Goal: Task Accomplishment & Management: Complete application form

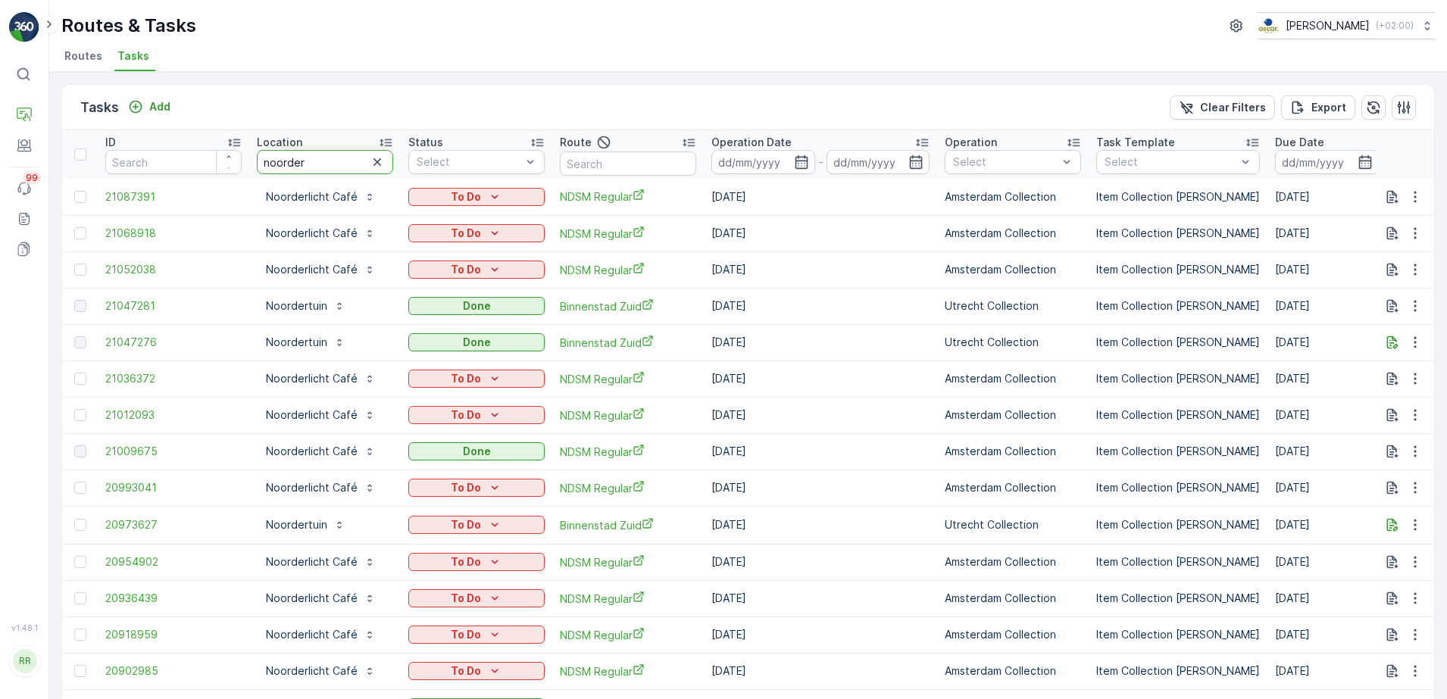
click at [220, 169] on tr "ID Location noorder Status Select Route Operation Date - Operation Select Task …" at bounding box center [1231, 154] width 2338 height 48
type input "nextr"
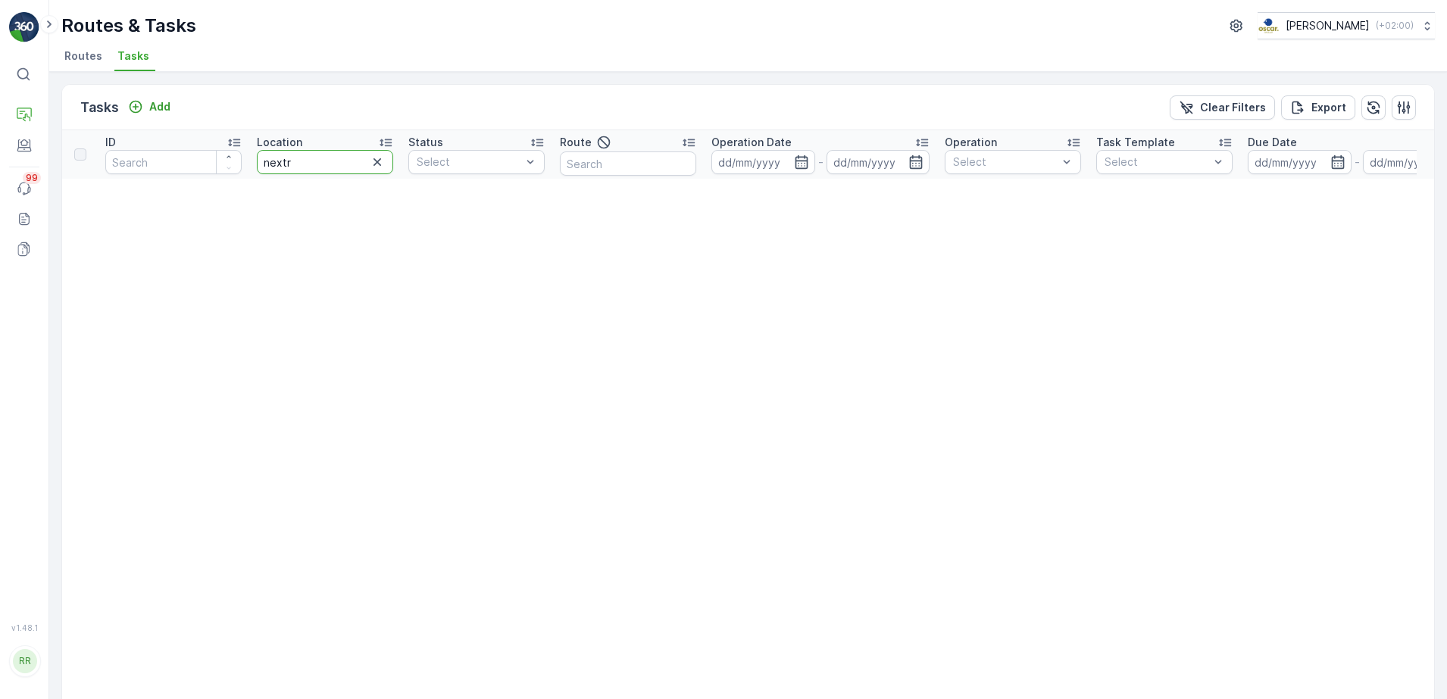
click at [319, 163] on input "nextr" at bounding box center [325, 162] width 136 height 24
type input "next"
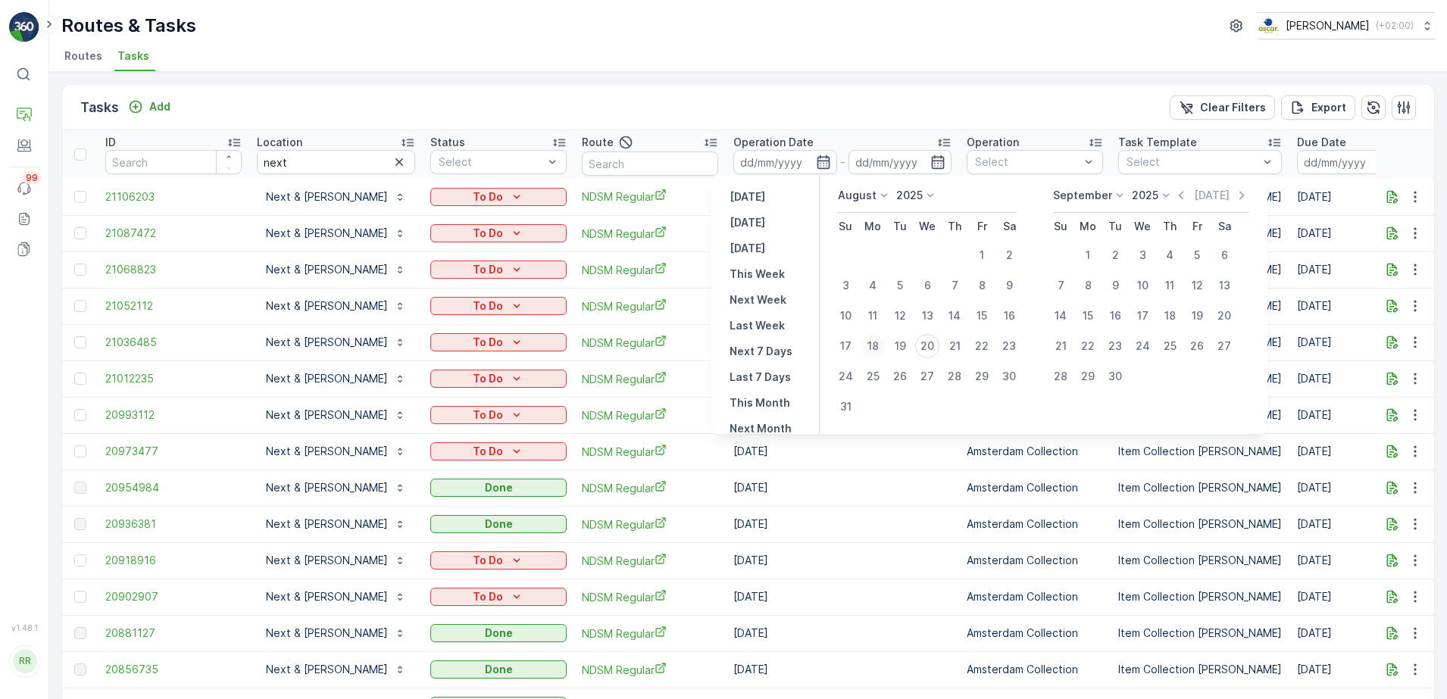
click at [871, 352] on div "18" at bounding box center [873, 346] width 24 height 24
type input "[DATE]"
click at [983, 345] on div "22" at bounding box center [982, 346] width 24 height 24
type input "[DATE]"
click at [875, 346] on div "18" at bounding box center [873, 346] width 24 height 24
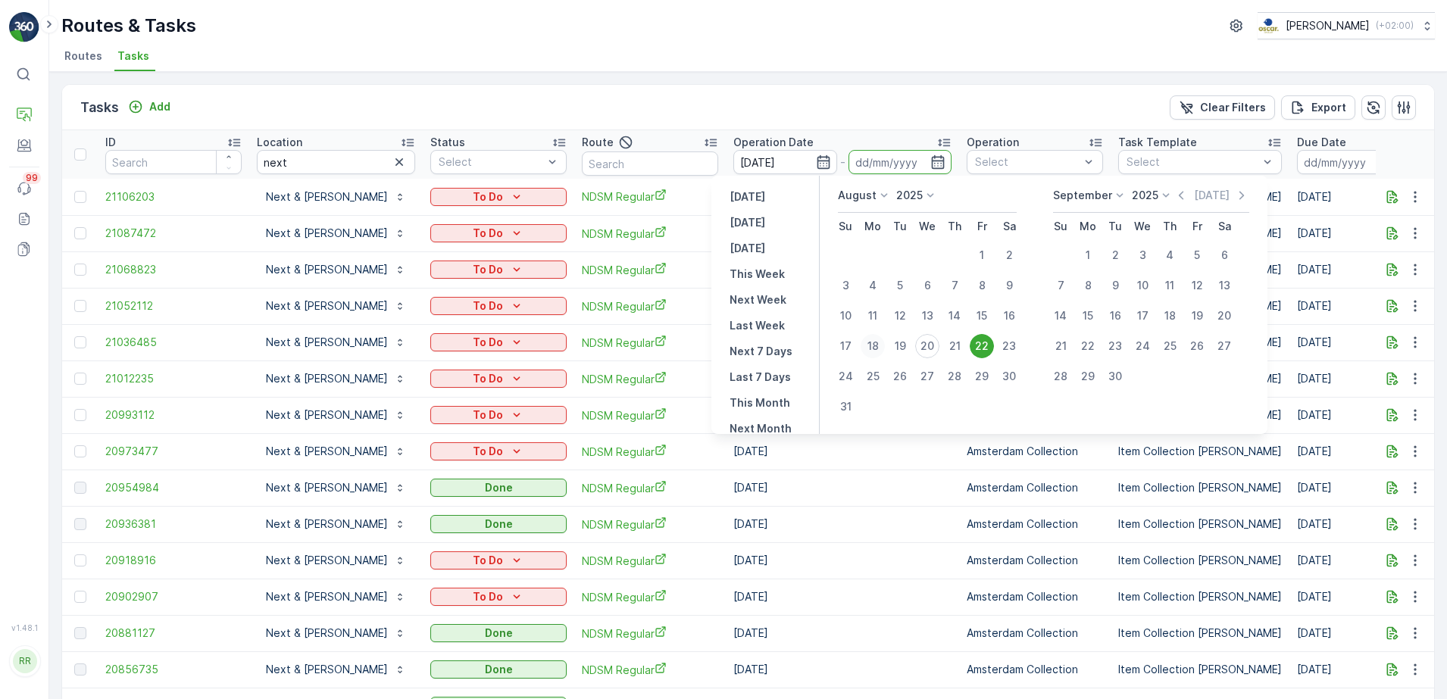
type input "[DATE]"
click at [981, 344] on div "22" at bounding box center [982, 346] width 24 height 24
type input "[DATE]"
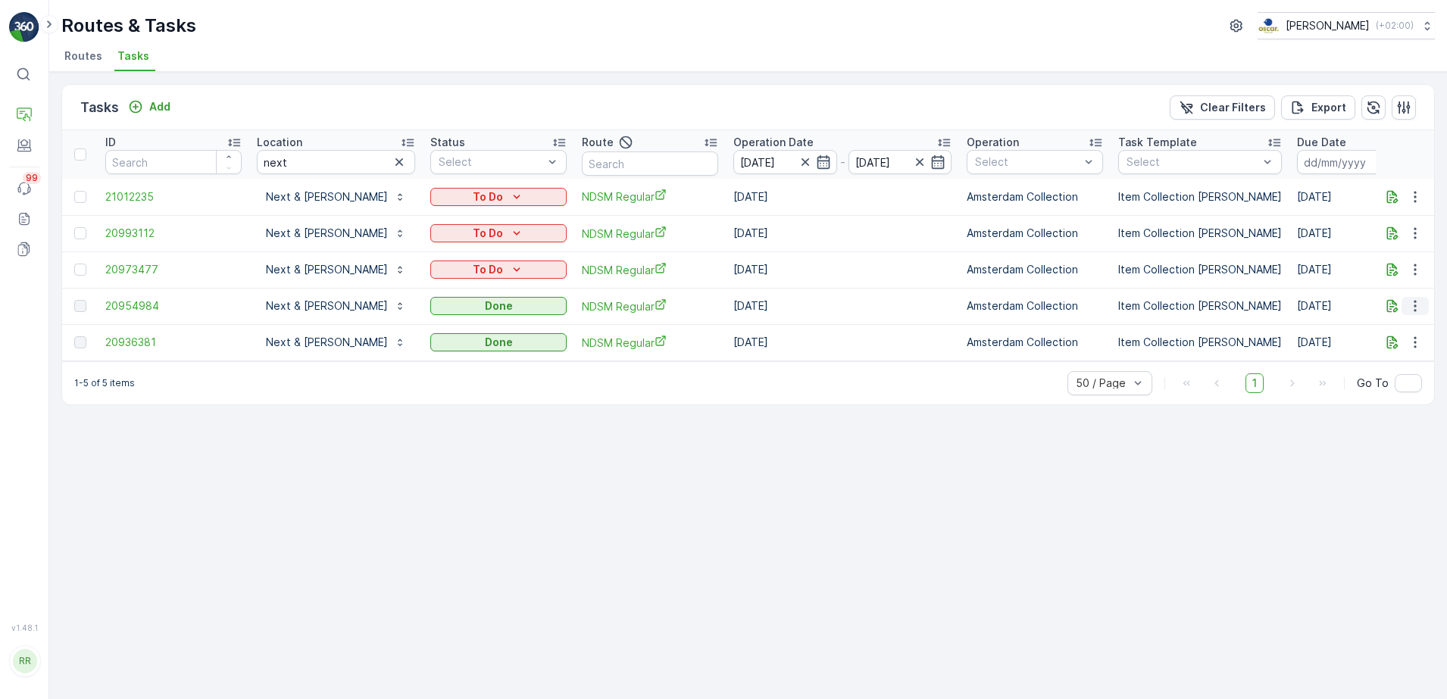
click at [1413, 308] on icon "button" at bounding box center [1415, 306] width 15 height 15
click at [1406, 327] on span "See More Details" at bounding box center [1397, 328] width 88 height 15
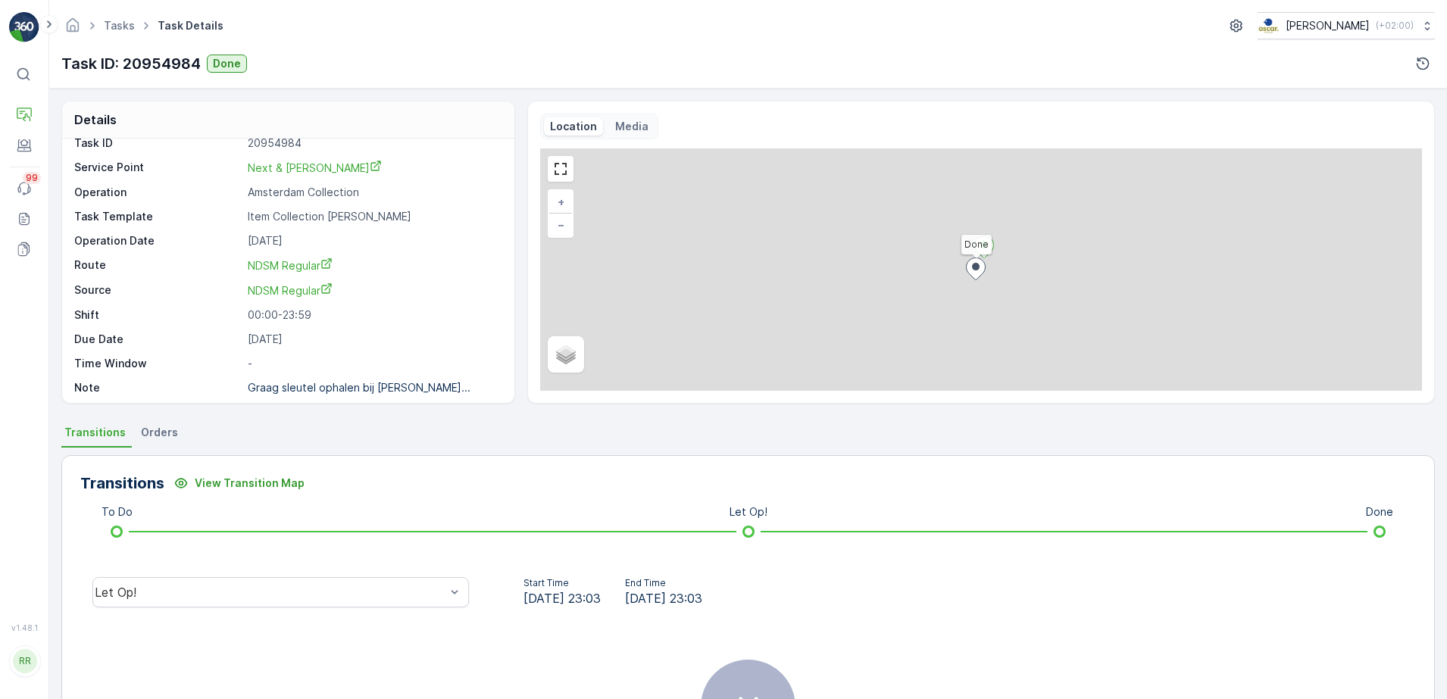
scroll to position [20, 0]
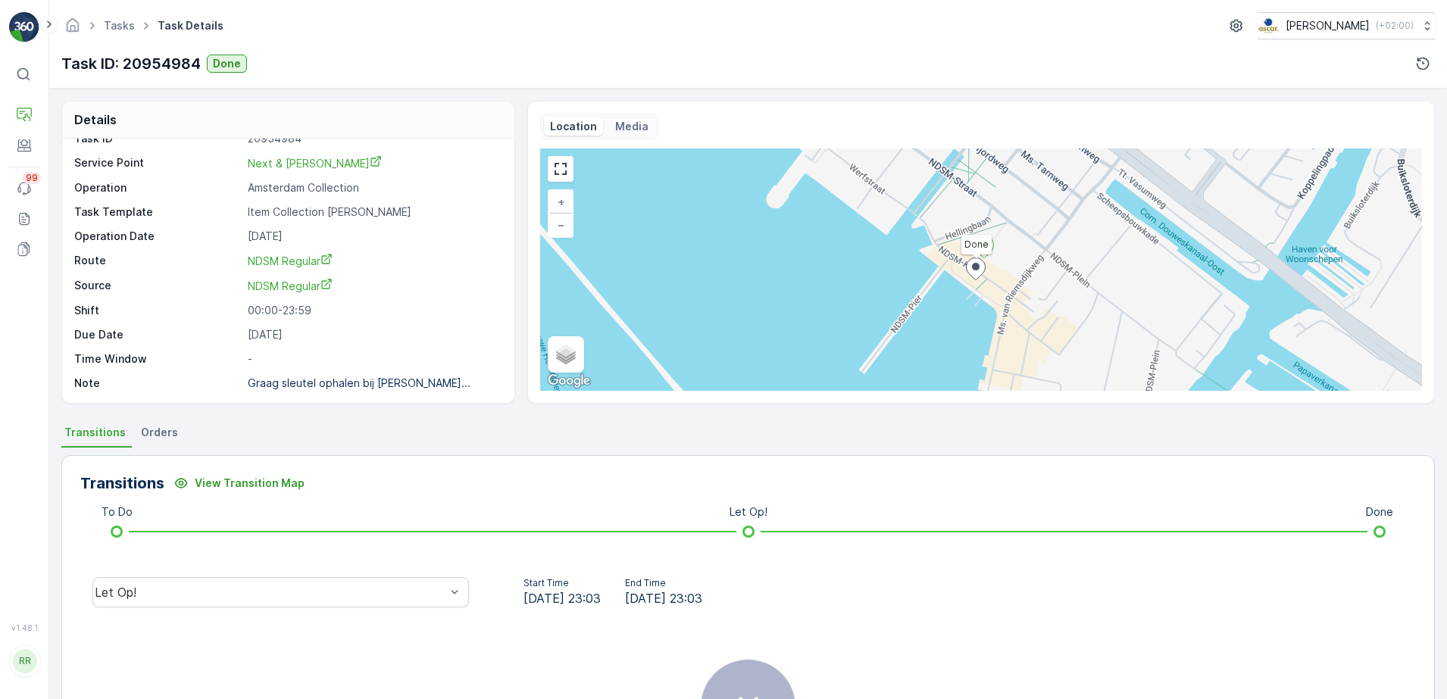
click at [150, 432] on span "Orders" at bounding box center [159, 432] width 37 height 15
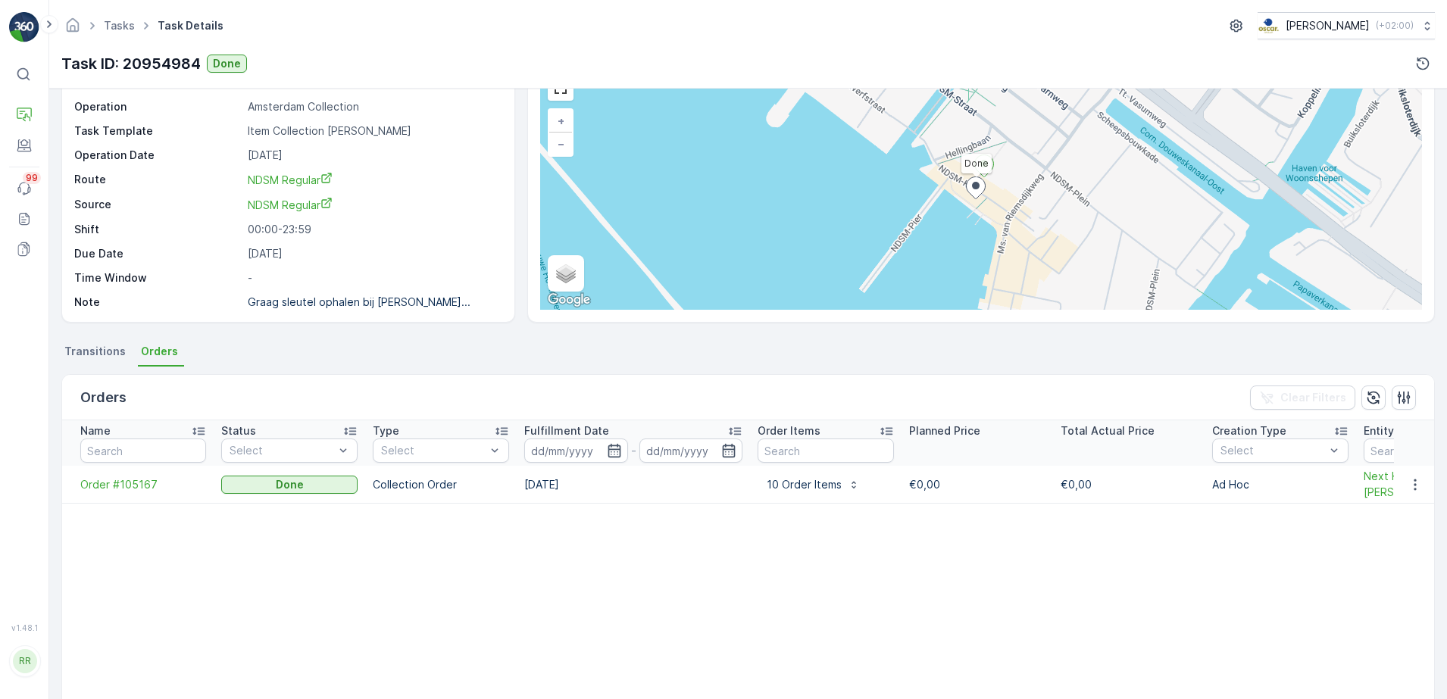
scroll to position [189, 0]
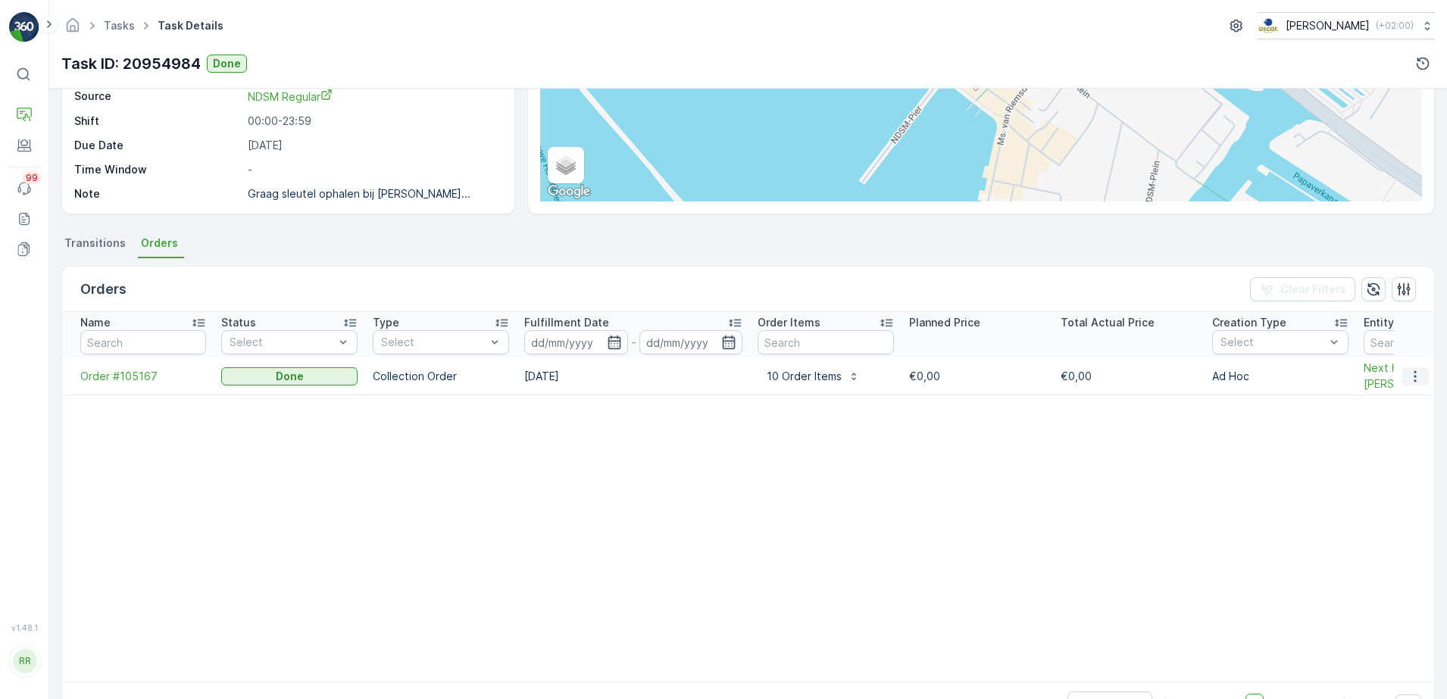
click at [1414, 379] on icon "button" at bounding box center [1415, 376] width 2 height 11
click at [1395, 397] on span "See more details" at bounding box center [1397, 398] width 86 height 15
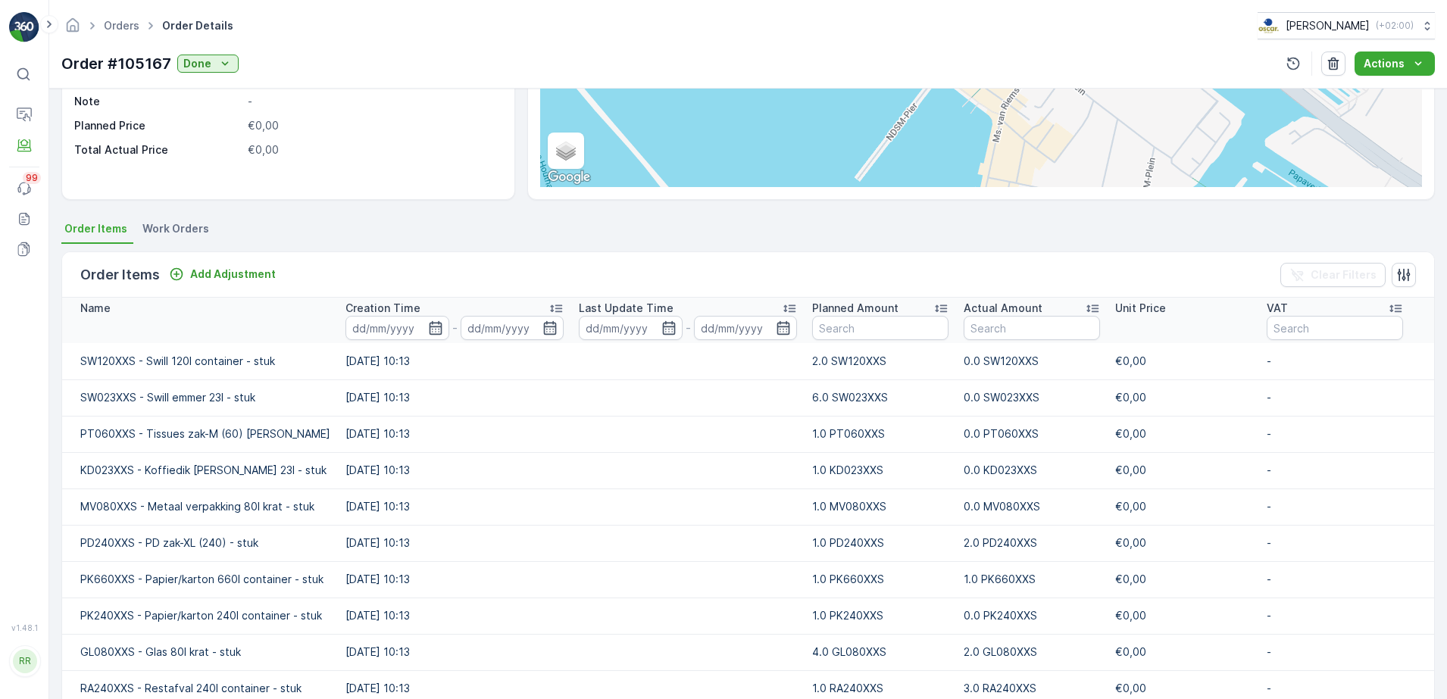
scroll to position [94, 0]
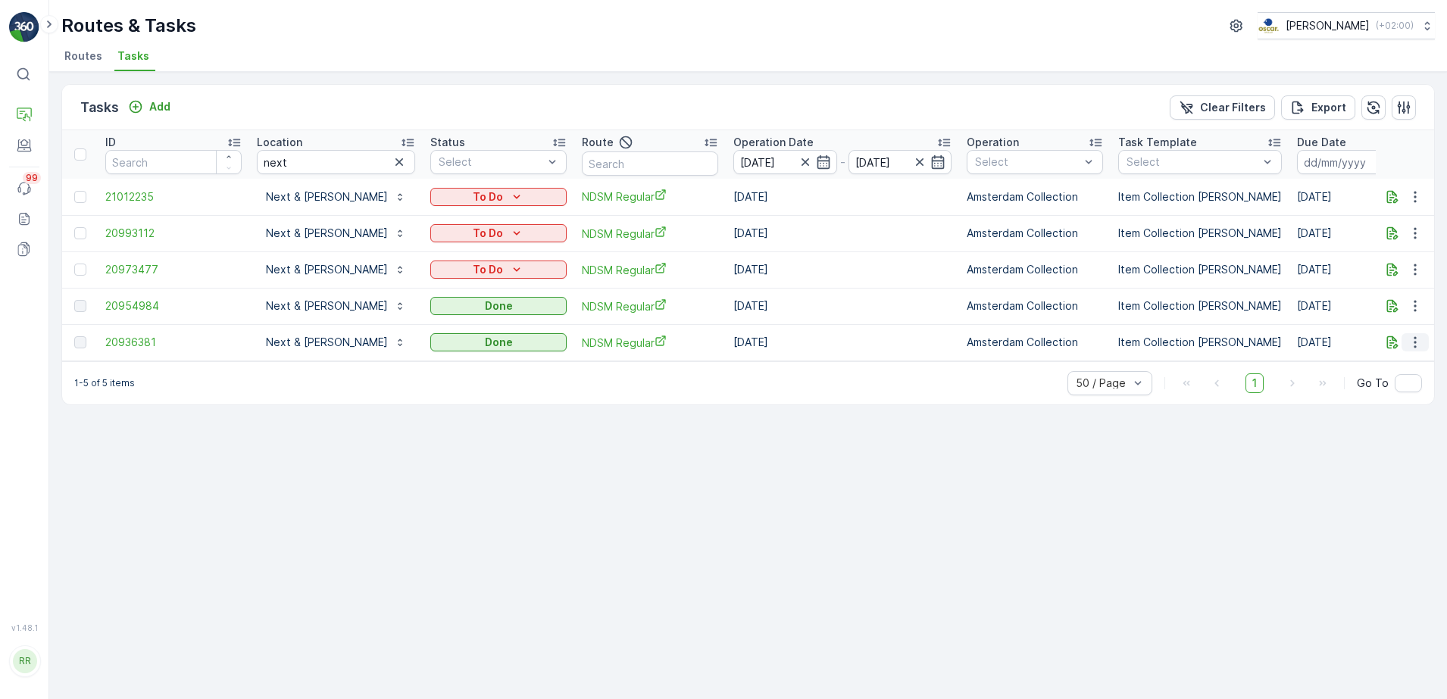
click at [1412, 341] on icon "button" at bounding box center [1415, 342] width 15 height 15
click at [1409, 362] on span "See More Details" at bounding box center [1397, 365] width 88 height 15
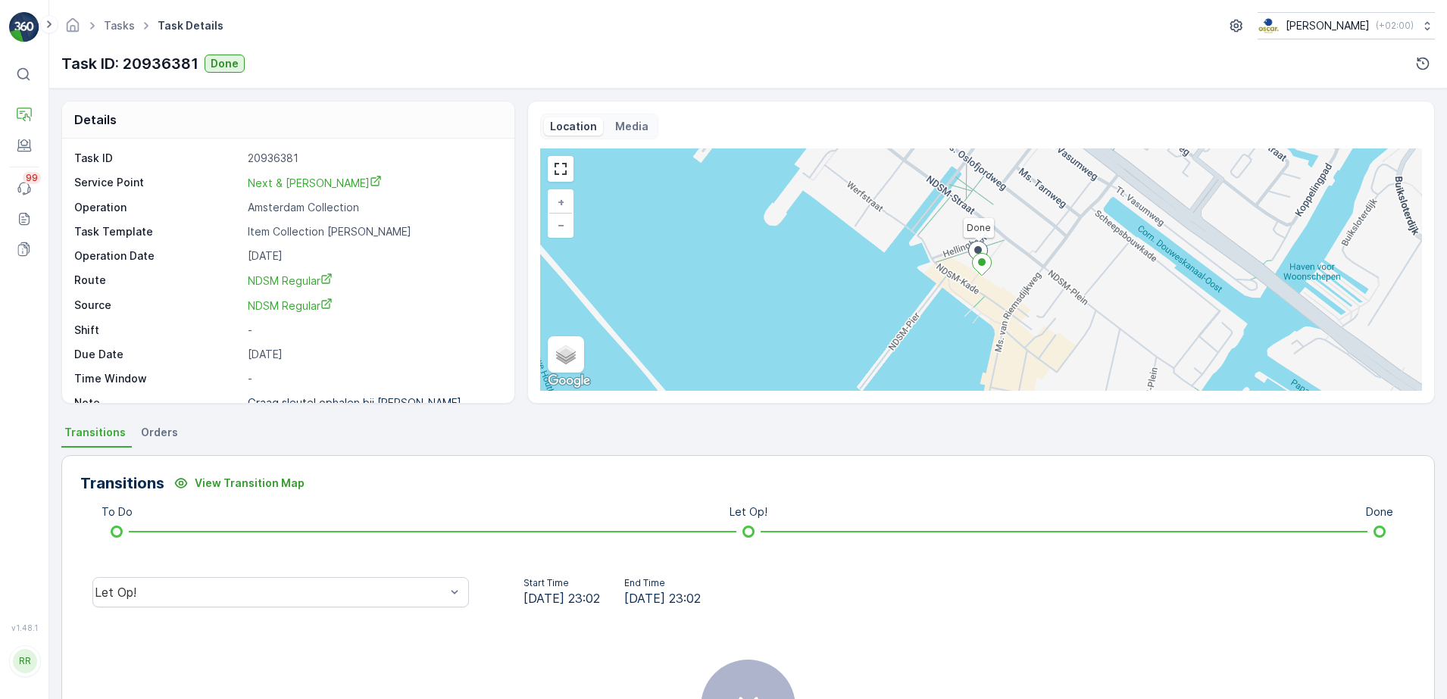
click at [153, 440] on li "Orders" at bounding box center [161, 435] width 46 height 26
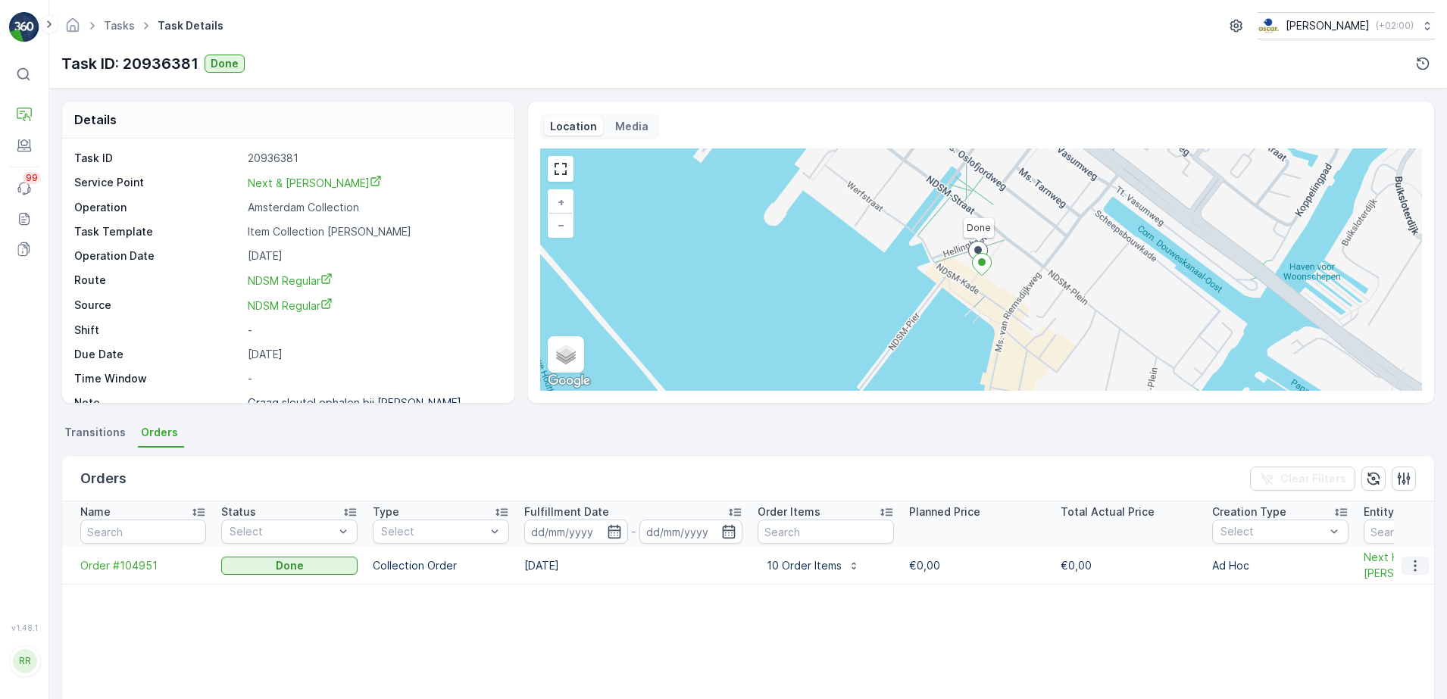
click at [1412, 565] on icon "button" at bounding box center [1415, 565] width 15 height 15
click at [1394, 595] on span "See more details" at bounding box center [1397, 587] width 86 height 15
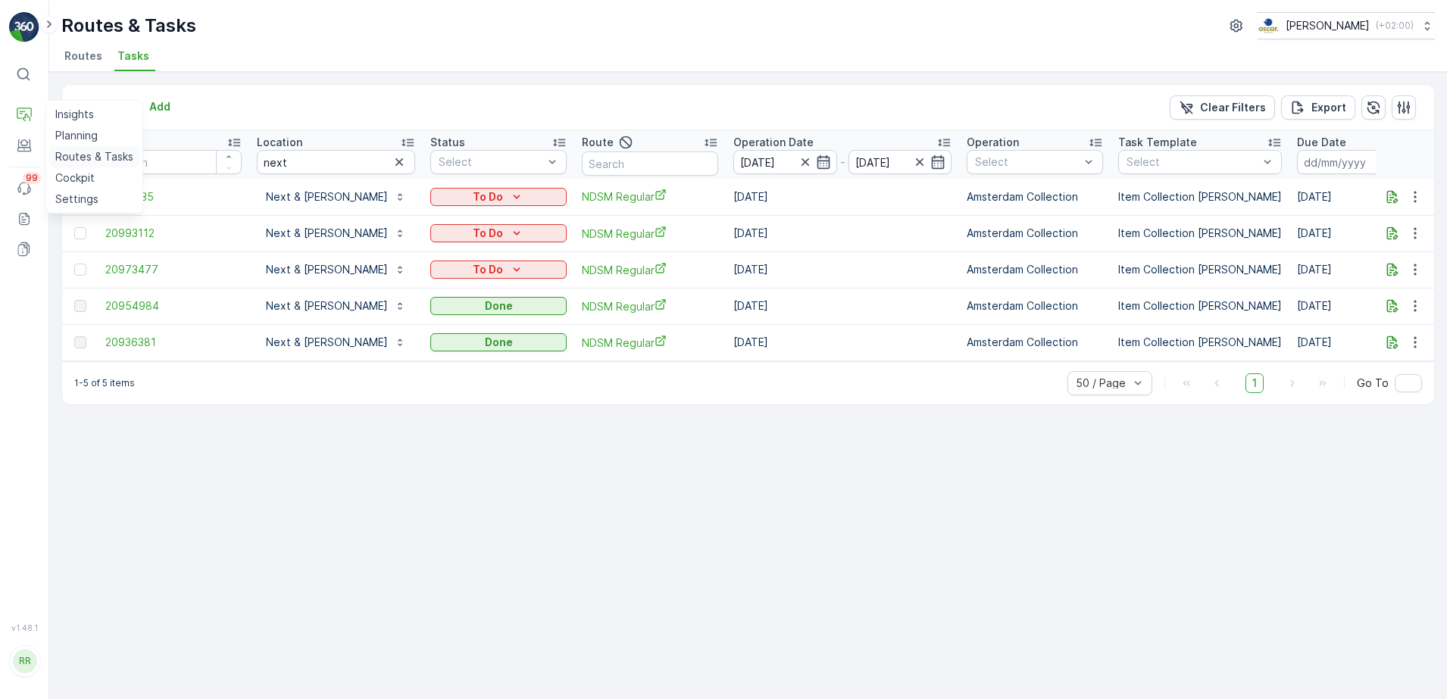
click at [86, 153] on p "Routes & Tasks" at bounding box center [94, 156] width 78 height 15
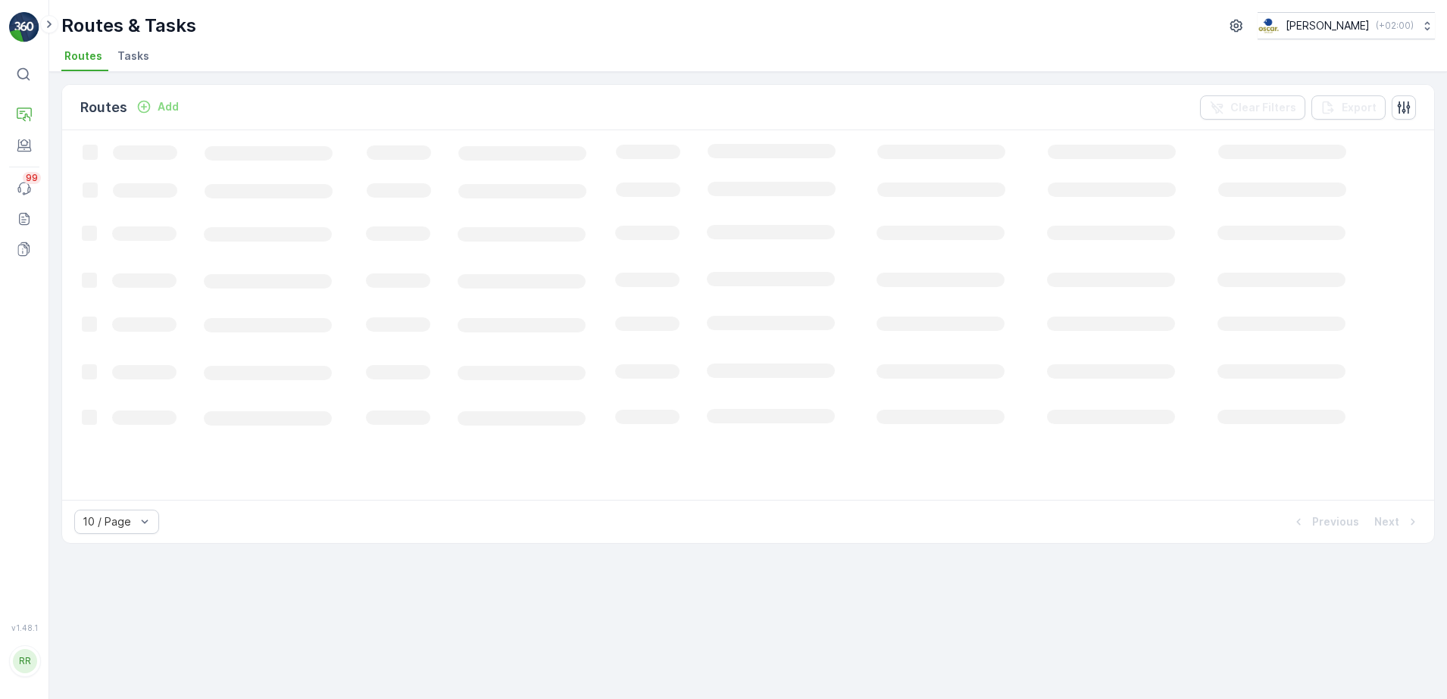
click at [129, 58] on span "Tasks" at bounding box center [133, 55] width 32 height 15
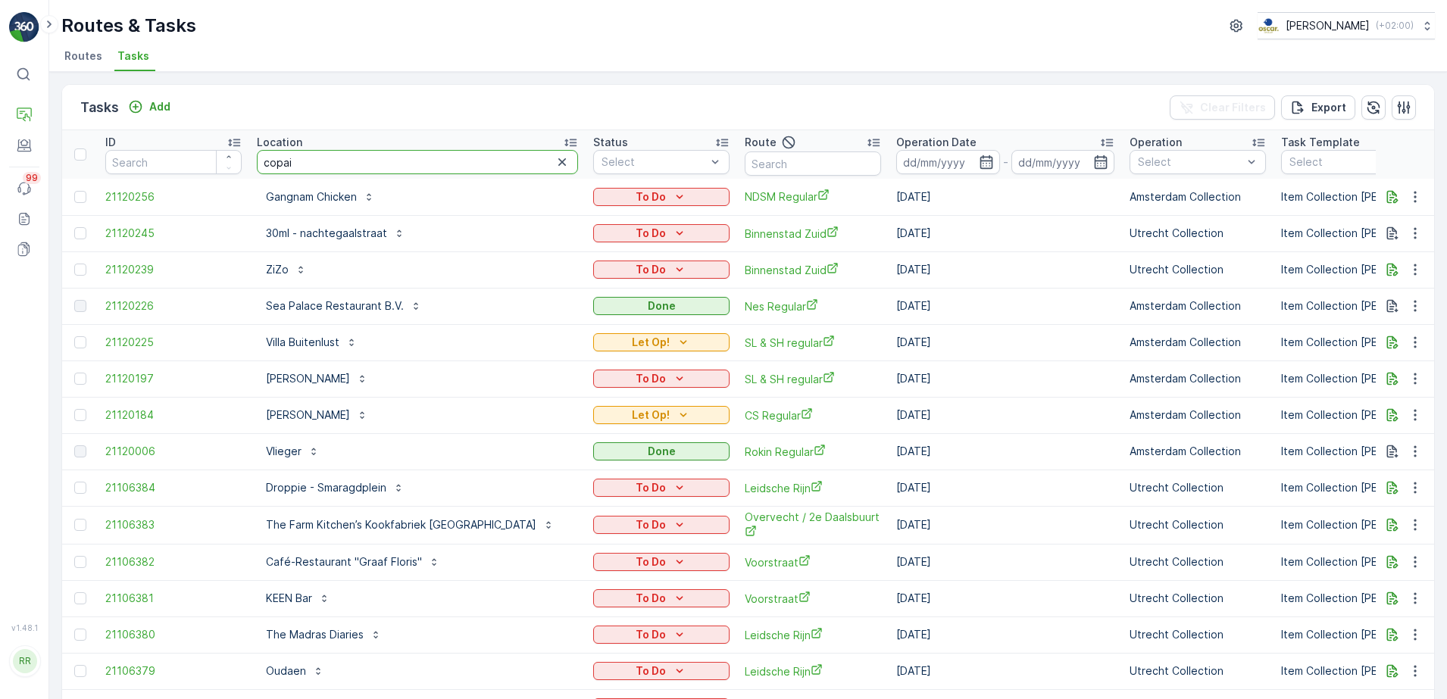
type input "copain"
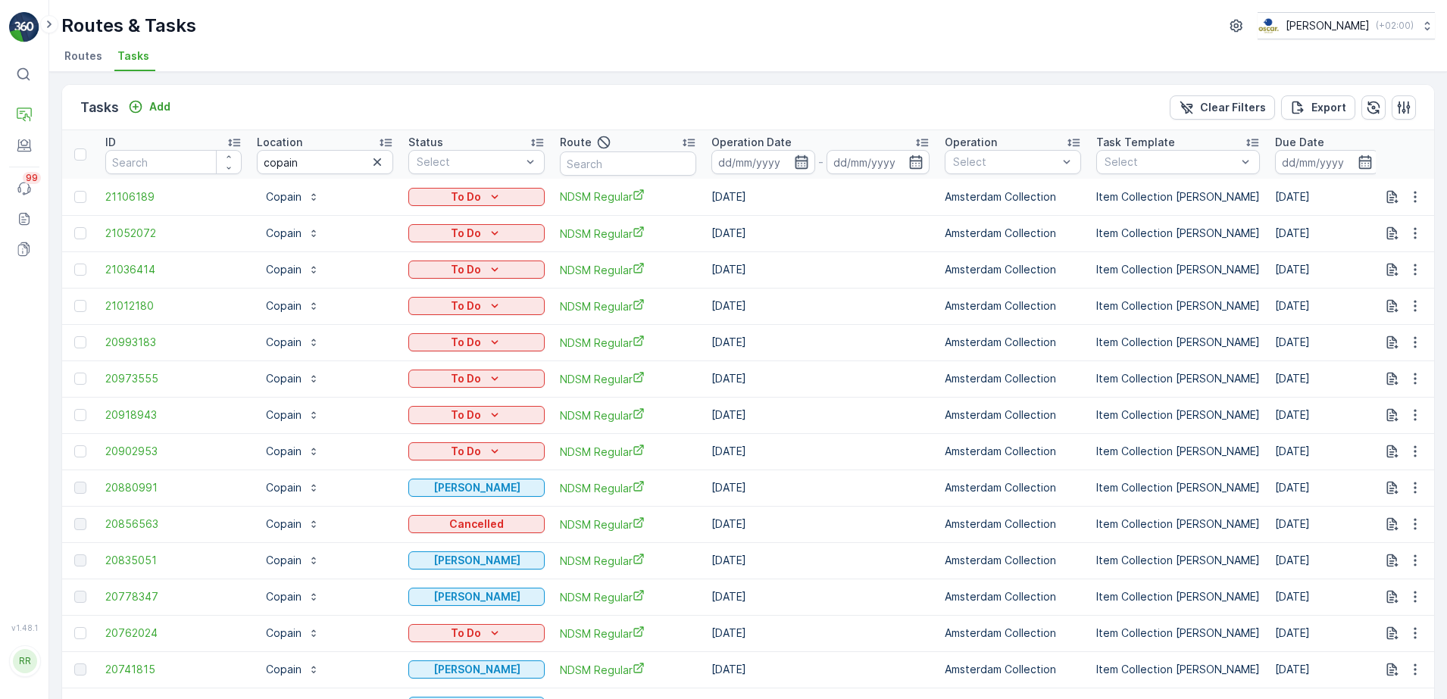
click at [798, 164] on icon "button" at bounding box center [801, 162] width 15 height 15
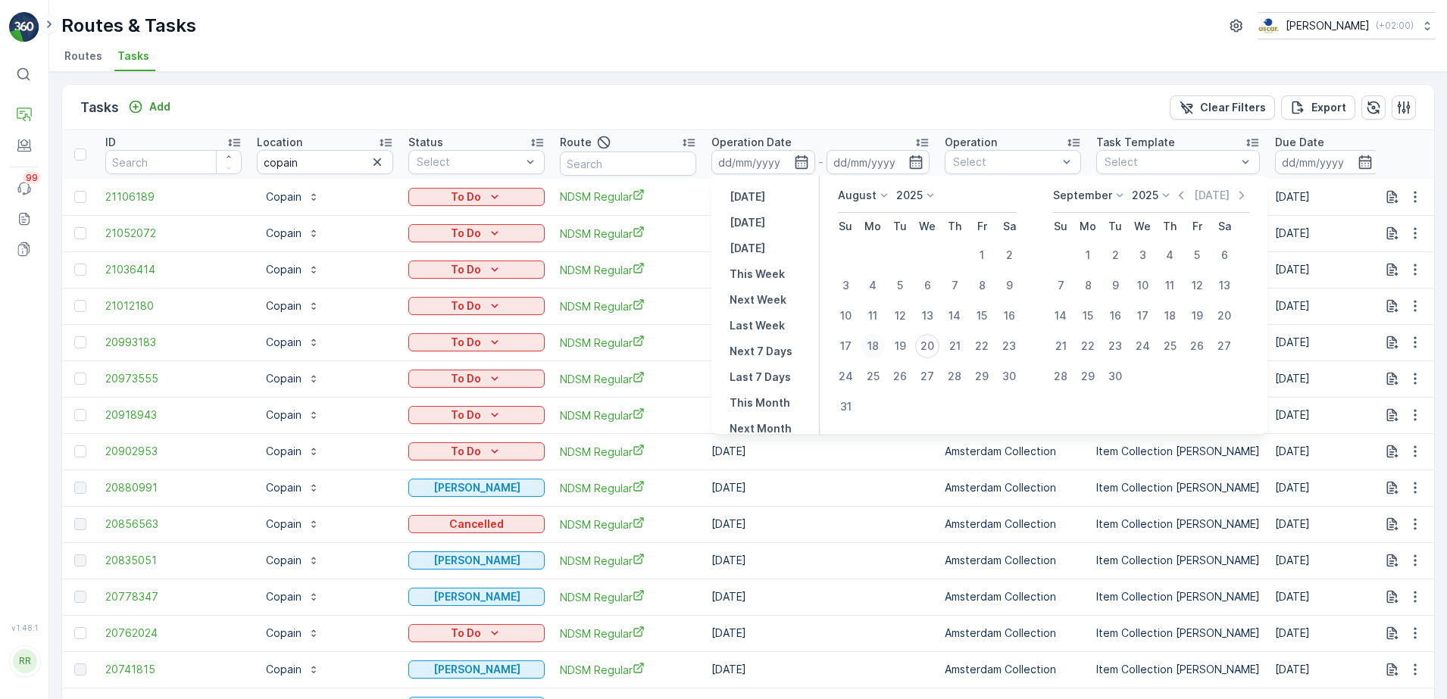
click at [874, 349] on div "18" at bounding box center [873, 346] width 24 height 24
type input "[DATE]"
click at [1018, 344] on div "23" at bounding box center [1009, 346] width 24 height 24
type input "[DATE]"
click at [877, 346] on div "18" at bounding box center [873, 346] width 24 height 24
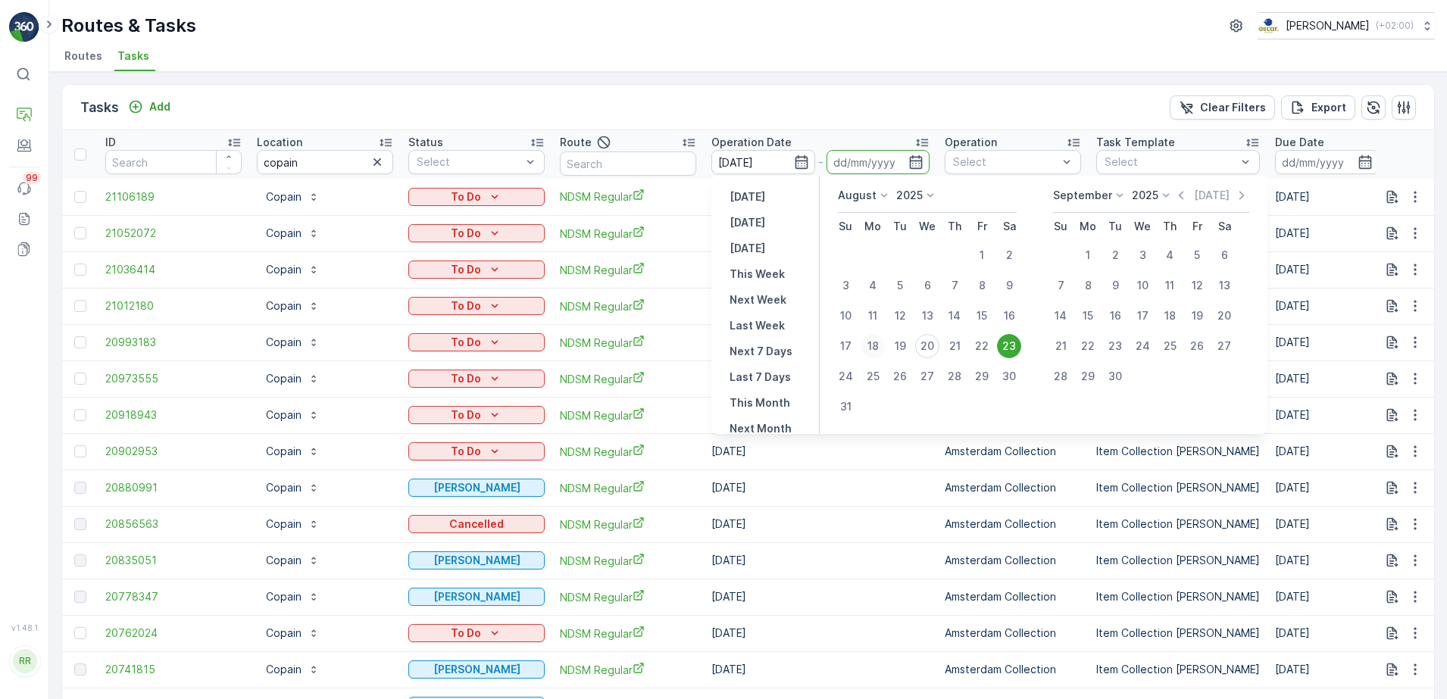
type input "[DATE]"
click at [1014, 341] on div "23" at bounding box center [1009, 346] width 24 height 24
type input "[DATE]"
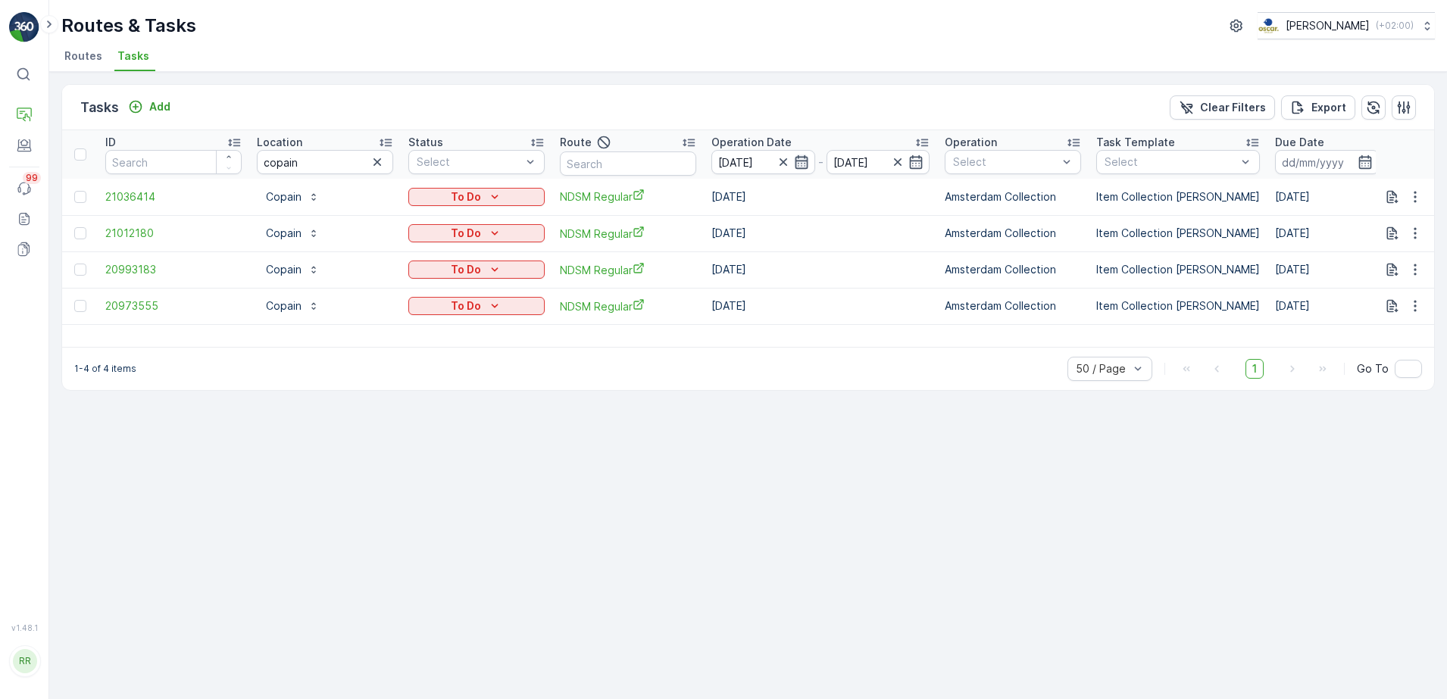
click at [805, 165] on icon "button" at bounding box center [801, 162] width 15 height 15
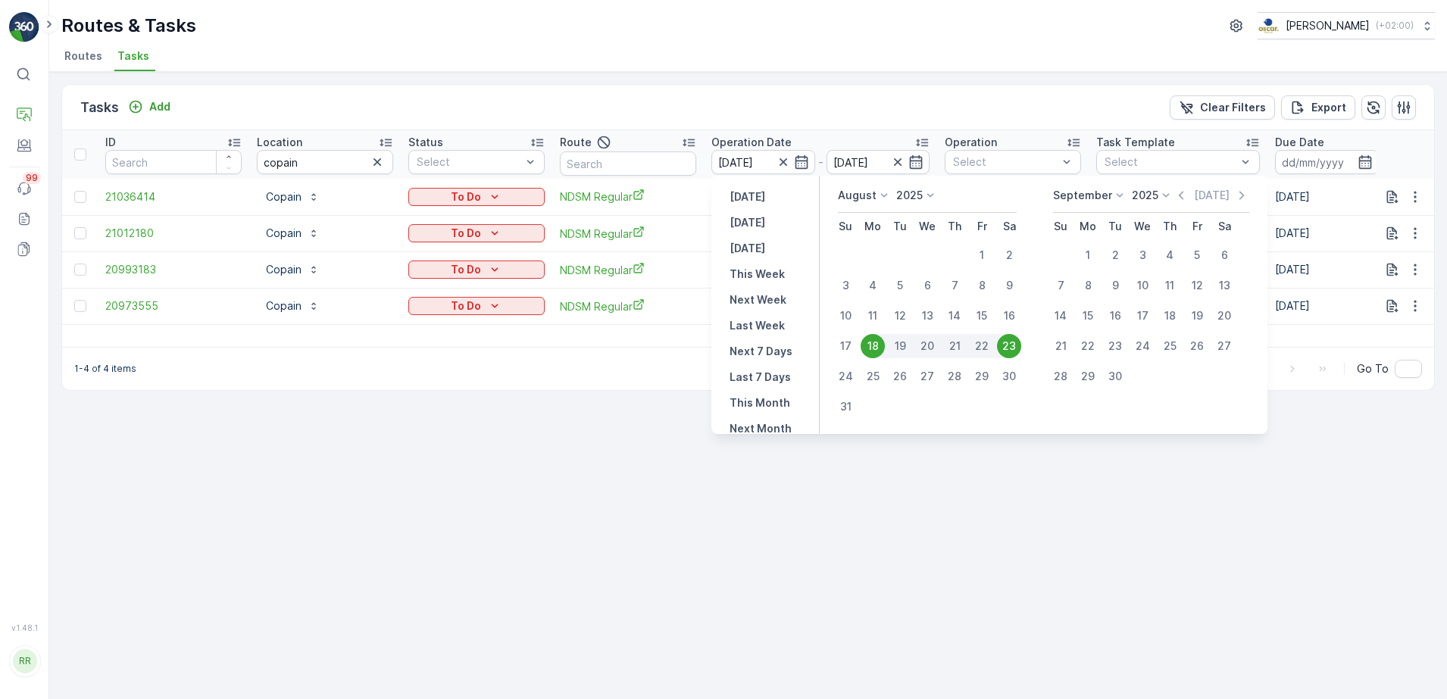
click at [705, 108] on div "Tasks Add Clear Filters Export" at bounding box center [748, 107] width 1372 height 45
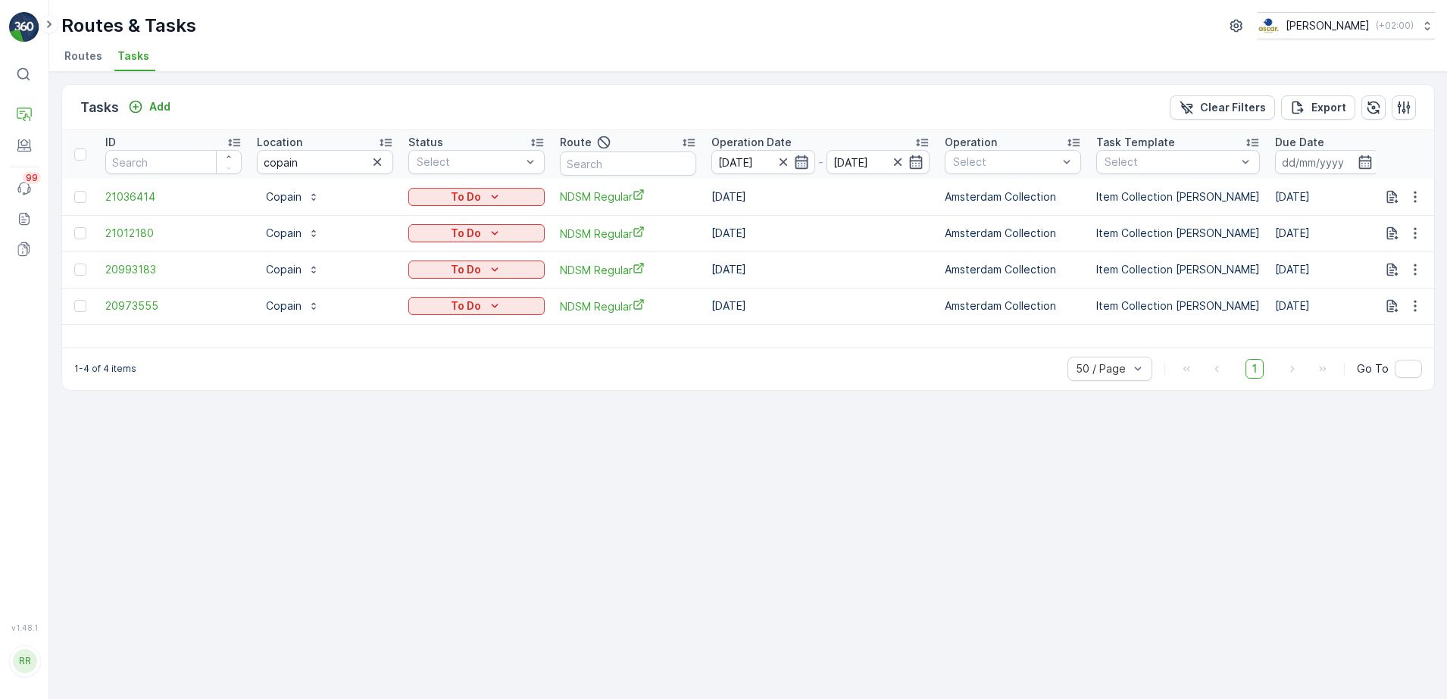
click at [799, 166] on icon "button" at bounding box center [801, 162] width 15 height 15
click at [725, 104] on div "Tasks Add Clear Filters Export" at bounding box center [748, 107] width 1372 height 45
drag, startPoint x: 321, startPoint y: 165, endPoint x: 252, endPoint y: 179, distance: 70.3
click at [245, 171] on tr "ID Location copain Status Select Route Operation Date 18.08.2025 - 23.08.2025 O…" at bounding box center [1231, 154] width 2338 height 48
type input "schel"
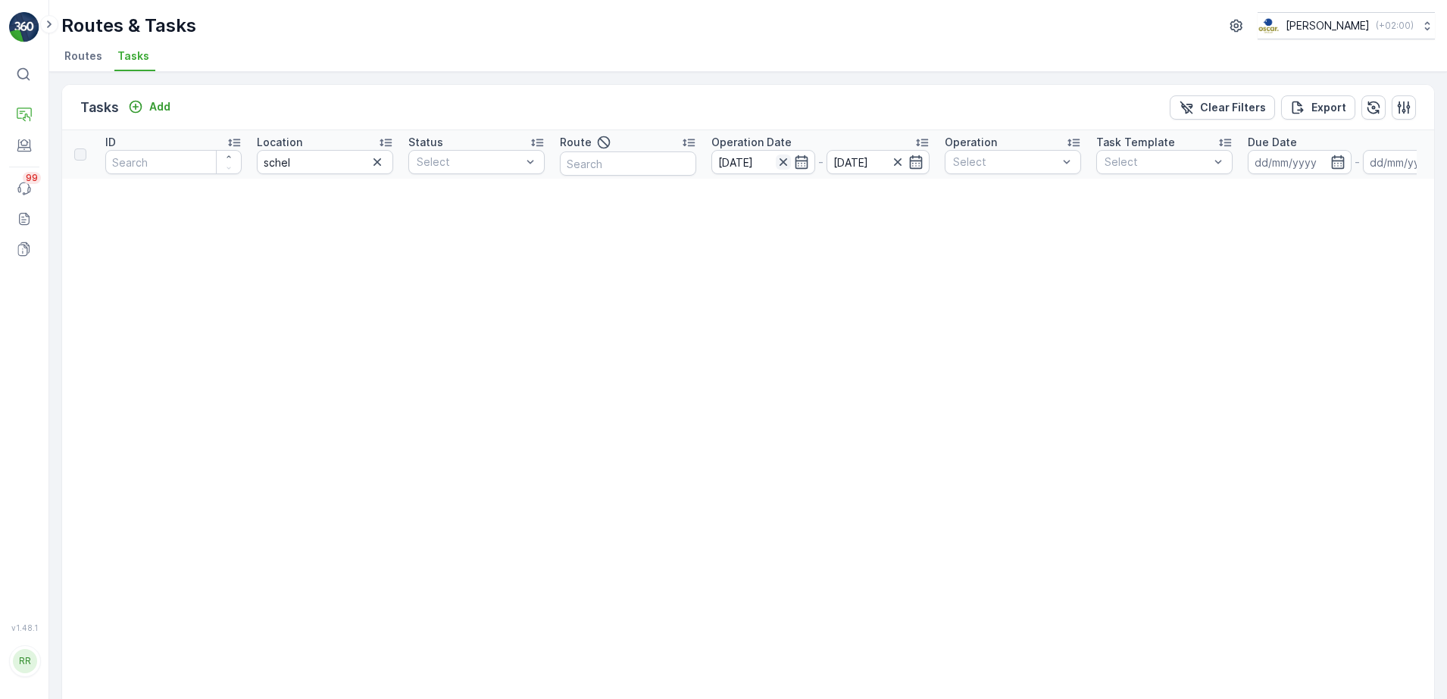
click at [780, 166] on icon "button" at bounding box center [783, 162] width 15 height 15
click at [373, 161] on icon "button" at bounding box center [377, 162] width 15 height 15
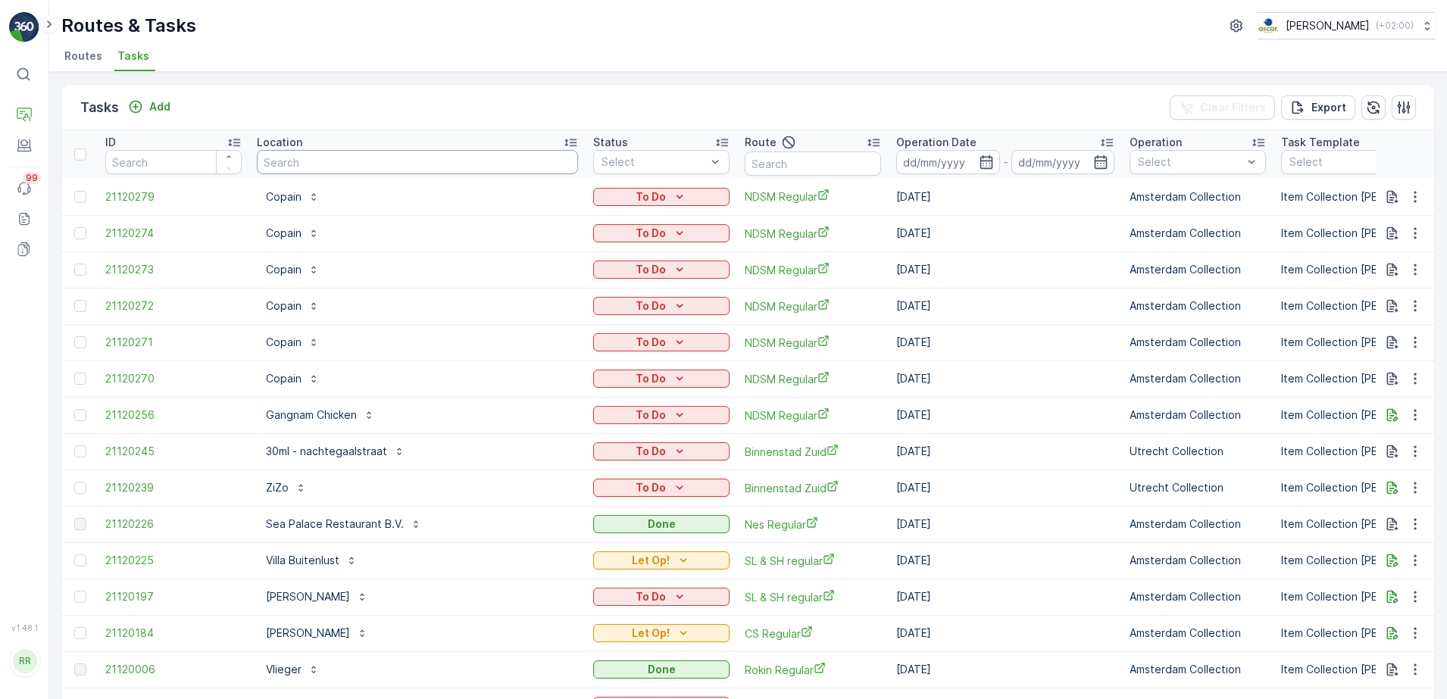
click at [421, 161] on input "text" at bounding box center [417, 162] width 321 height 24
type input "carrol"
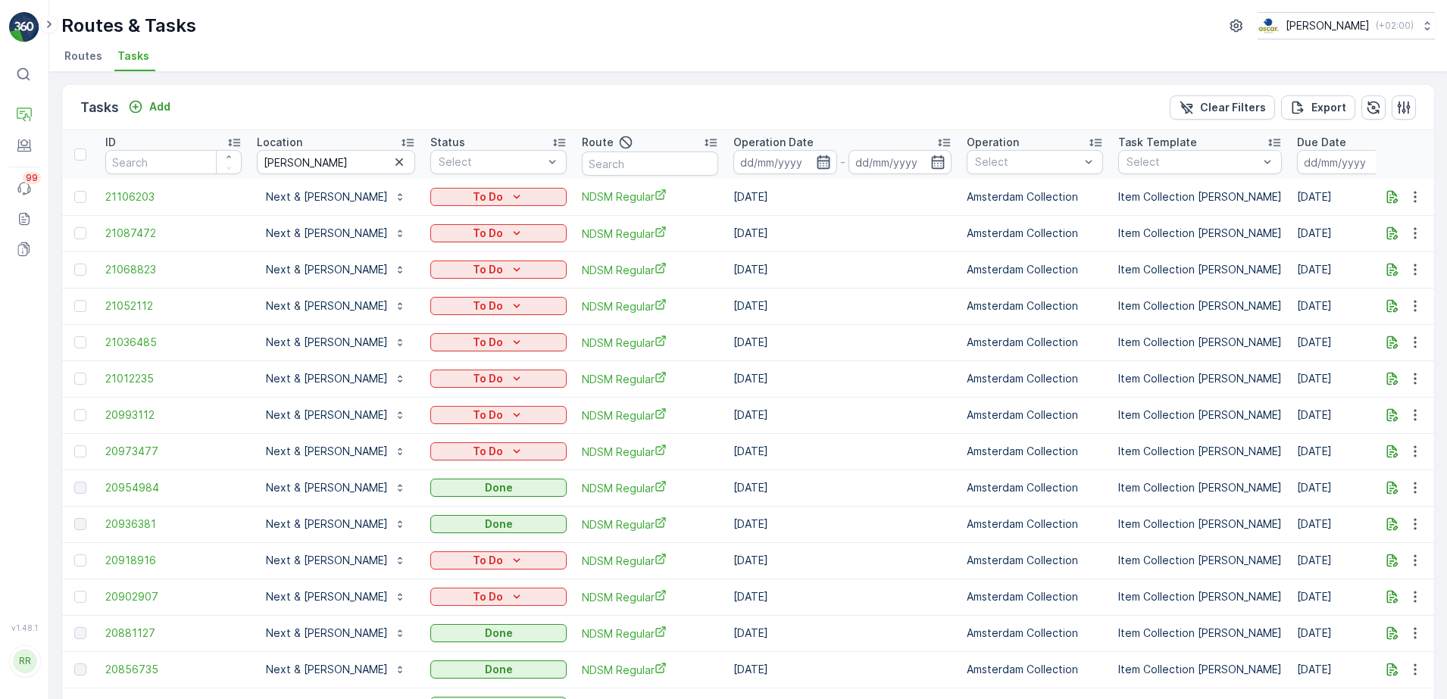
click at [816, 164] on icon "button" at bounding box center [823, 162] width 15 height 15
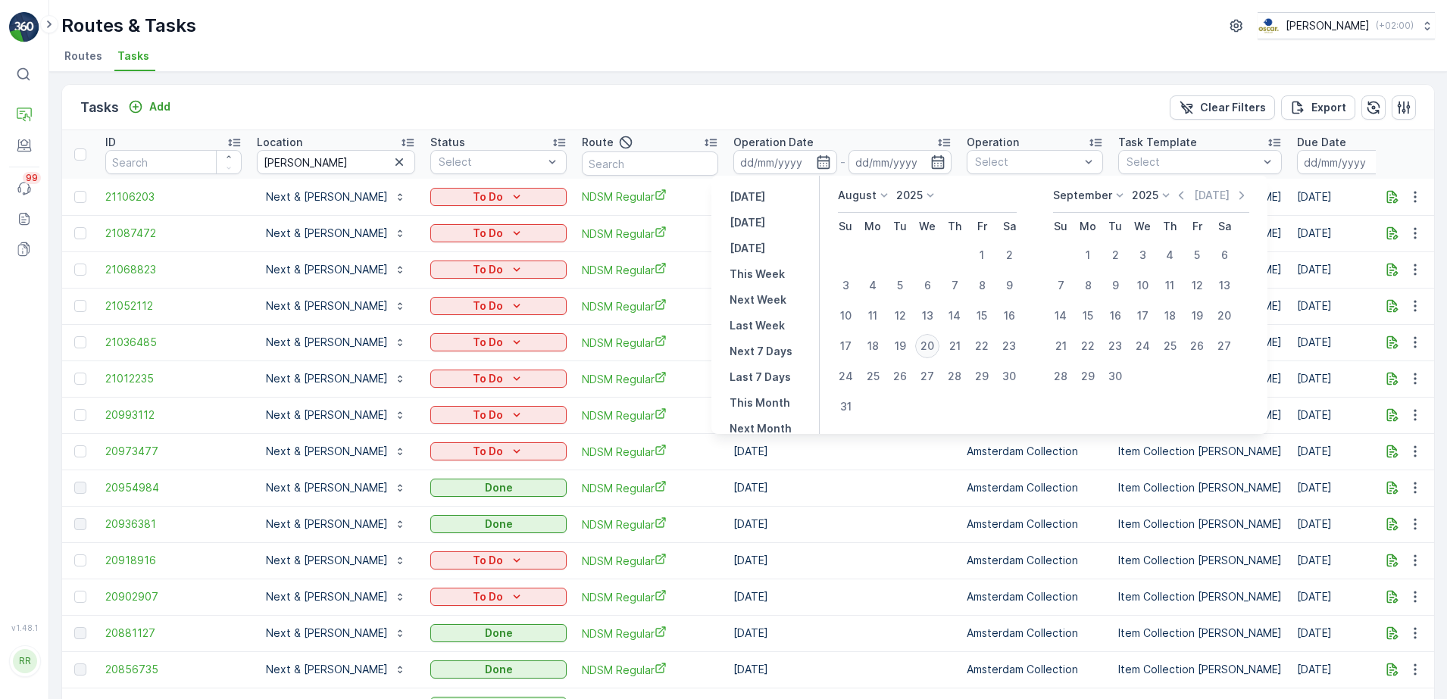
click at [927, 350] on div "20" at bounding box center [927, 346] width 24 height 24
type input "[DATE]"
click at [927, 350] on div "20" at bounding box center [927, 346] width 24 height 24
type input "[DATE]"
click at [927, 350] on div "20" at bounding box center [927, 346] width 24 height 24
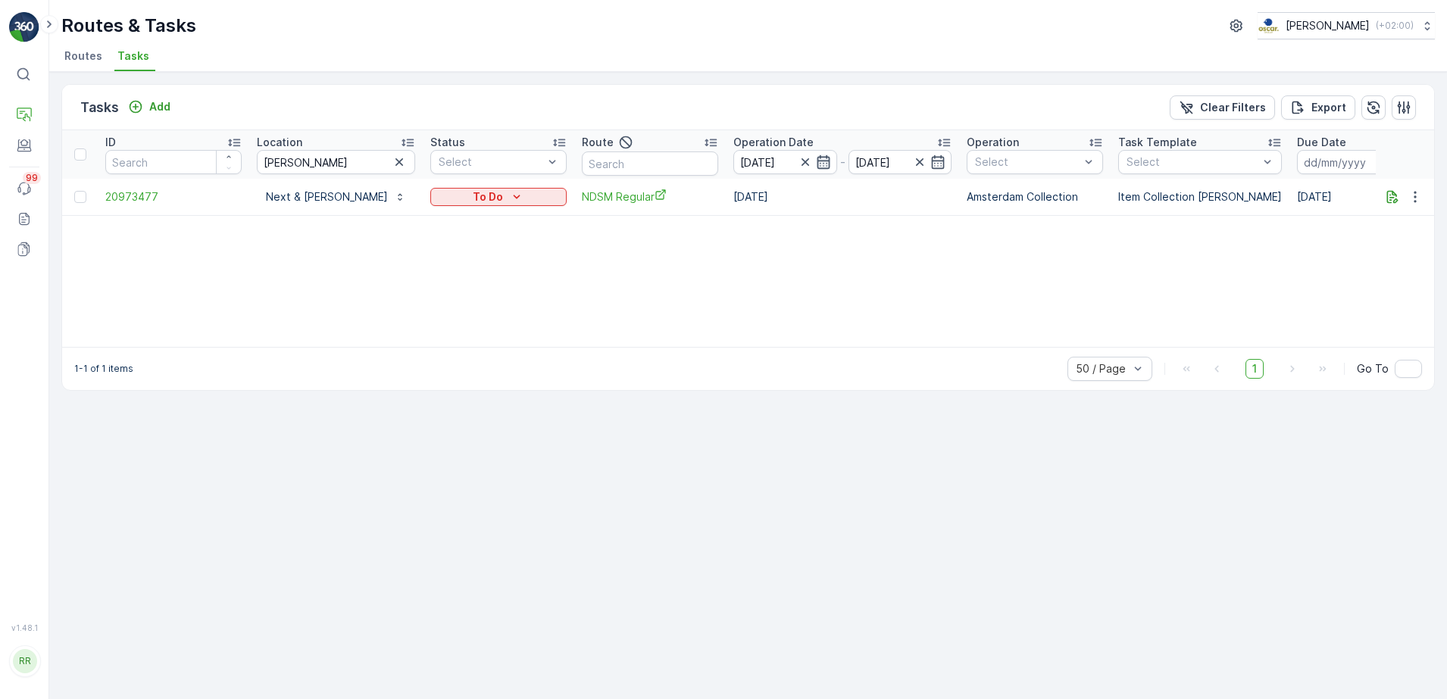
click at [816, 161] on icon "button" at bounding box center [823, 162] width 15 height 15
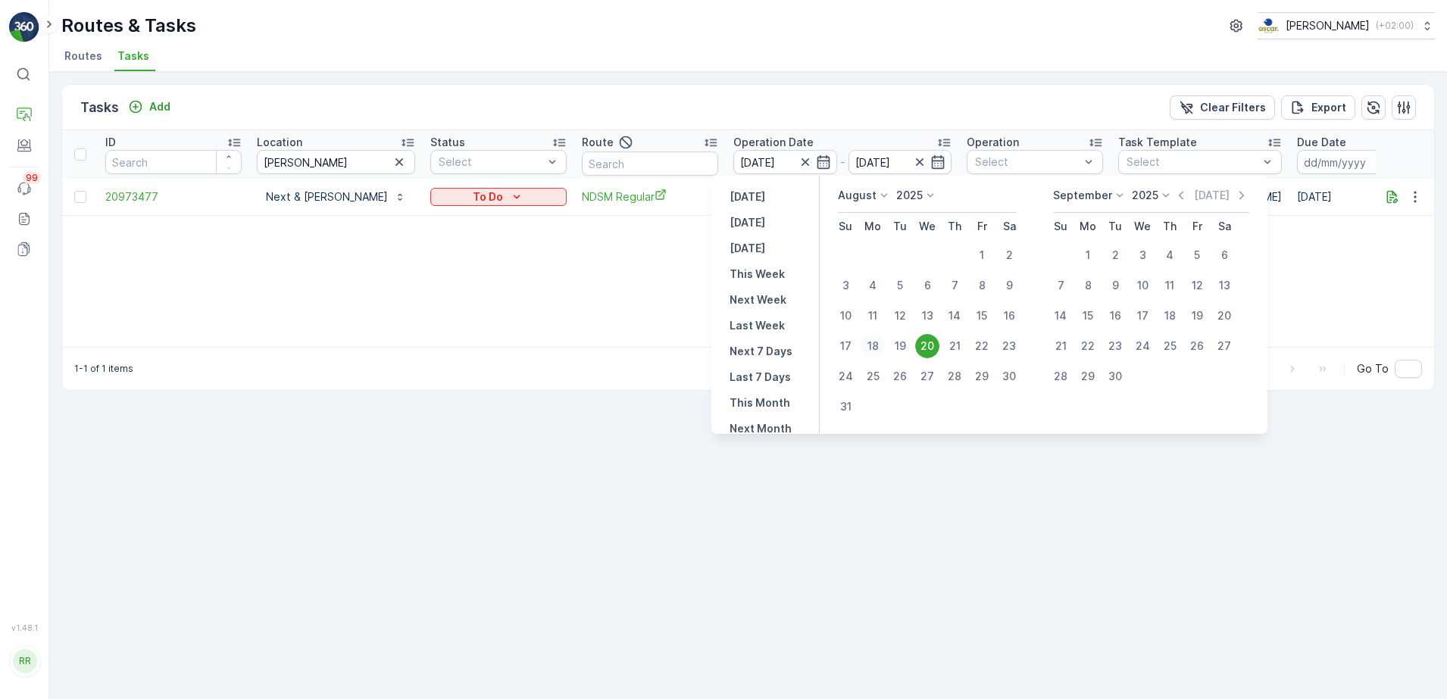
click at [879, 346] on div "18" at bounding box center [873, 346] width 24 height 24
type input "[DATE]"
click at [1004, 346] on div "23" at bounding box center [1009, 346] width 24 height 24
type input "[DATE]"
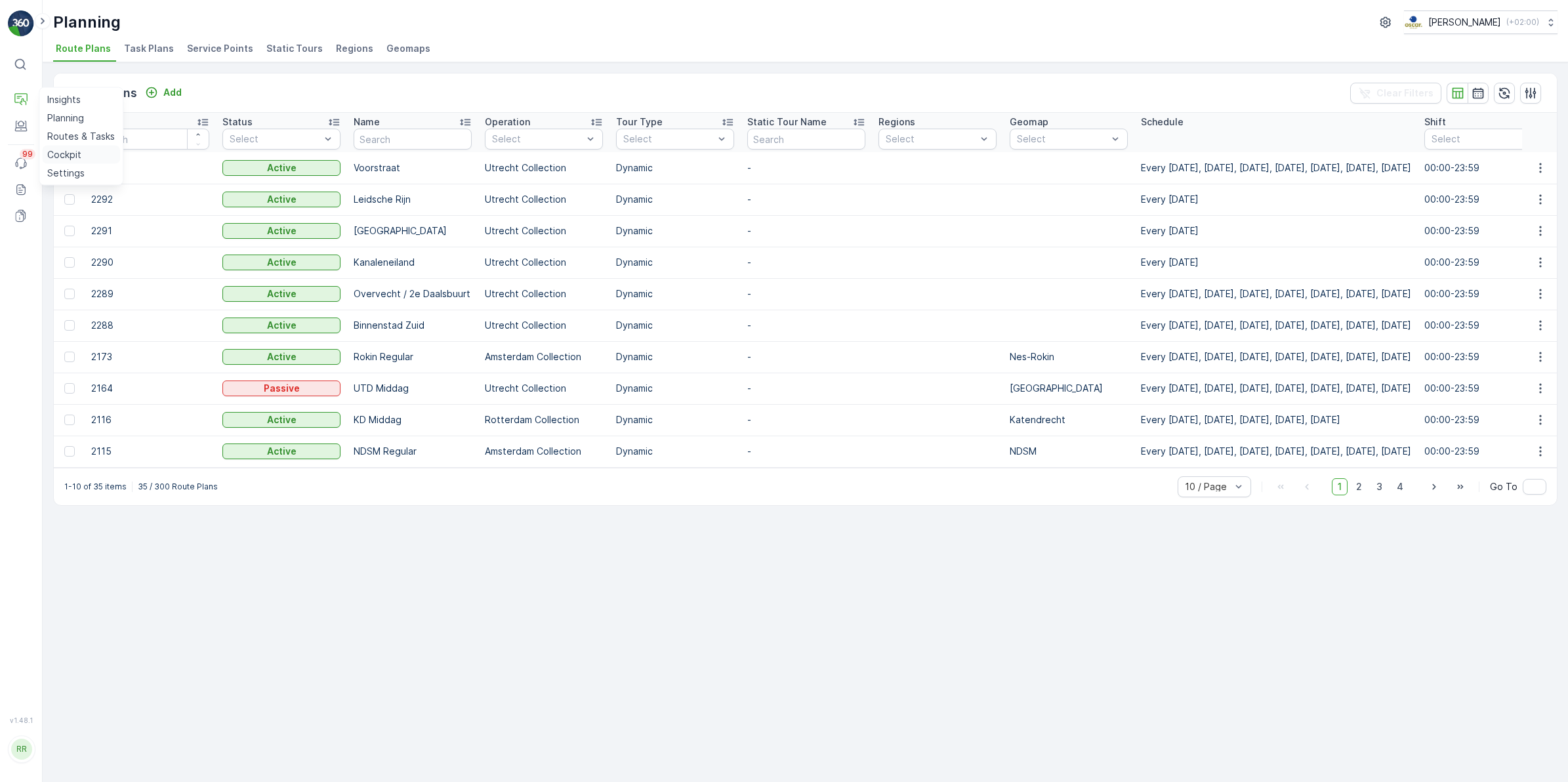
click at [55, 155] on p "Cockpit" at bounding box center [64, 154] width 34 height 13
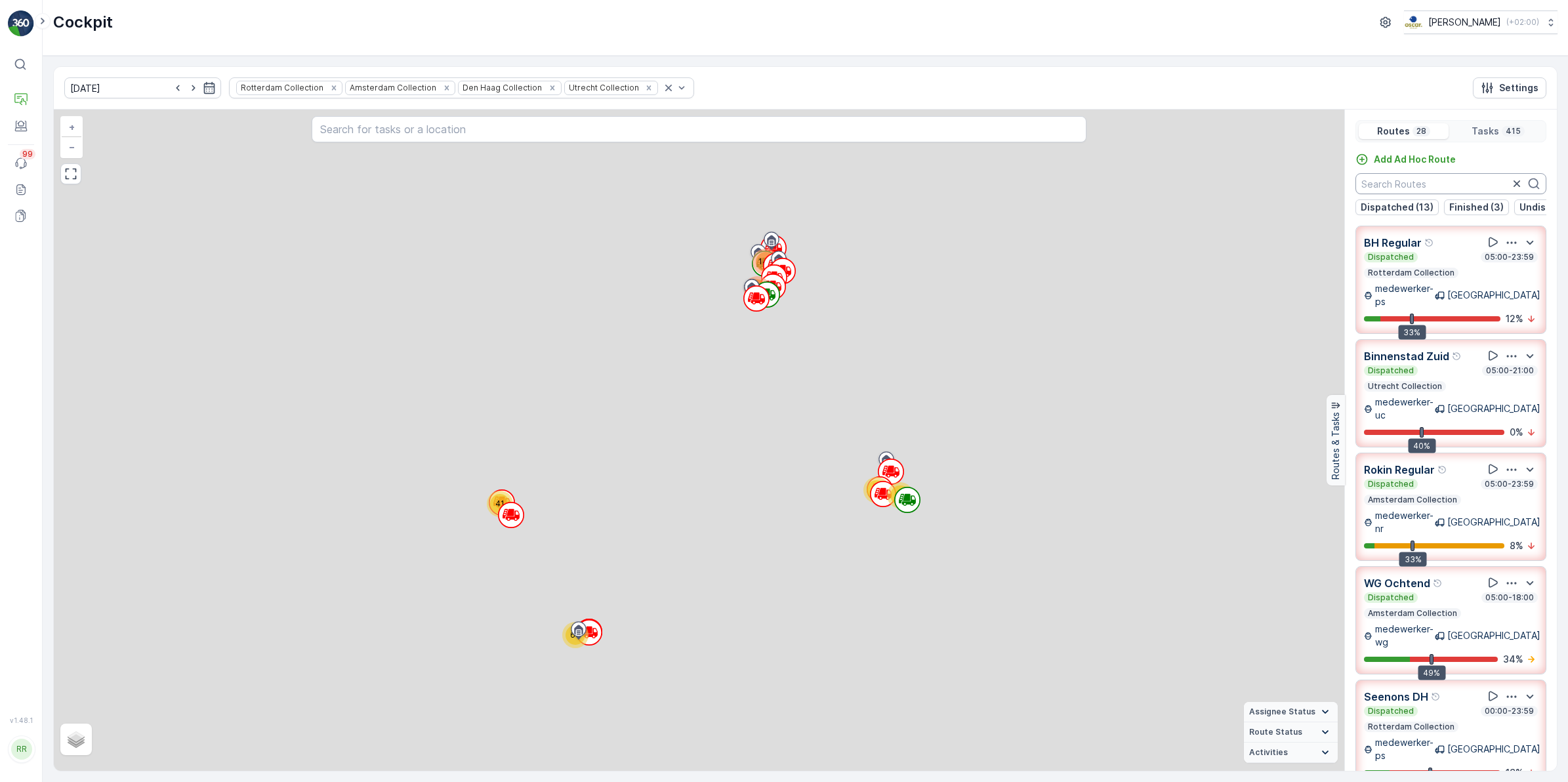
click at [1252, 184] on input "text" at bounding box center [1450, 184] width 190 height 21
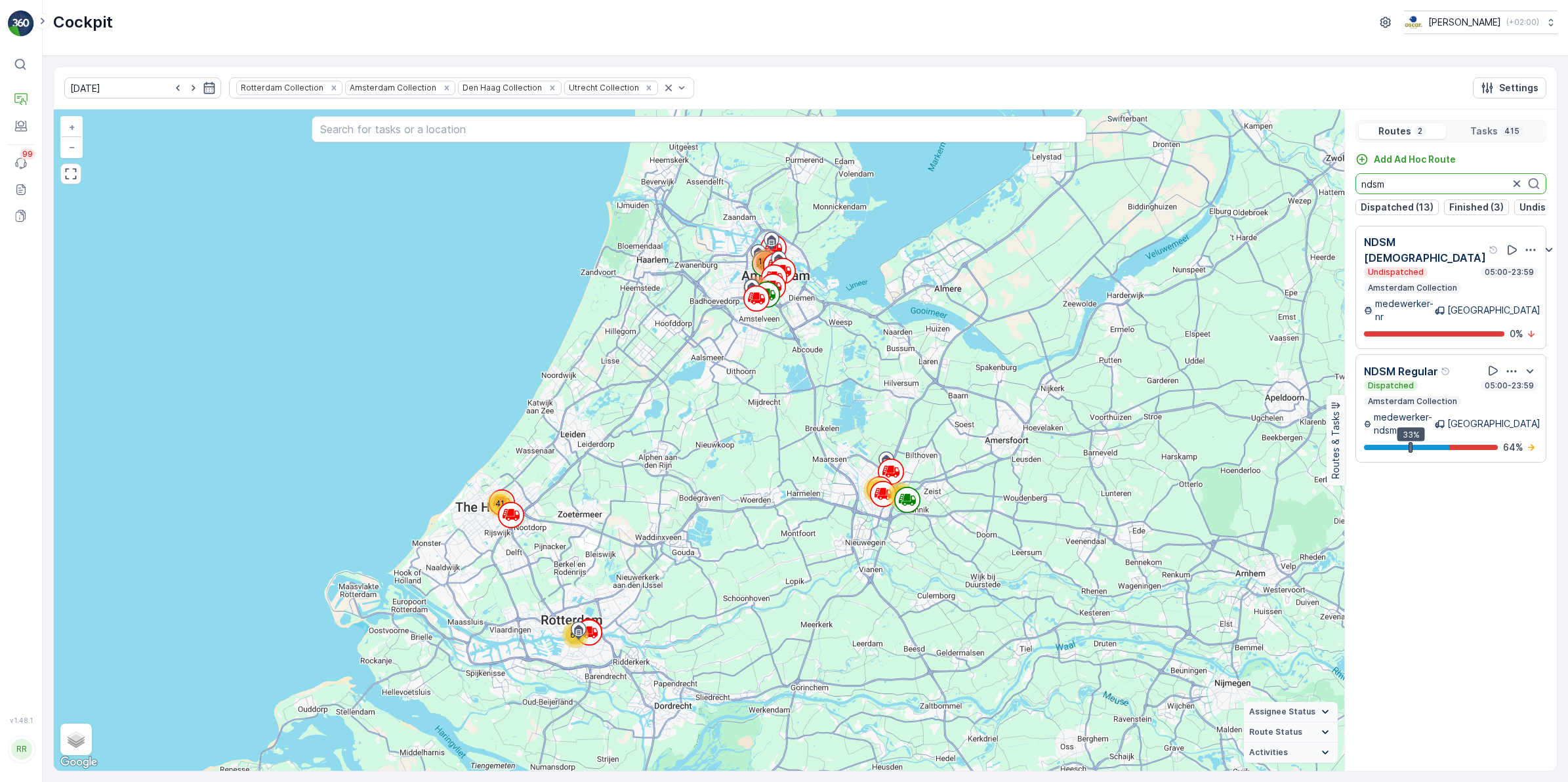
type input "ndsm"
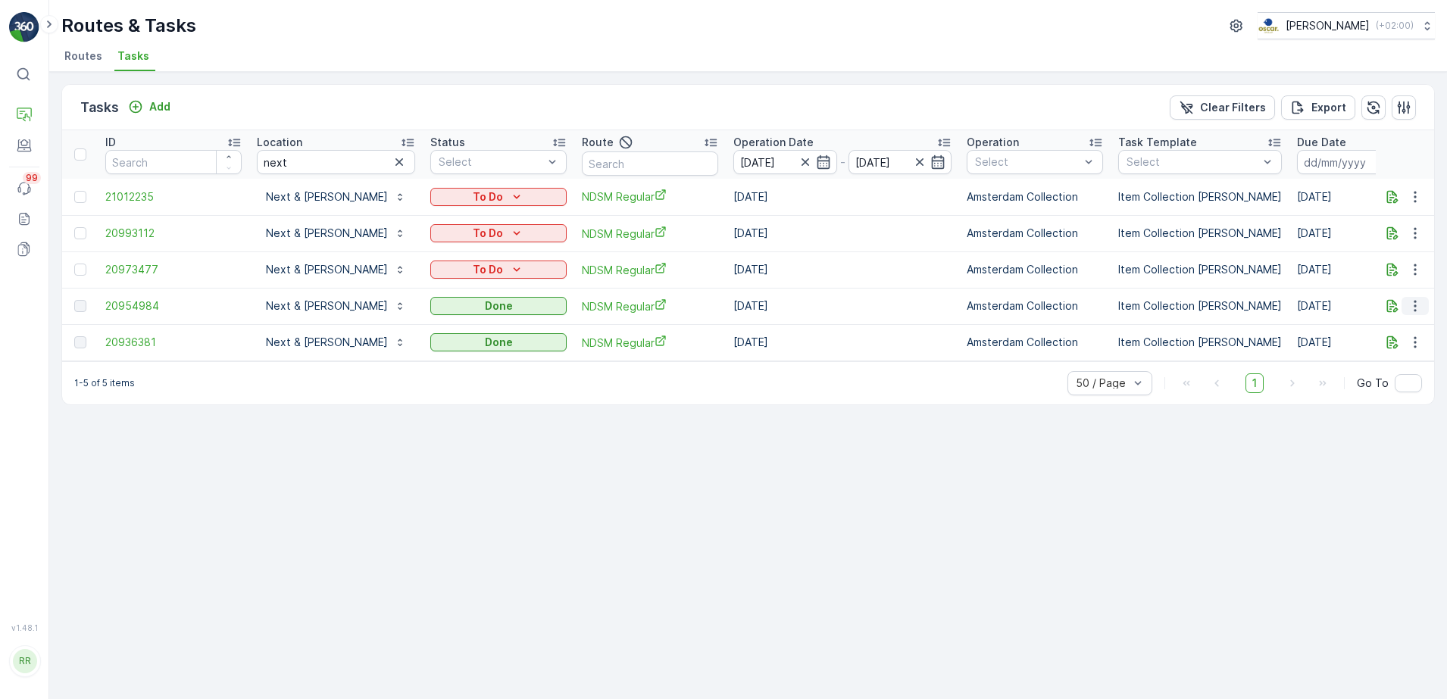
click at [1412, 306] on icon "button" at bounding box center [1415, 306] width 15 height 15
click at [1395, 324] on span "See More Details" at bounding box center [1397, 328] width 88 height 15
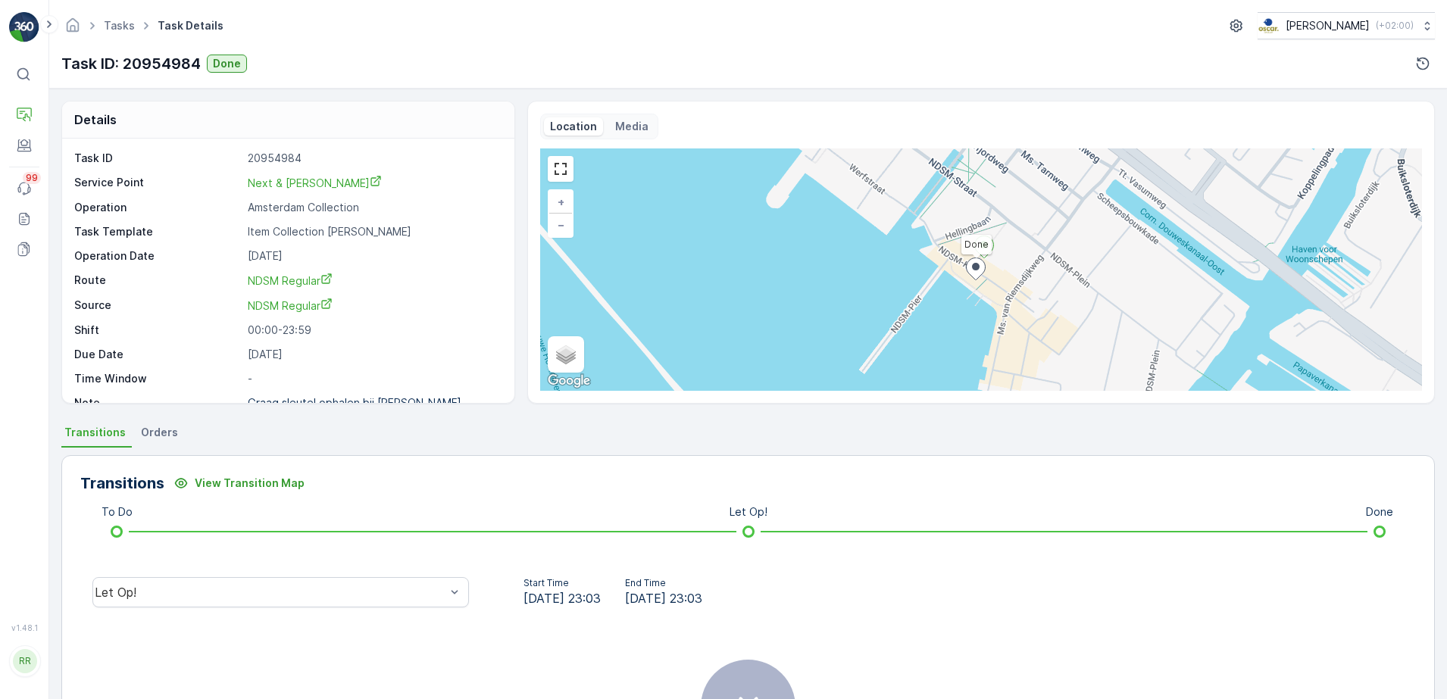
click at [153, 434] on span "Orders" at bounding box center [159, 432] width 37 height 15
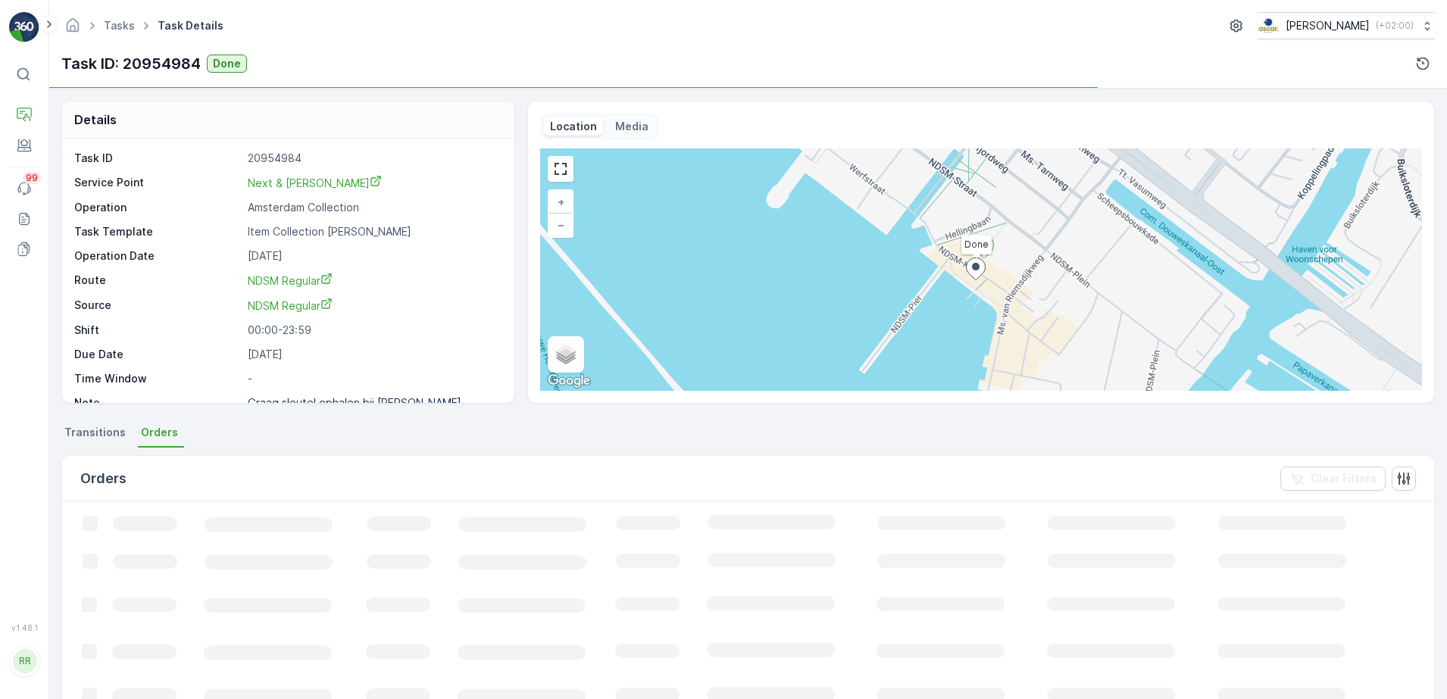
click at [102, 434] on span "Transitions" at bounding box center [94, 432] width 61 height 15
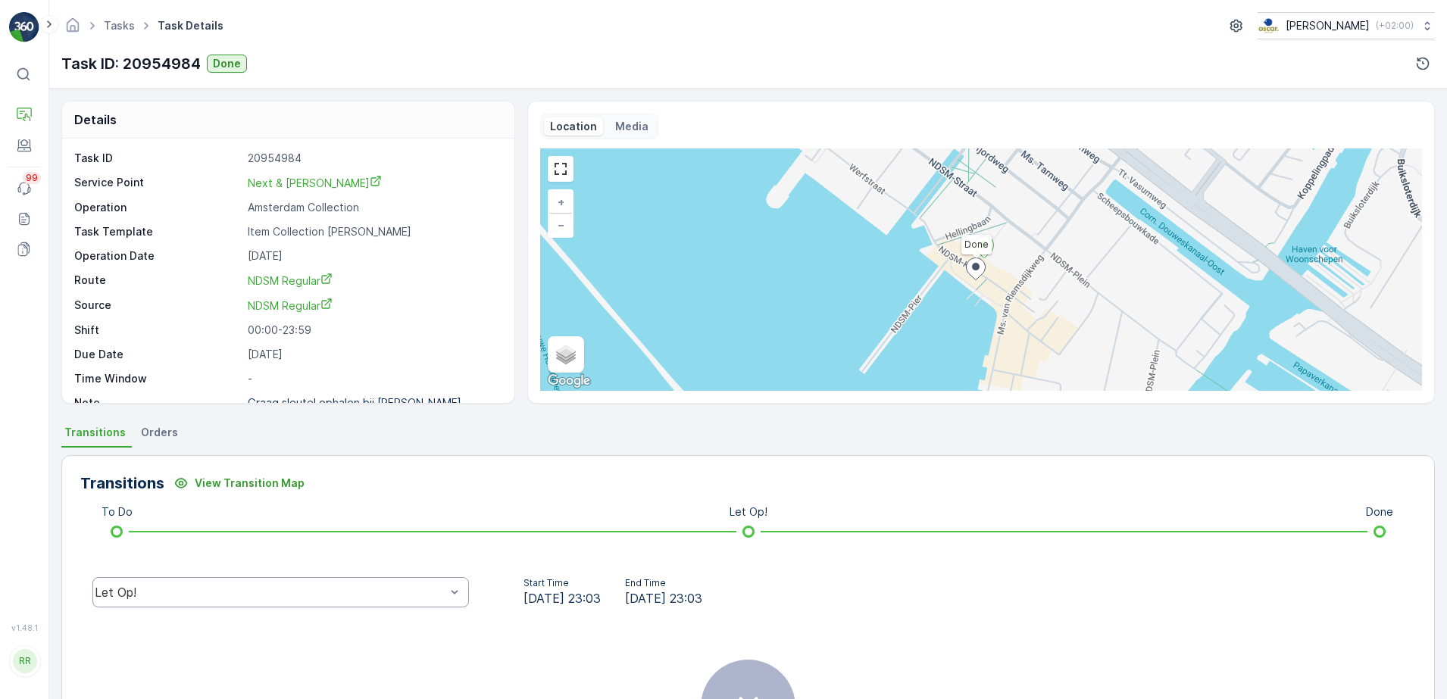
click at [158, 590] on div "Let Op!" at bounding box center [270, 593] width 351 height 14
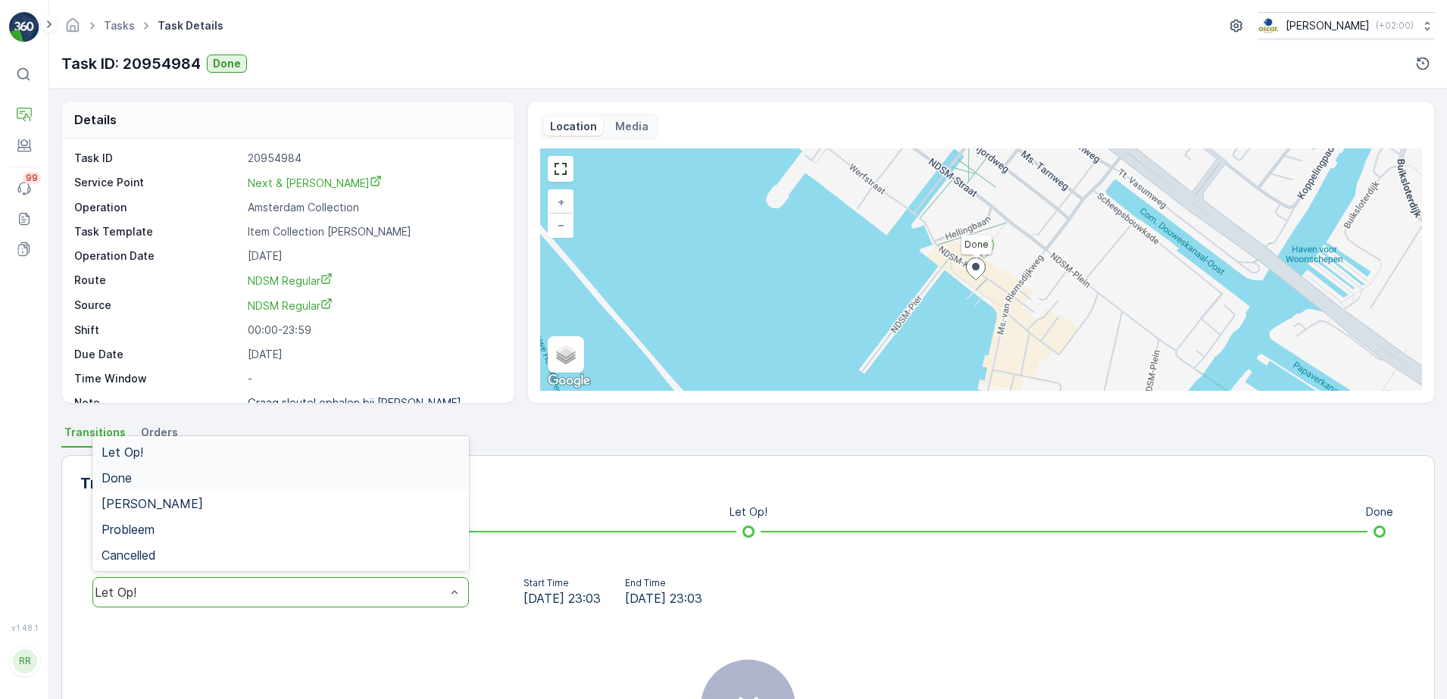
click at [136, 482] on div "Done" at bounding box center [281, 478] width 358 height 14
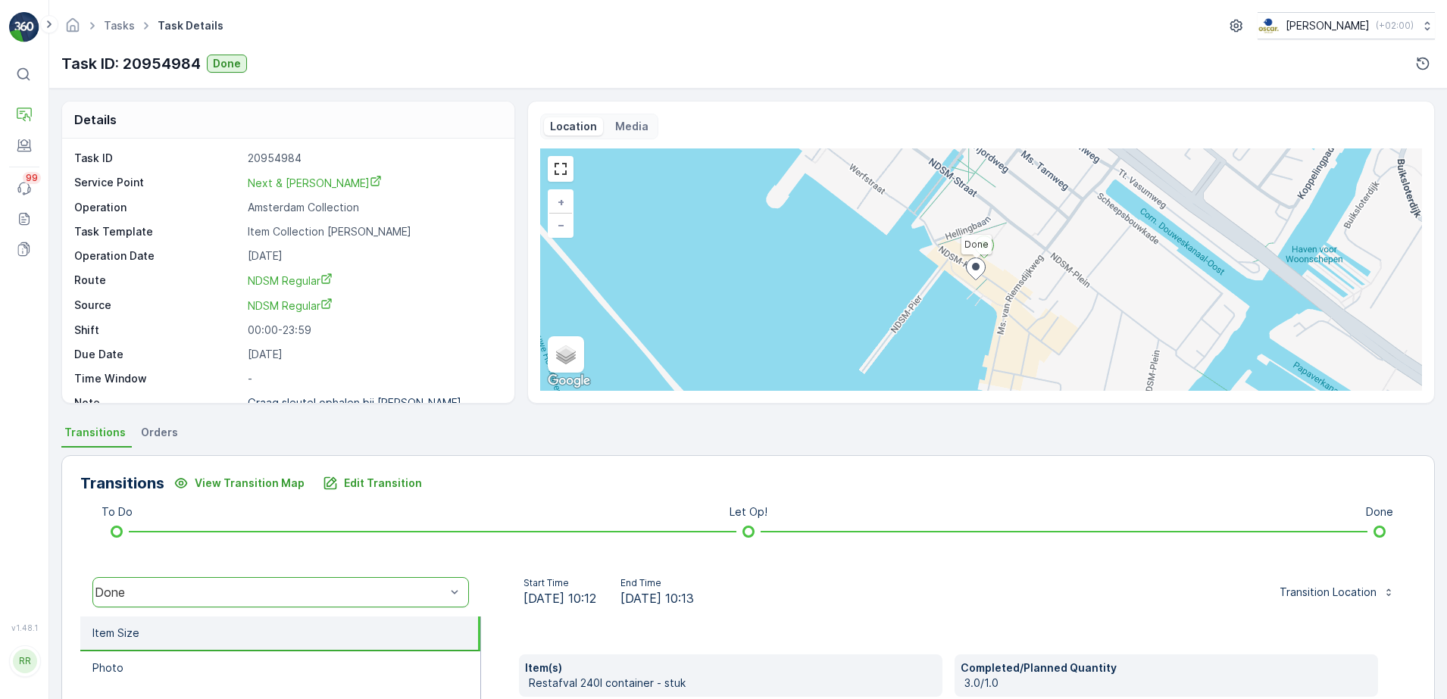
scroll to position [95, 0]
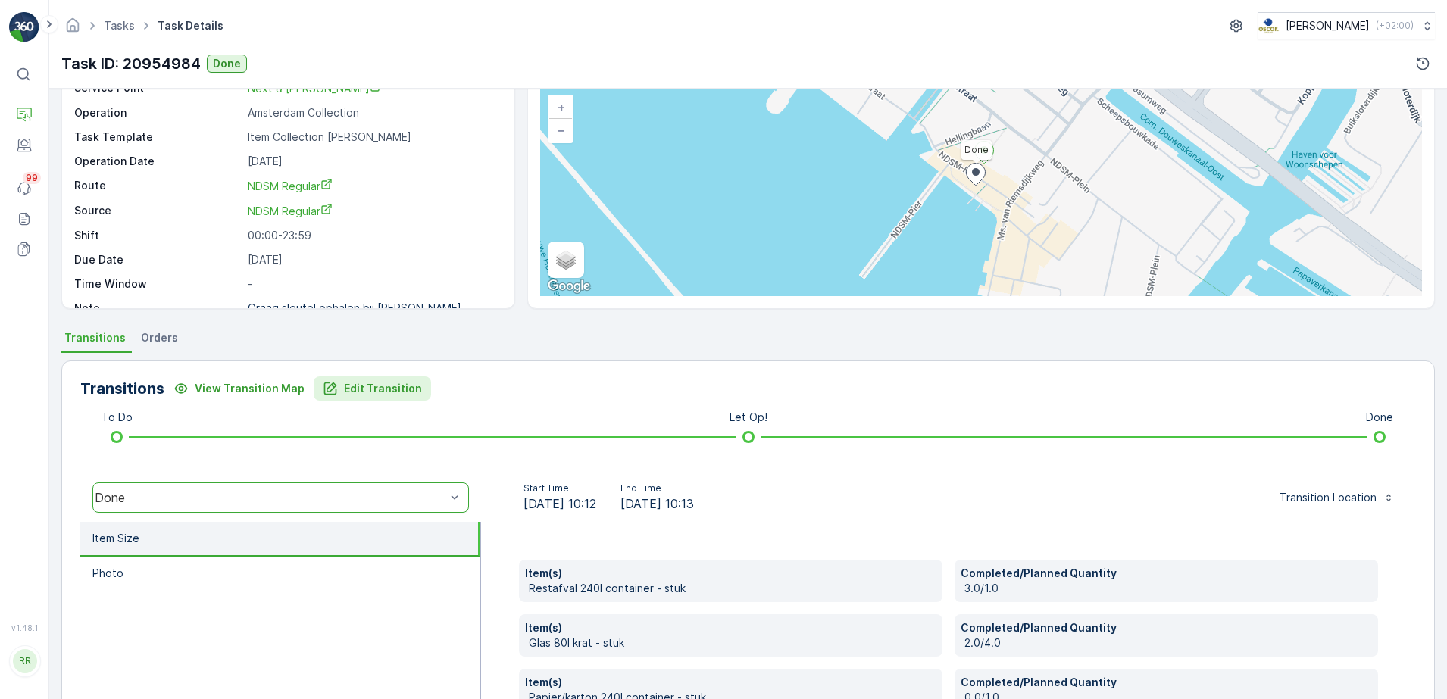
click at [374, 392] on p "Edit Transition" at bounding box center [383, 388] width 78 height 15
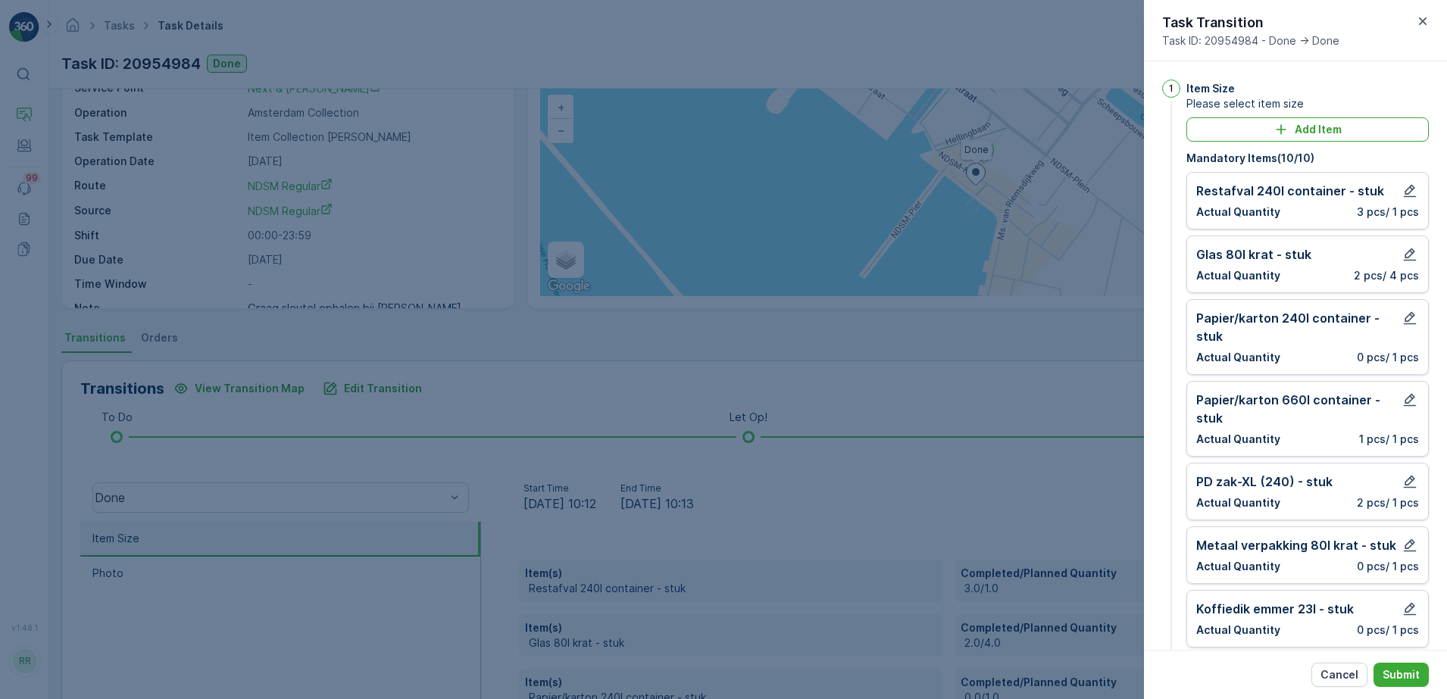
drag, startPoint x: 1050, startPoint y: 391, endPoint x: 1033, endPoint y: 380, distance: 20.4
click at [1051, 390] on div at bounding box center [723, 349] width 1447 height 699
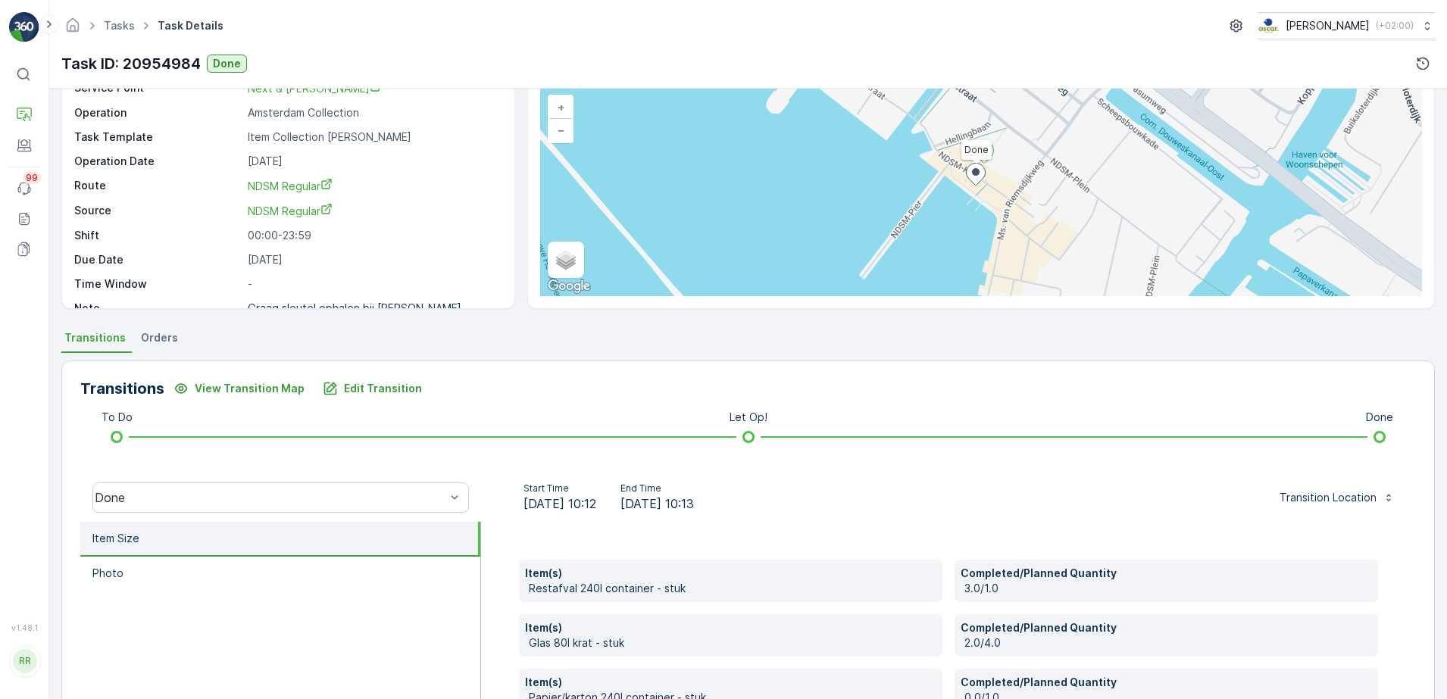
scroll to position [0, 0]
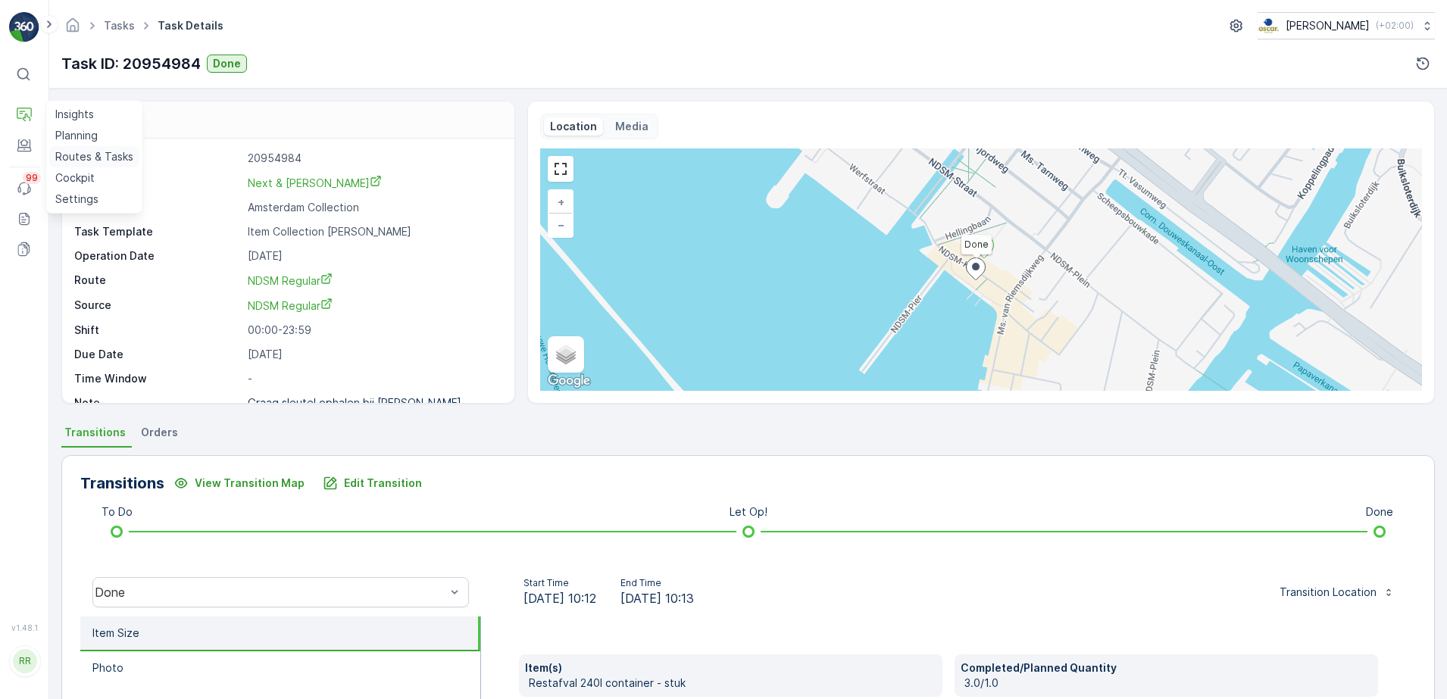
click at [83, 160] on p "Routes & Tasks" at bounding box center [94, 156] width 78 height 15
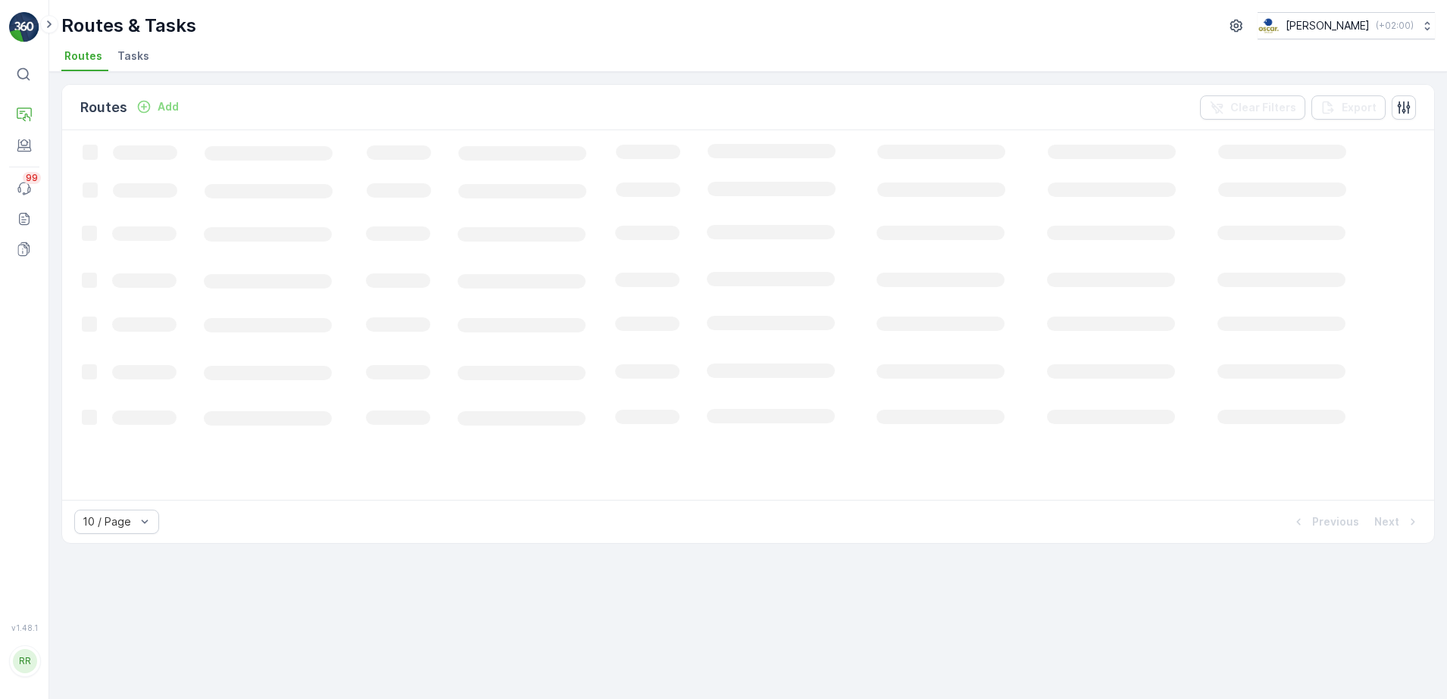
click at [114, 61] on li "Tasks" at bounding box center [134, 58] width 41 height 26
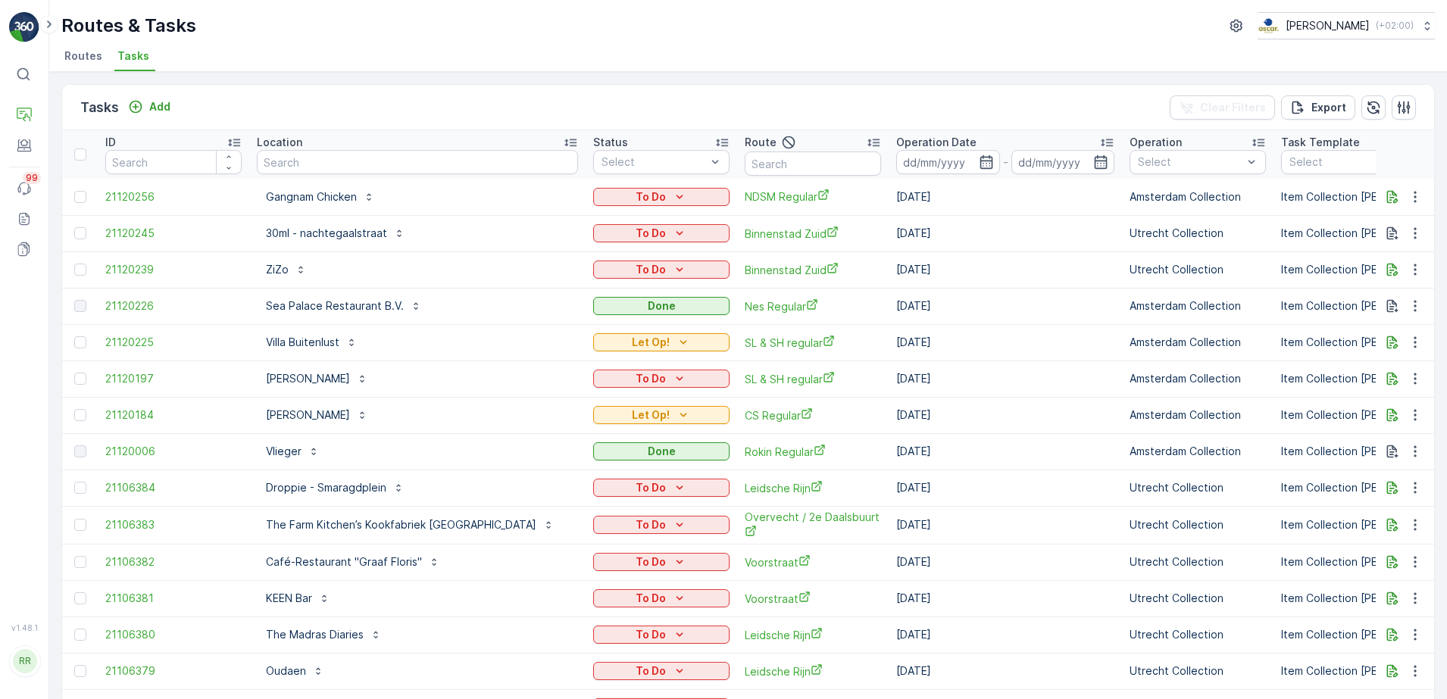
click at [314, 161] on input "text" at bounding box center [417, 162] width 321 height 24
type input "cop"
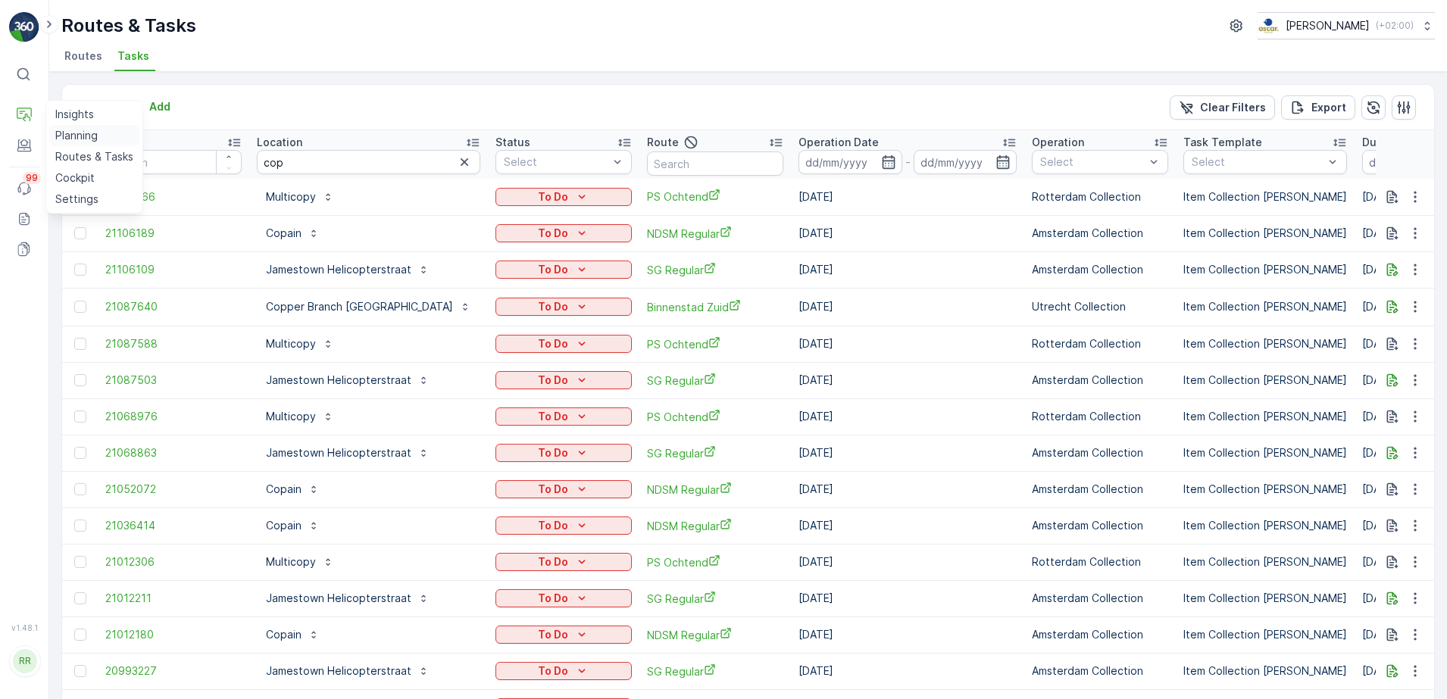
click at [83, 134] on p "Planning" at bounding box center [76, 135] width 42 height 15
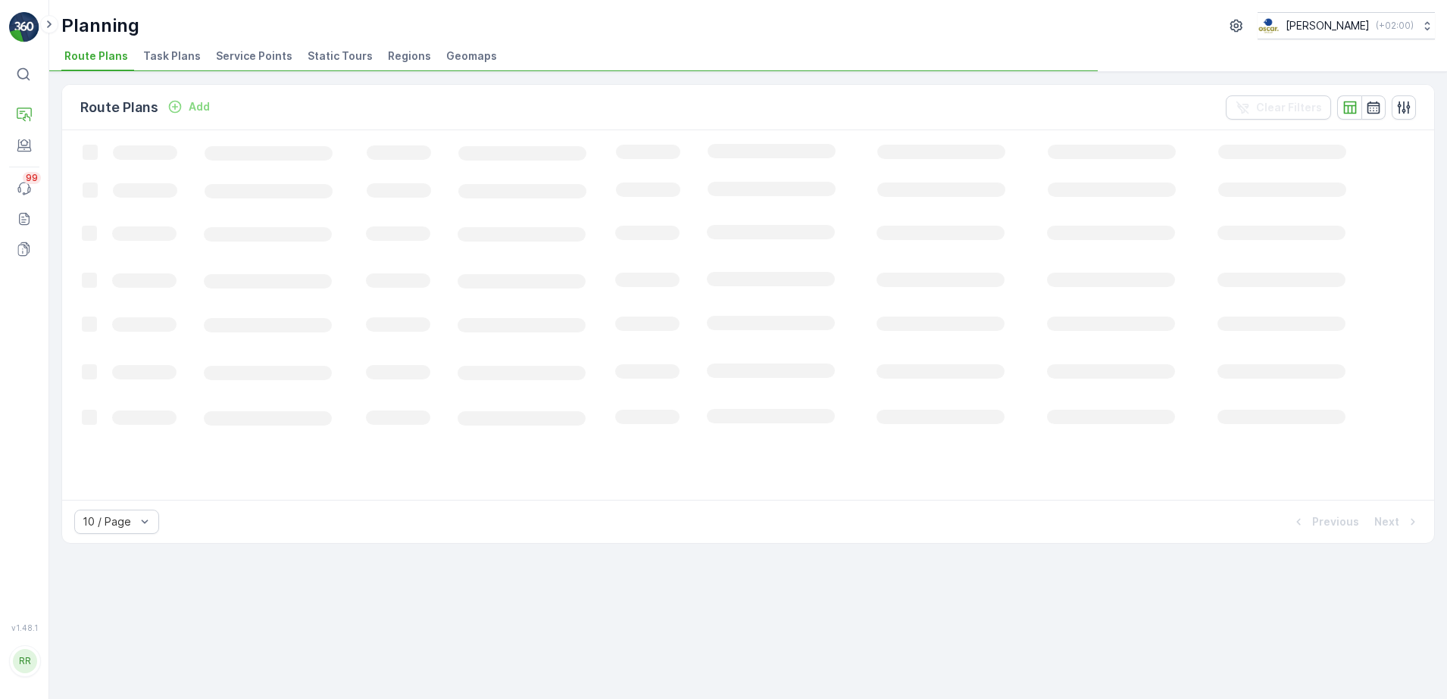
click at [175, 60] on span "Task Plans" at bounding box center [172, 55] width 58 height 15
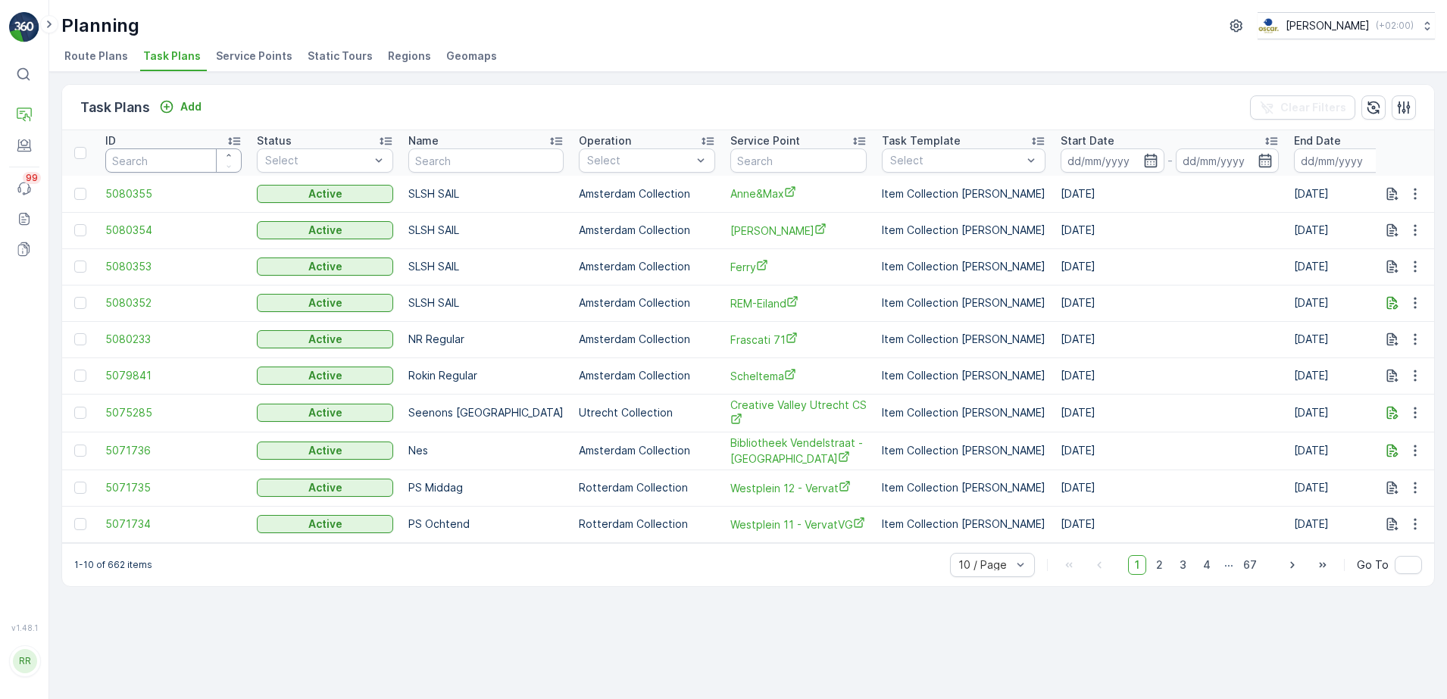
click at [160, 164] on input "number" at bounding box center [173, 161] width 136 height 24
click at [495, 159] on input "text" at bounding box center [485, 161] width 155 height 24
click at [805, 165] on input "text" at bounding box center [798, 161] width 136 height 24
type input "copain"
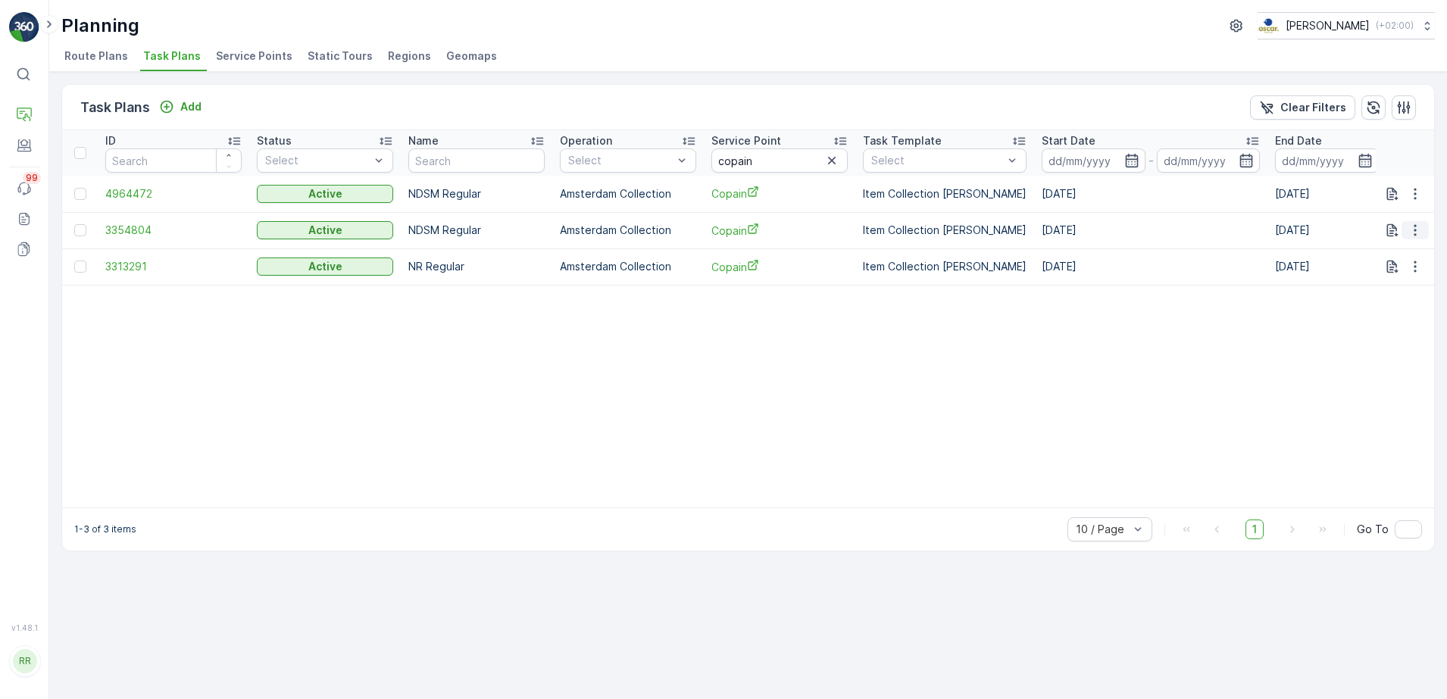
click at [1416, 231] on icon "button" at bounding box center [1415, 230] width 15 height 15
click at [1251, 303] on table "ID Status Select Name Operation Select Service Point copain Task Template Selec…" at bounding box center [1085, 318] width 2047 height 377
click at [1421, 191] on icon "button" at bounding box center [1415, 193] width 15 height 15
click at [1397, 236] on span "Edit Task Plan" at bounding box center [1388, 237] width 70 height 15
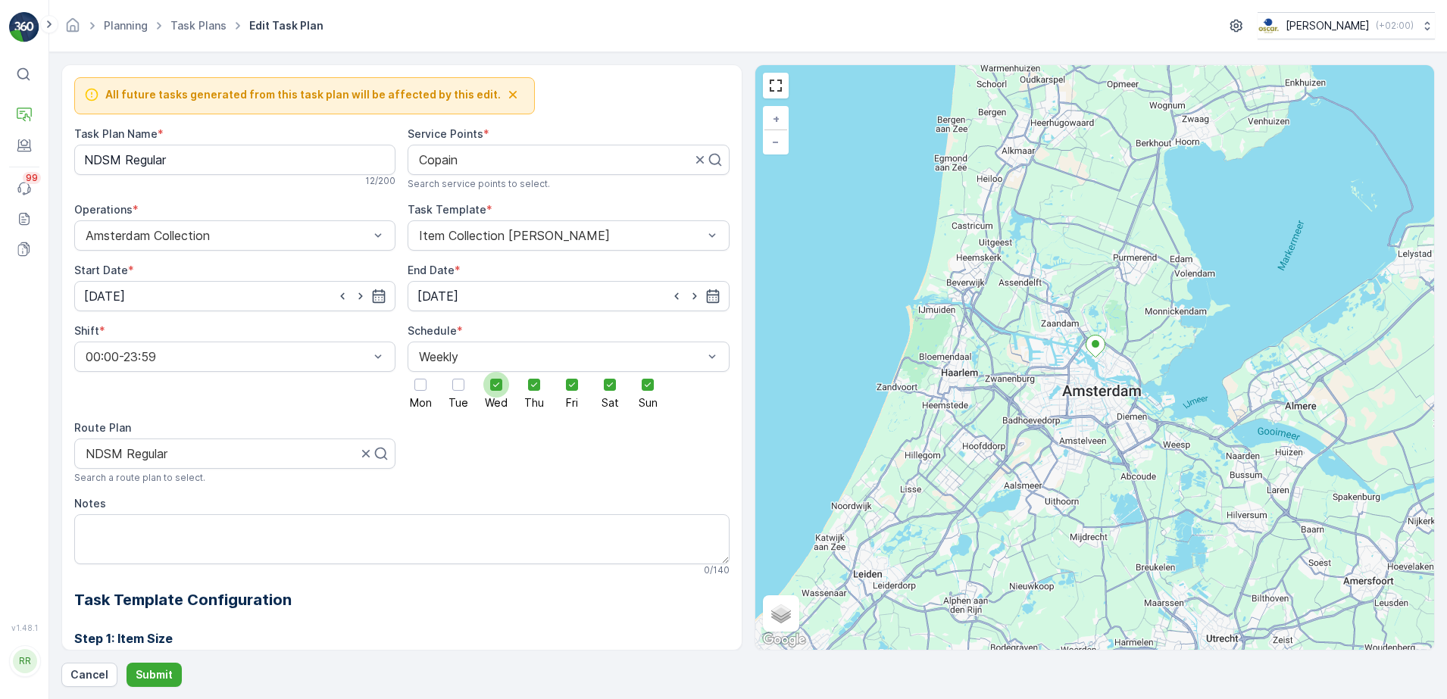
click at [496, 389] on icon at bounding box center [496, 385] width 11 height 11
click at [496, 372] on input "Wed" at bounding box center [496, 372] width 0 height 0
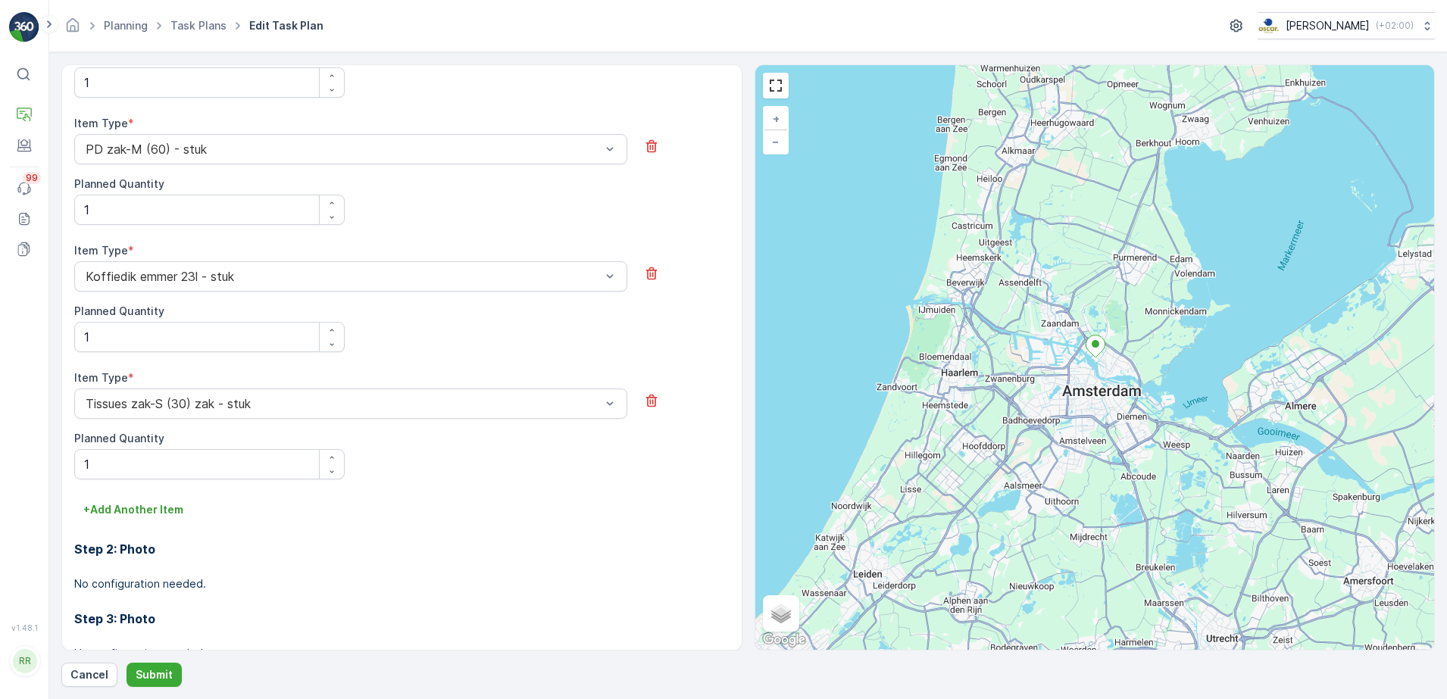
scroll to position [1177, 0]
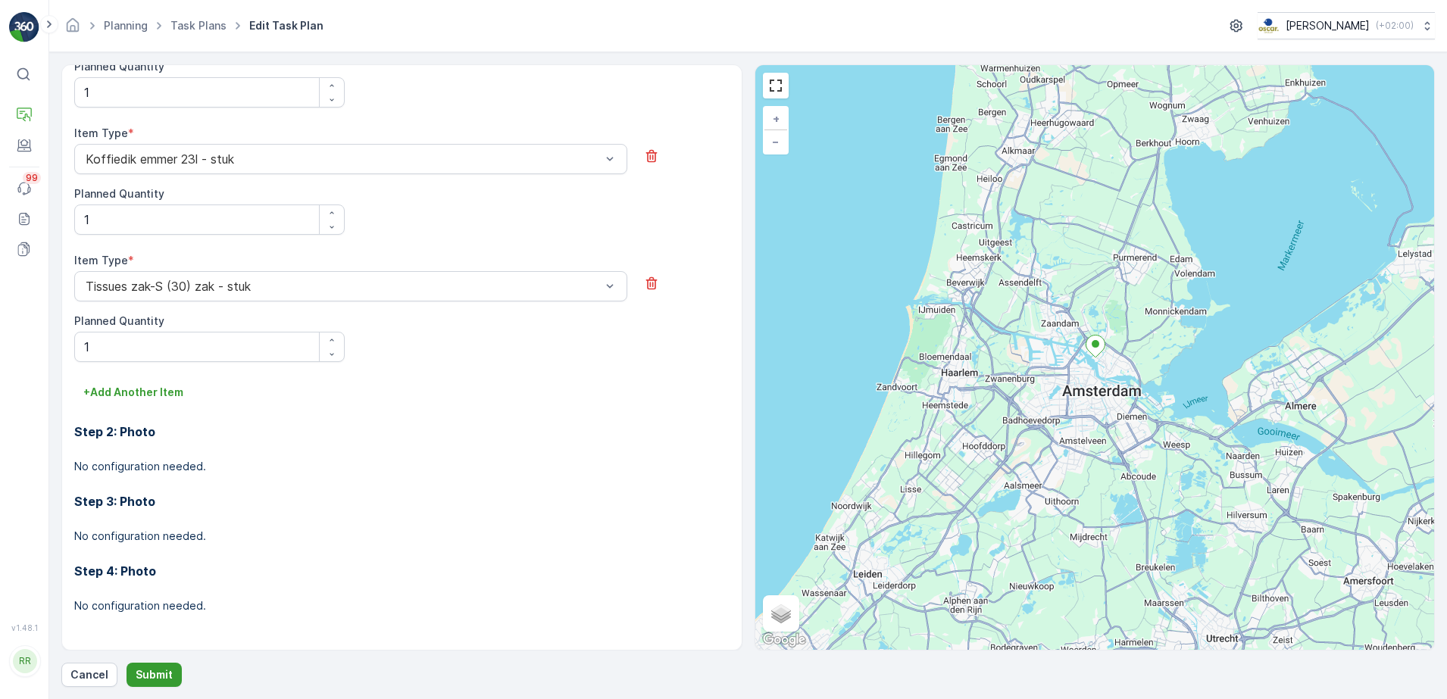
click at [156, 673] on p "Submit" at bounding box center [154, 675] width 37 height 15
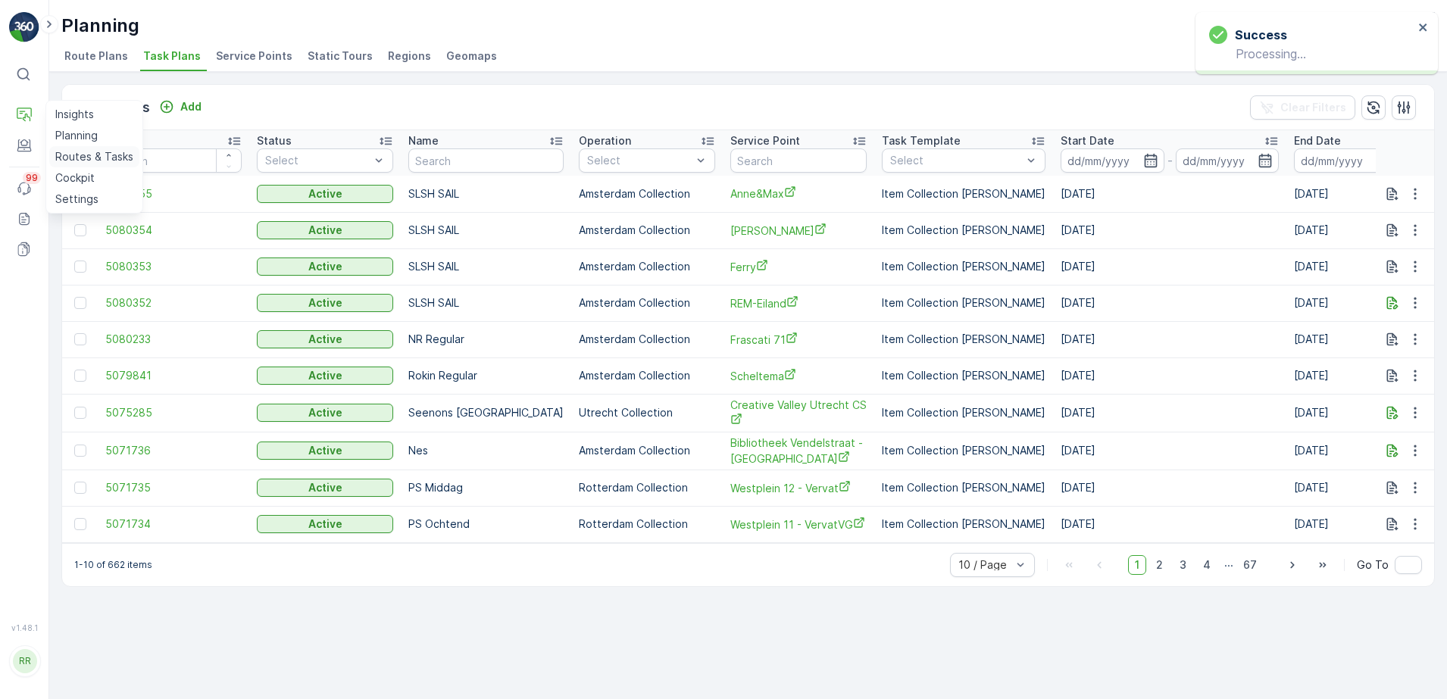
click at [87, 152] on p "Routes & Tasks" at bounding box center [94, 156] width 78 height 15
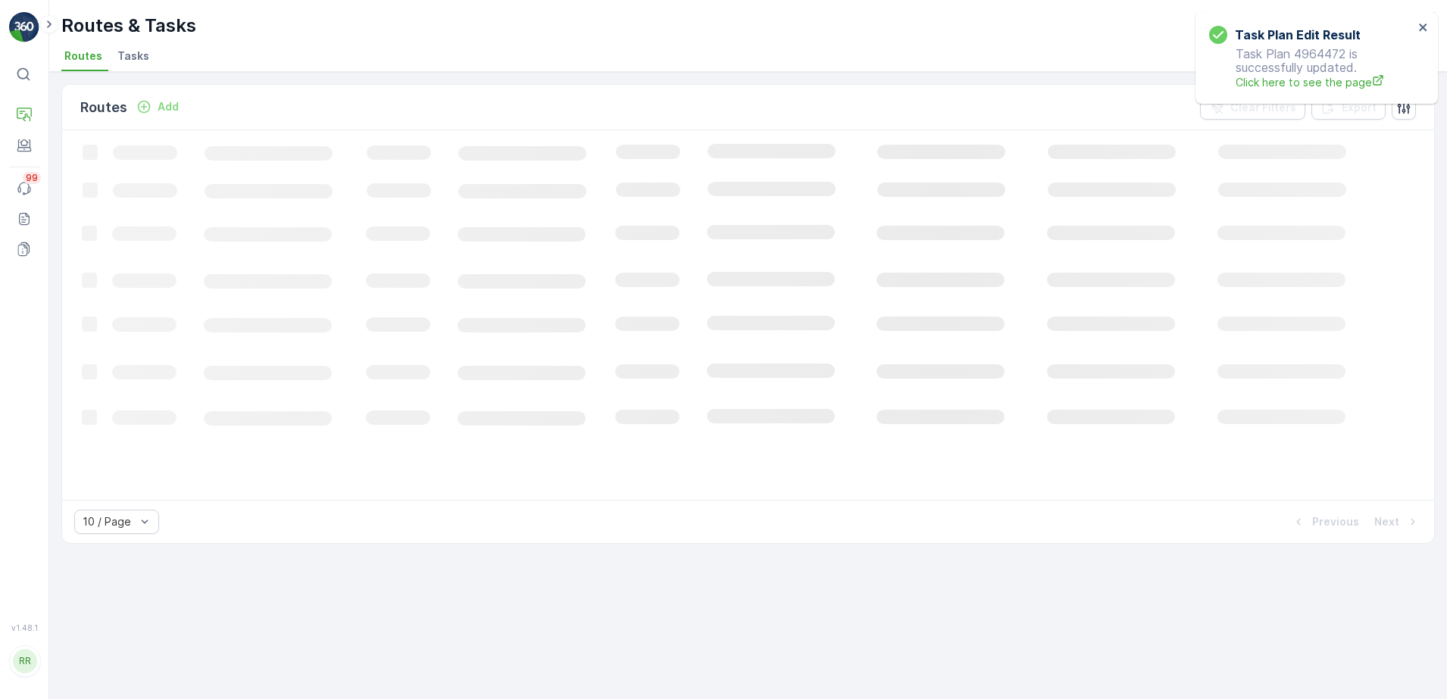
click at [124, 54] on span "Tasks" at bounding box center [133, 55] width 32 height 15
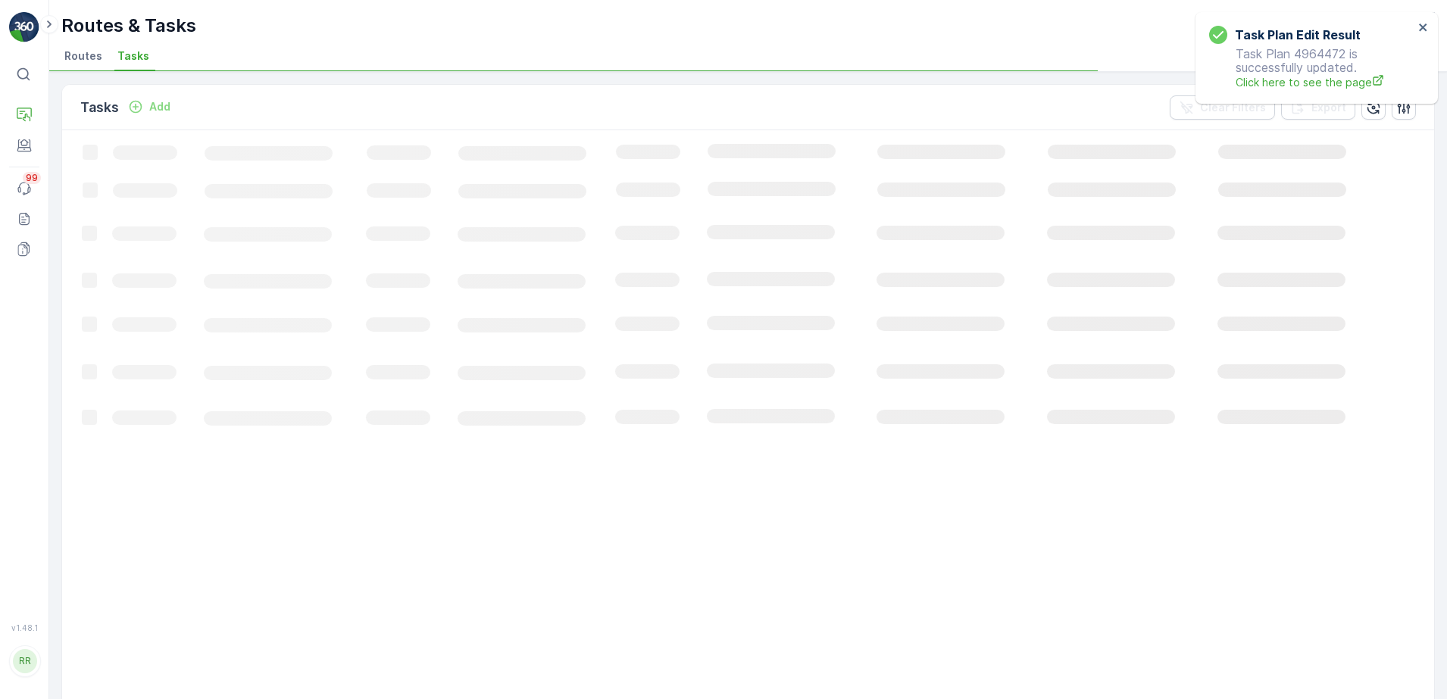
drag, startPoint x: 126, startPoint y: 54, endPoint x: 238, endPoint y: 68, distance: 113.1
click at [238, 68] on ul "Routes Tasks" at bounding box center [742, 58] width 1362 height 26
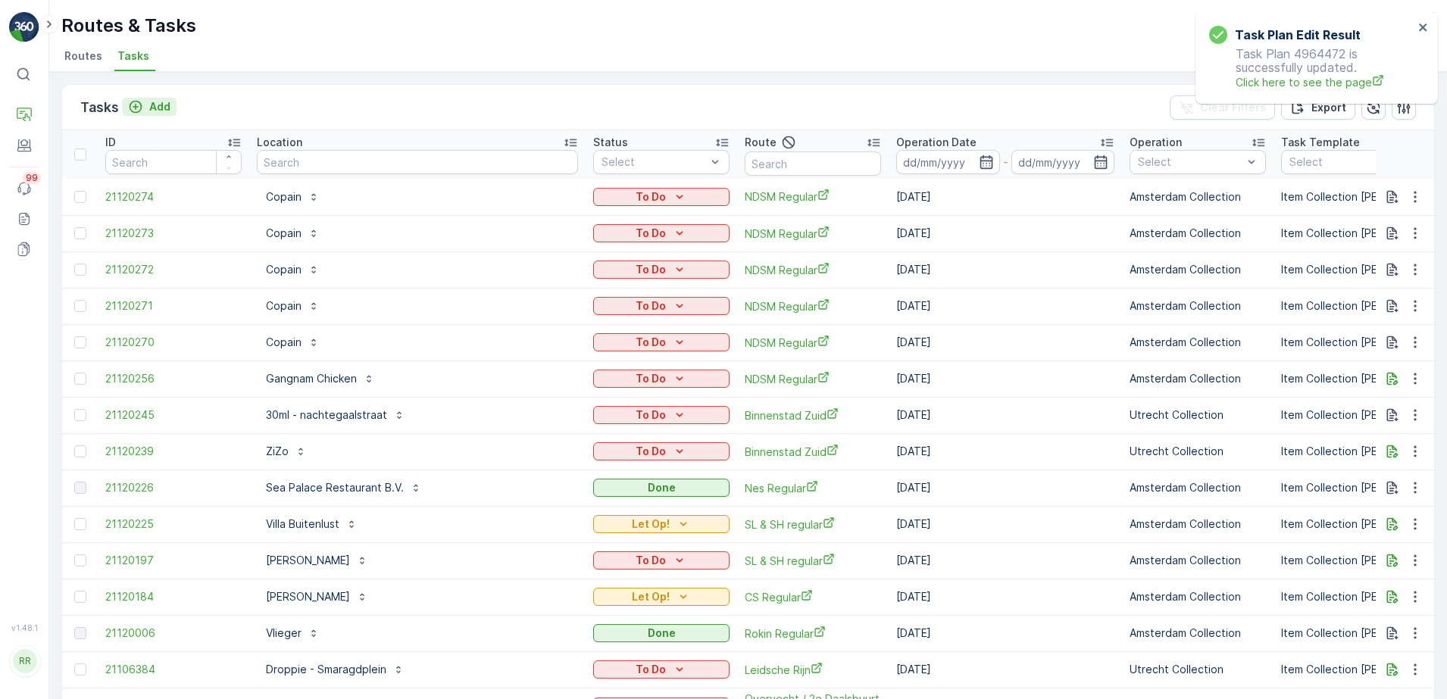
click at [145, 108] on div "Add" at bounding box center [149, 106] width 42 height 15
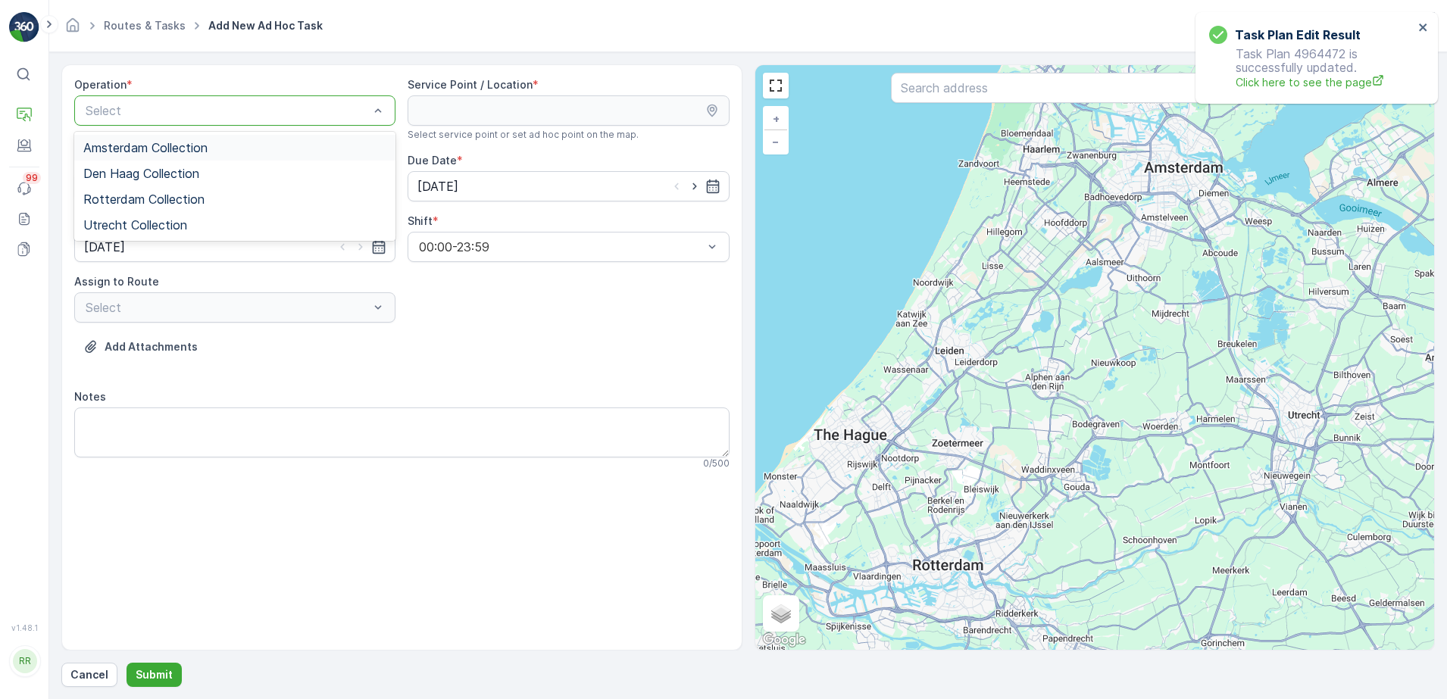
click at [179, 142] on span "Amsterdam Collection" at bounding box center [145, 148] width 124 height 14
drag, startPoint x: 988, startPoint y: 86, endPoint x: 592, endPoint y: 102, distance: 396.6
click at [988, 86] on input "text" at bounding box center [1095, 88] width 408 height 30
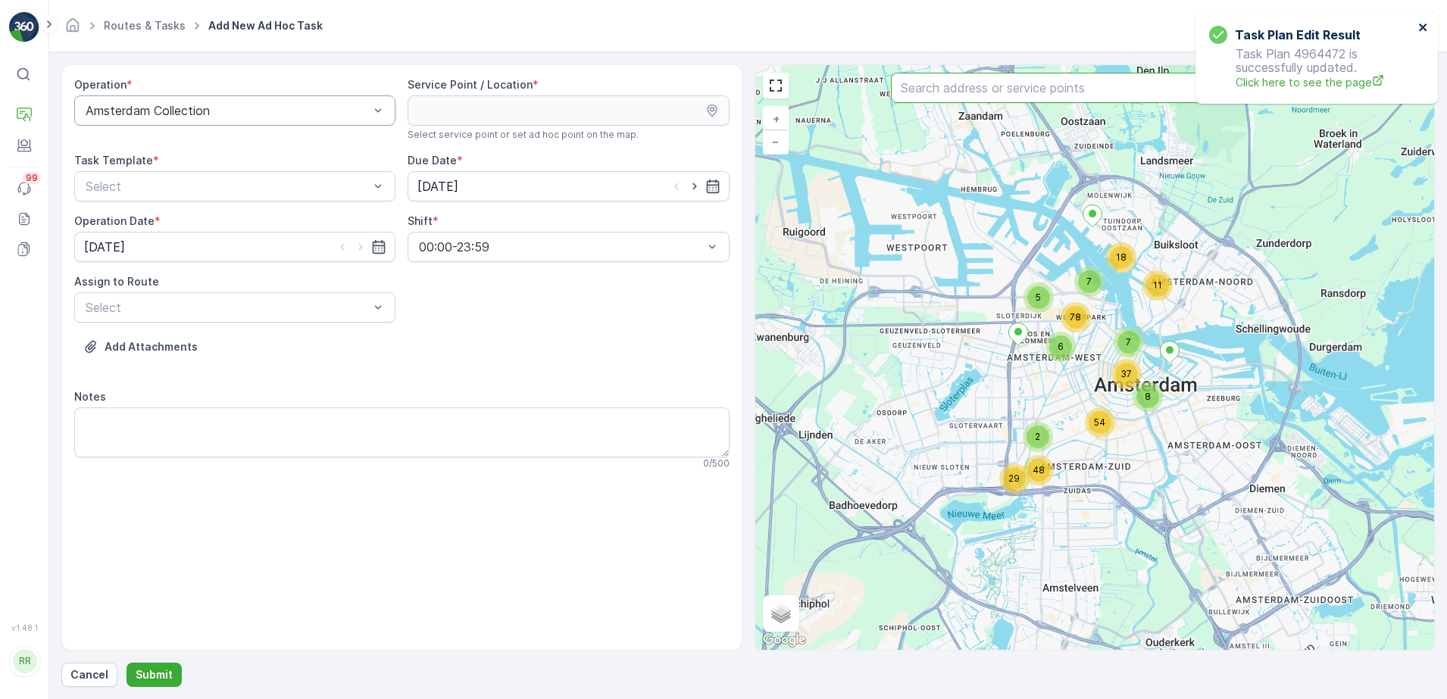
click at [1422, 25] on icon "close" at bounding box center [1423, 27] width 11 height 12
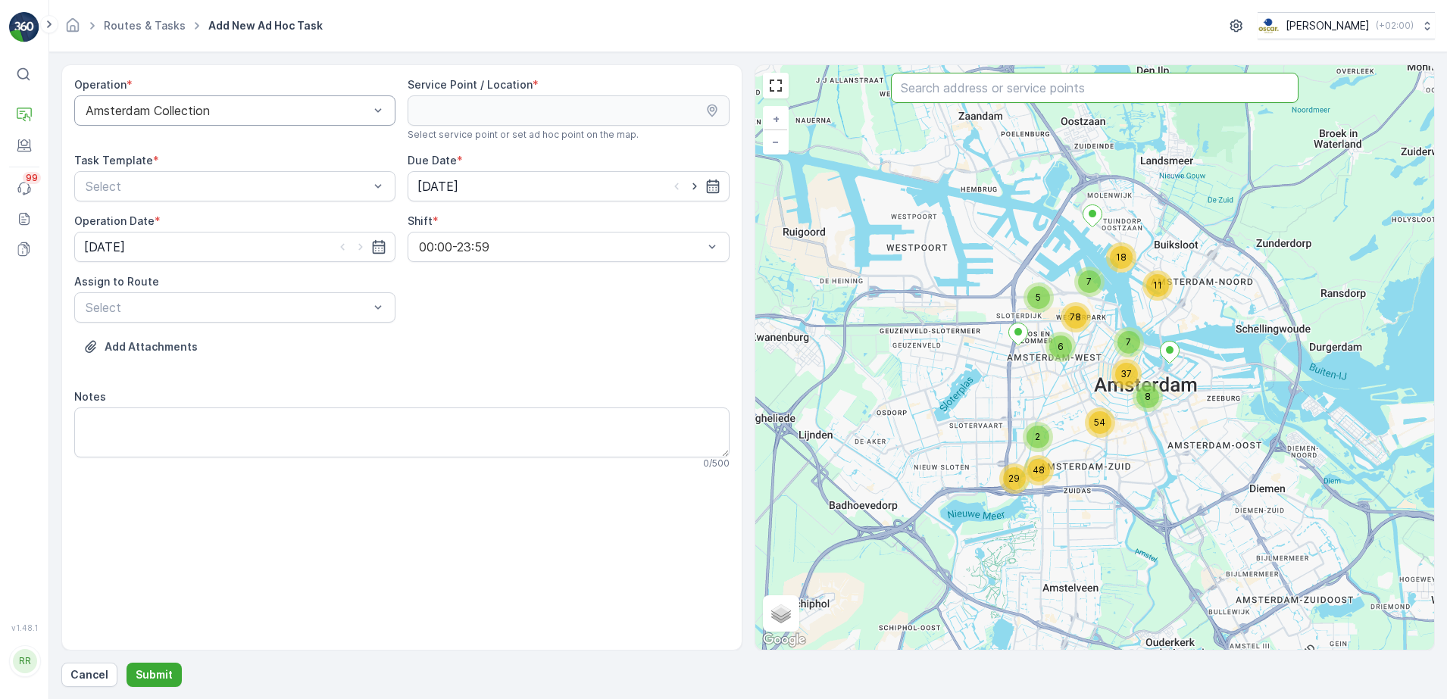
click at [1081, 93] on input "text" at bounding box center [1095, 88] width 408 height 30
type input "copain"
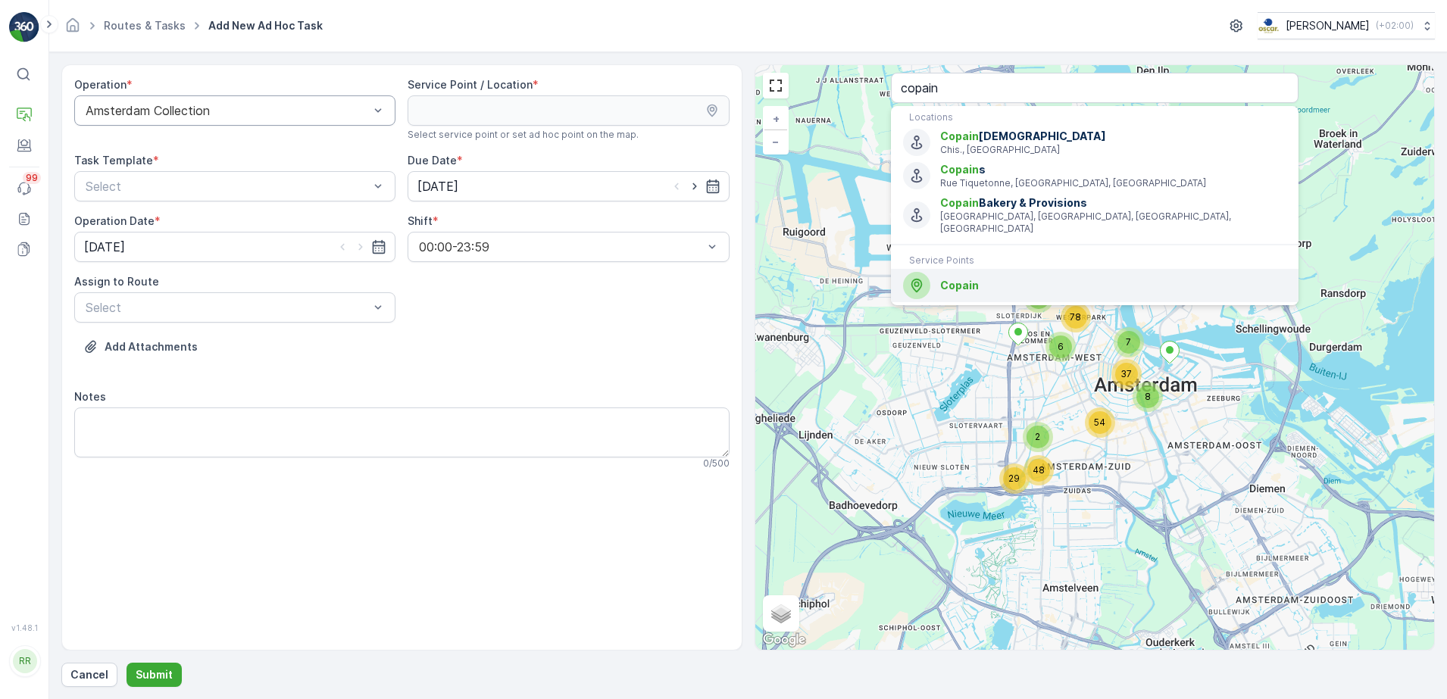
drag, startPoint x: 958, startPoint y: 280, endPoint x: 904, endPoint y: 266, distance: 55.5
click at [958, 280] on span "Copain" at bounding box center [1113, 285] width 346 height 15
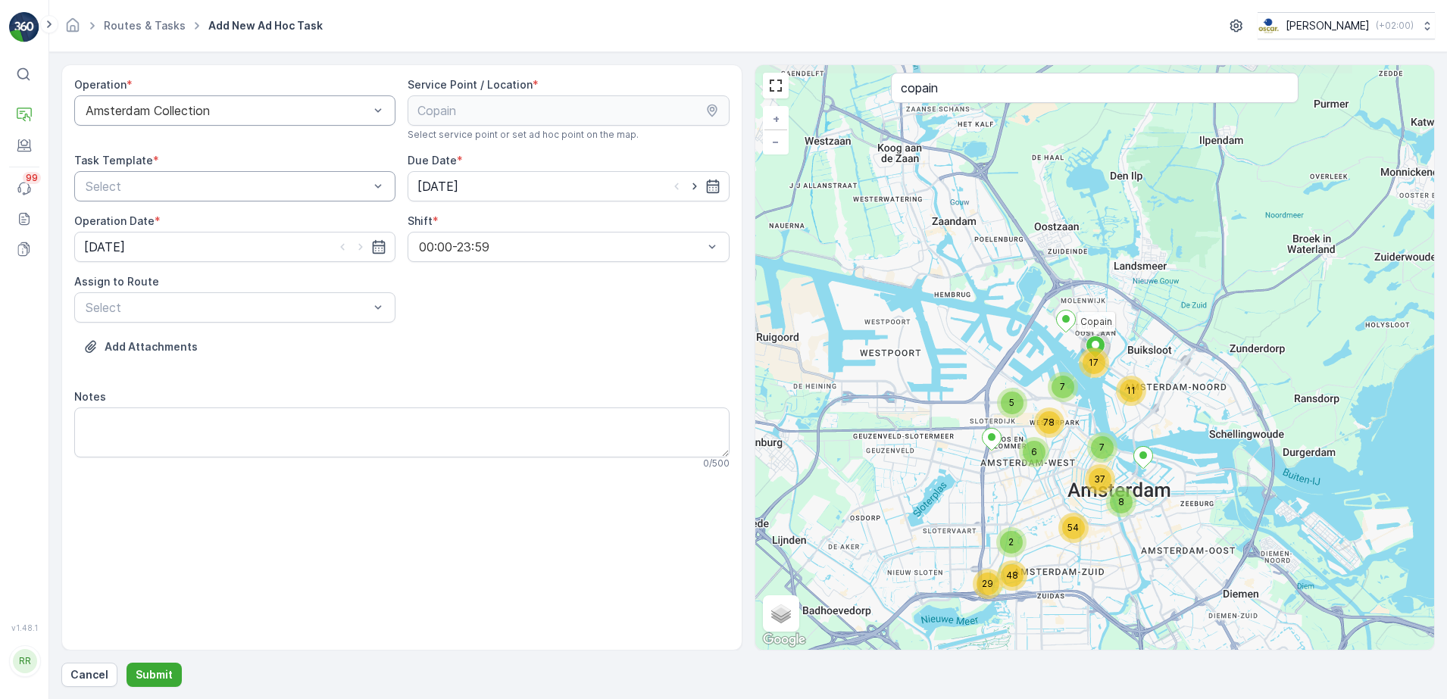
click at [179, 200] on div "Operation * Amsterdam Collection Service Point / Location * Select service poin…" at bounding box center [401, 279] width 655 height 405
click at [184, 188] on div at bounding box center [227, 187] width 286 height 14
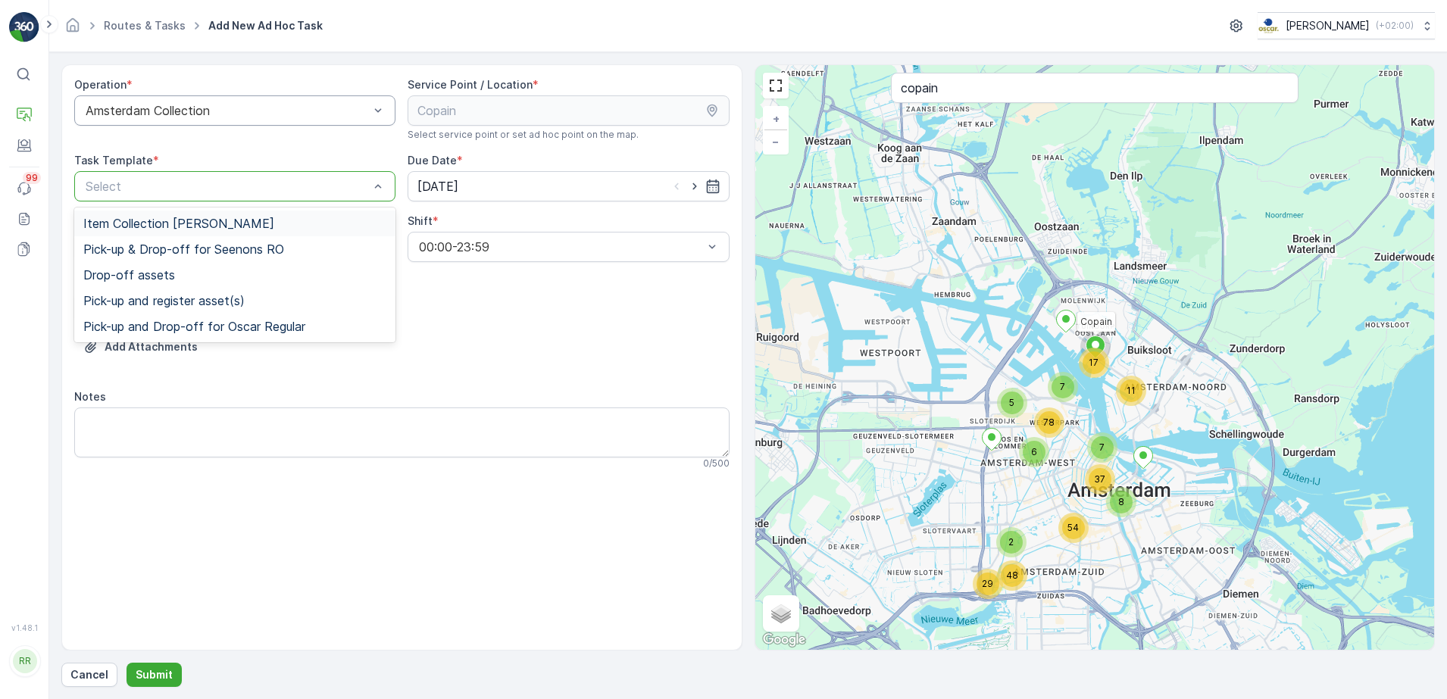
click at [197, 222] on span "Item Collection [PERSON_NAME]" at bounding box center [178, 224] width 191 height 14
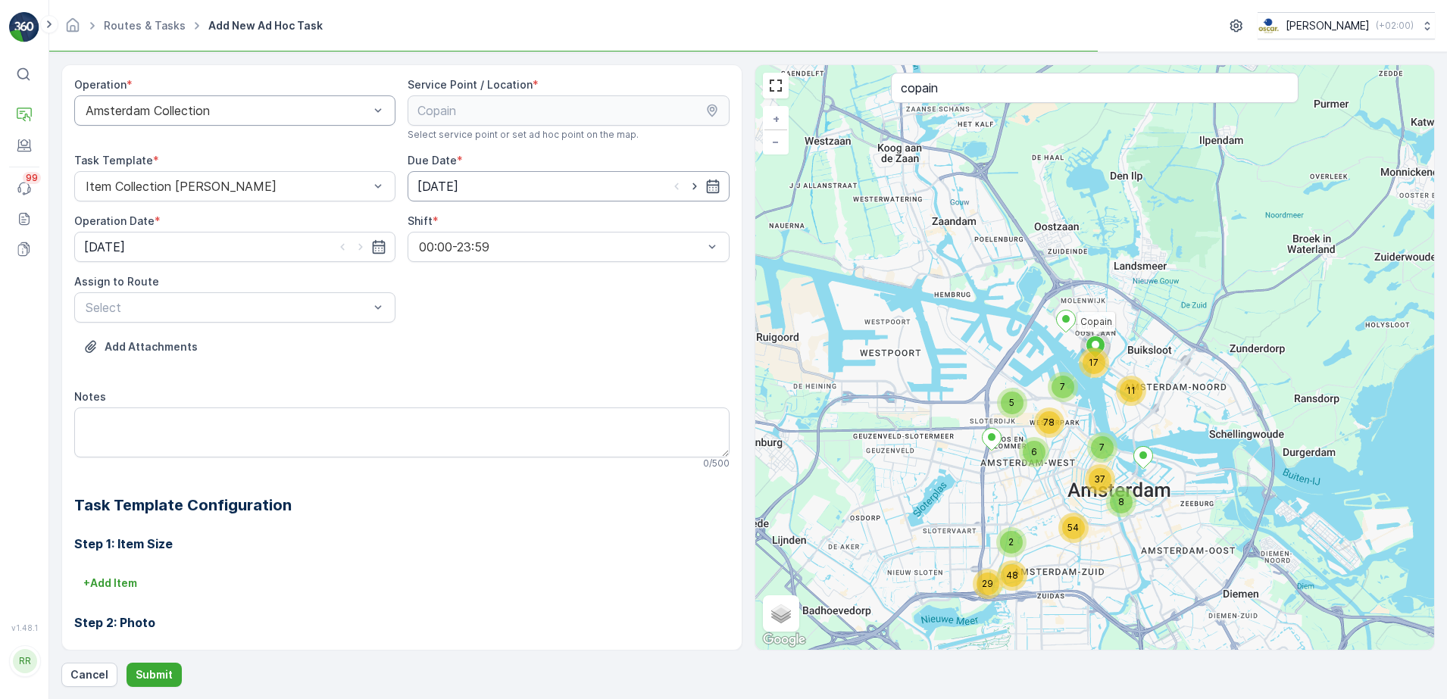
click at [496, 187] on input "[DATE]" at bounding box center [568, 186] width 321 height 30
click at [510, 405] on div "27" at bounding box center [514, 404] width 24 height 24
type input "[DATE]"
click at [175, 252] on input "[DATE]" at bounding box center [234, 247] width 321 height 30
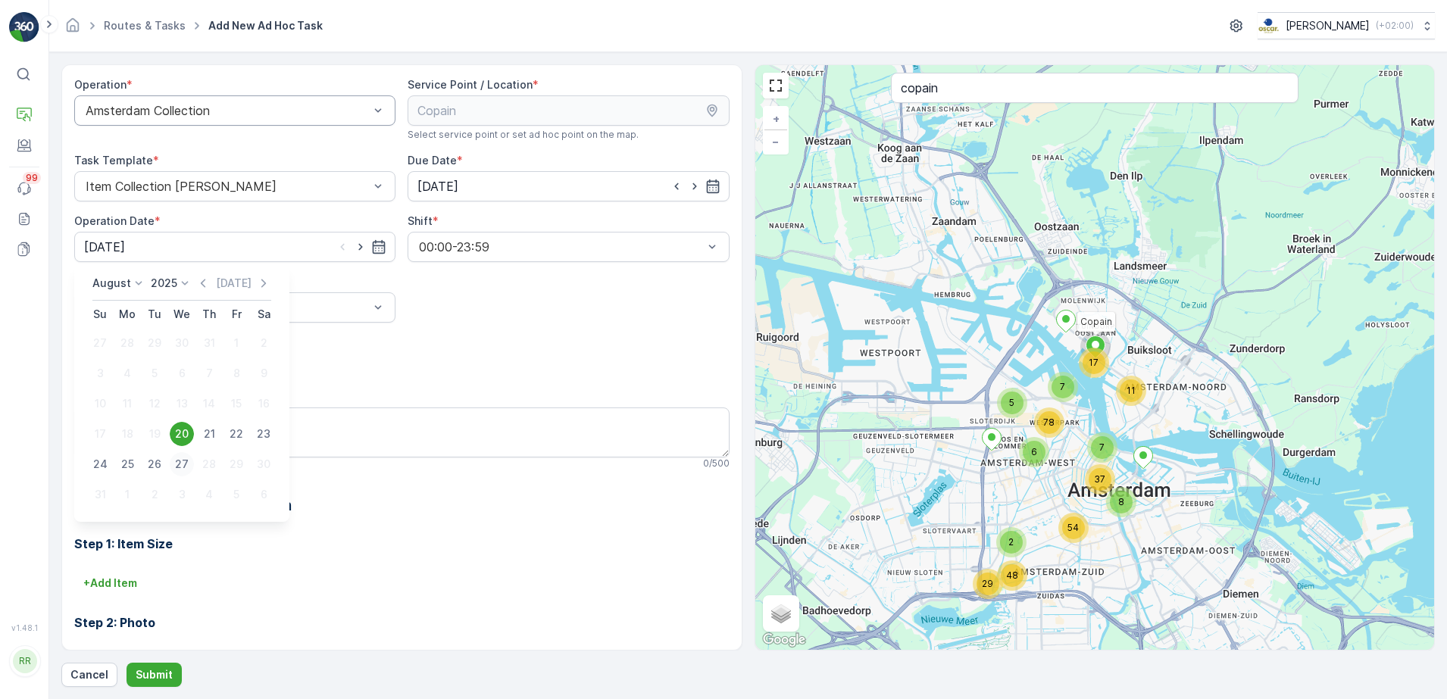
click at [183, 464] on div "27" at bounding box center [182, 464] width 24 height 24
type input "[DATE]"
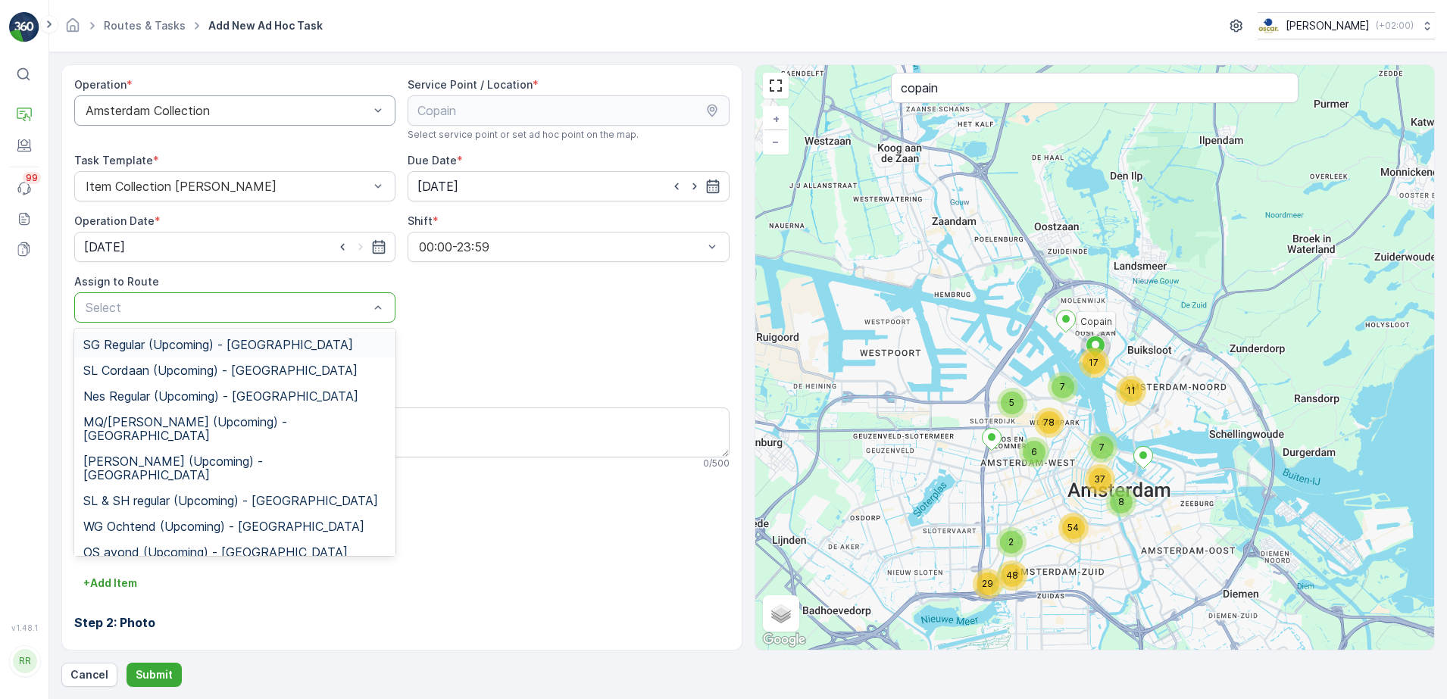
click at [163, 314] on div at bounding box center [227, 308] width 286 height 14
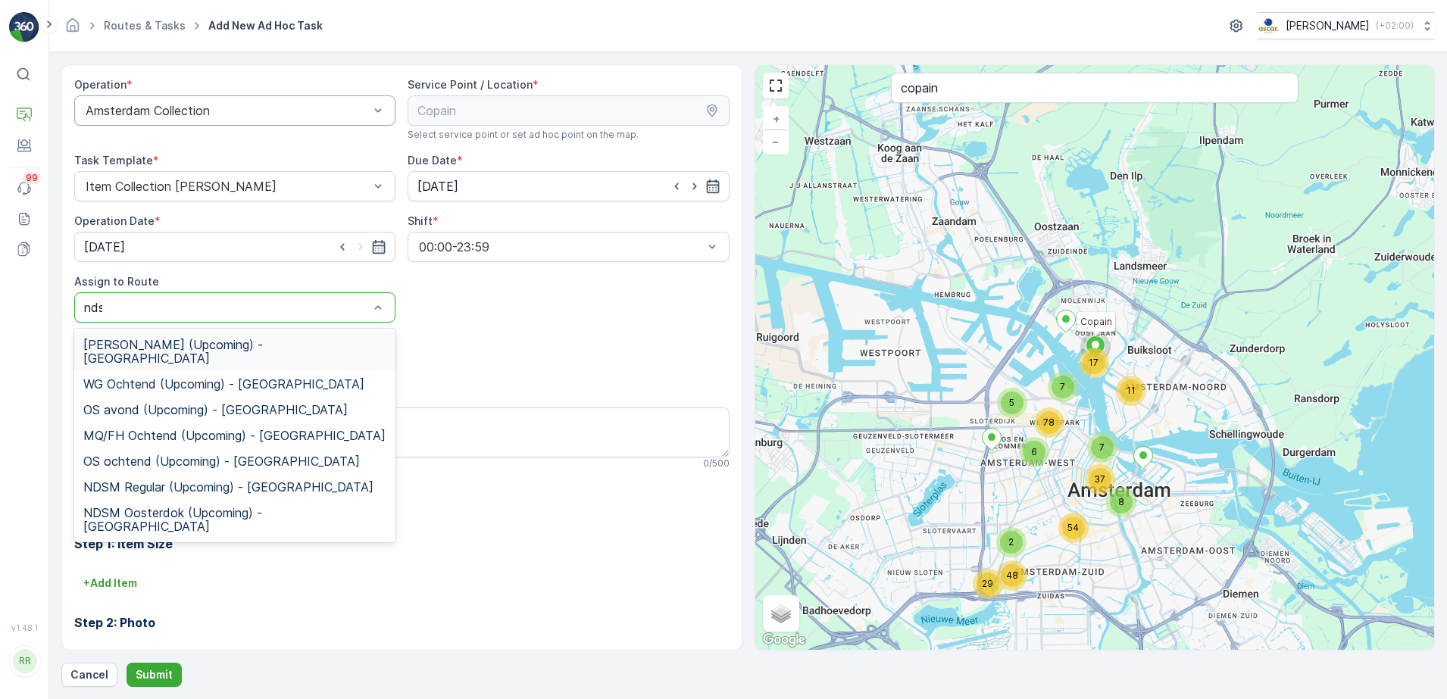
type input "ndsm"
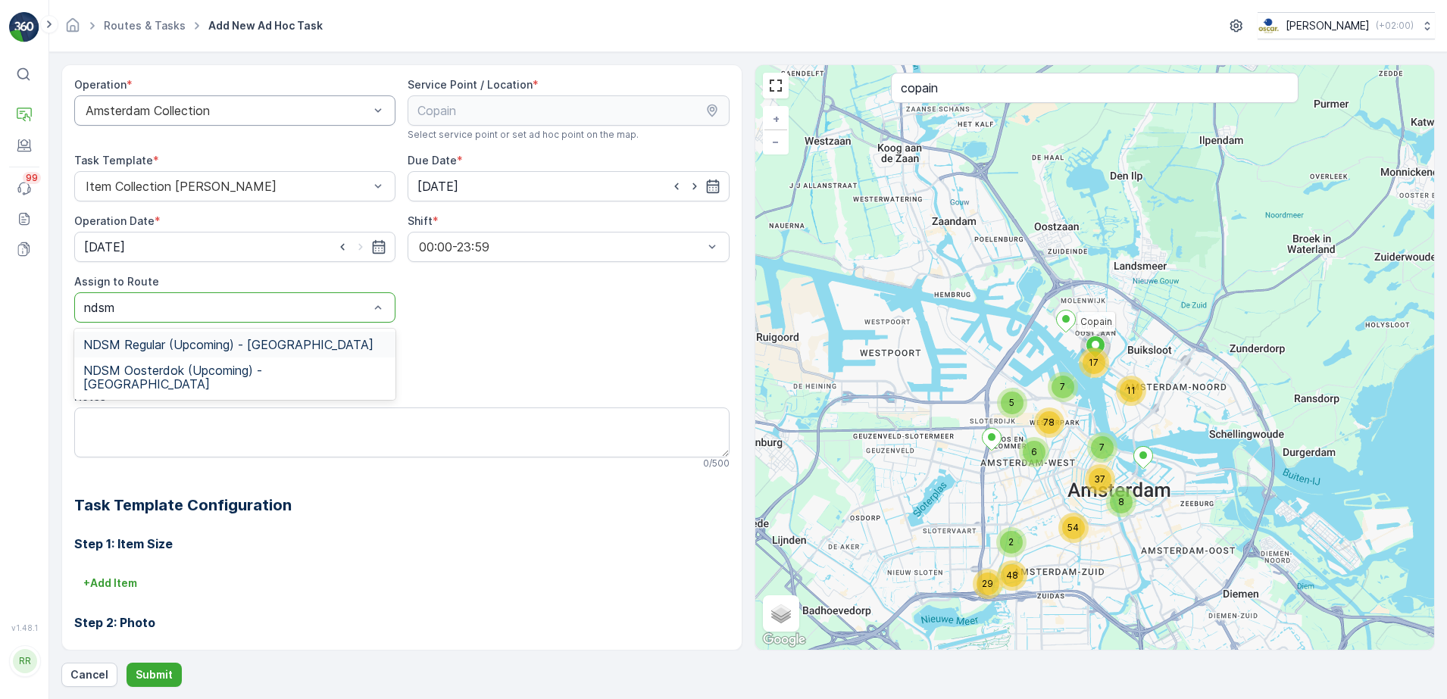
click at [169, 338] on span "NDSM Regular (Upcoming) - Amsterdam" at bounding box center [228, 345] width 290 height 14
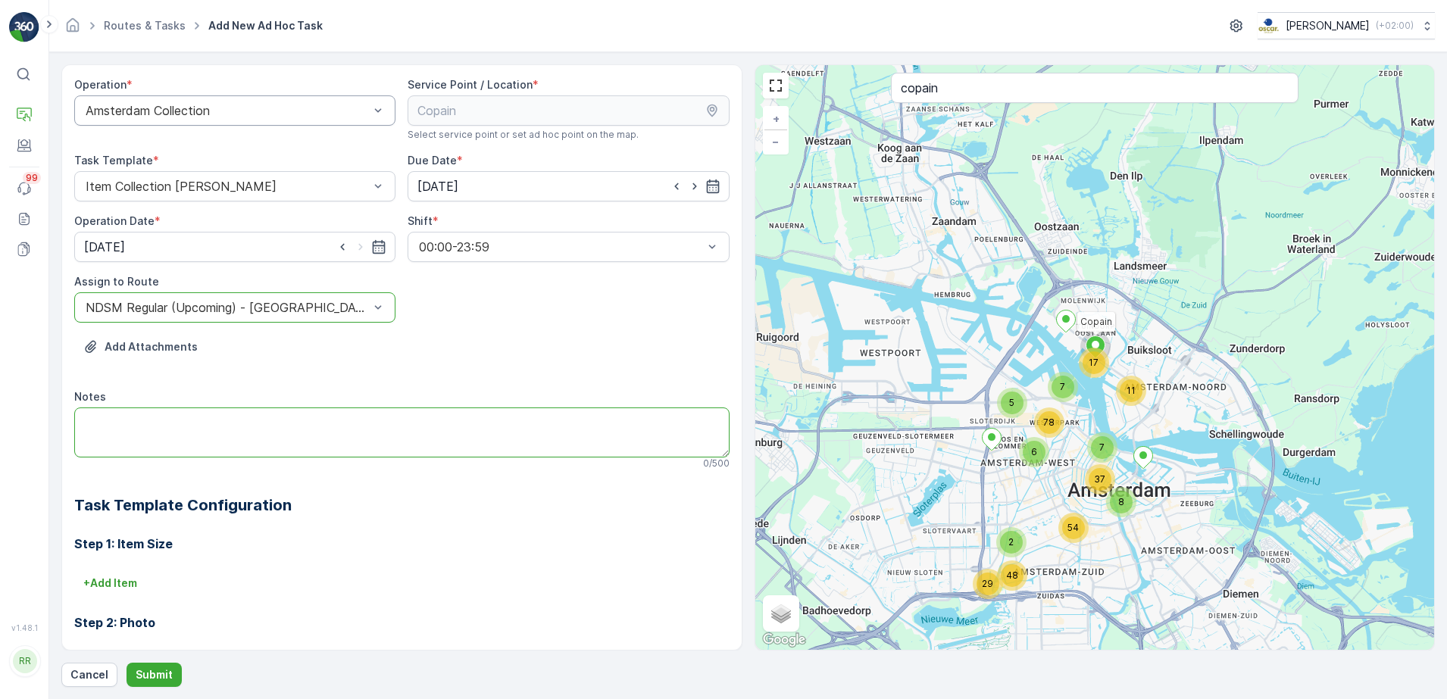
click at [200, 415] on textarea "Notes" at bounding box center [401, 433] width 655 height 50
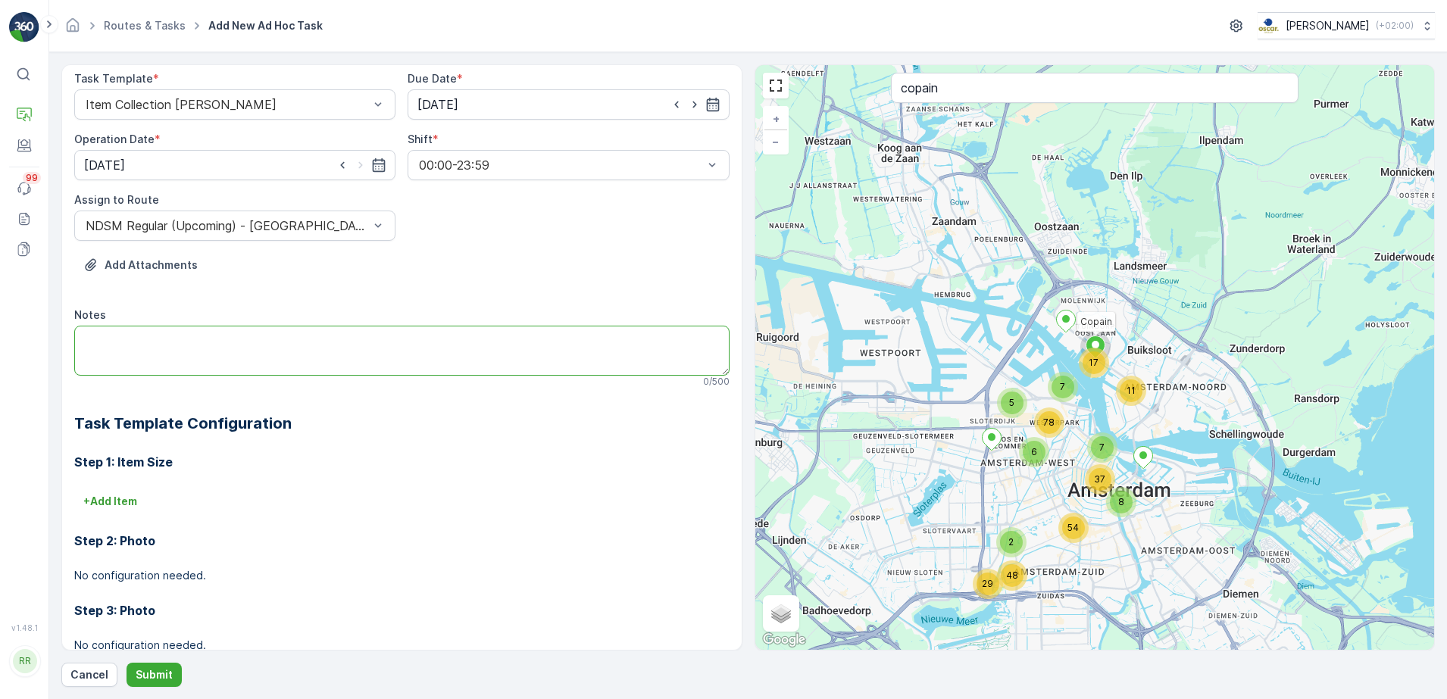
scroll to position [191, 0]
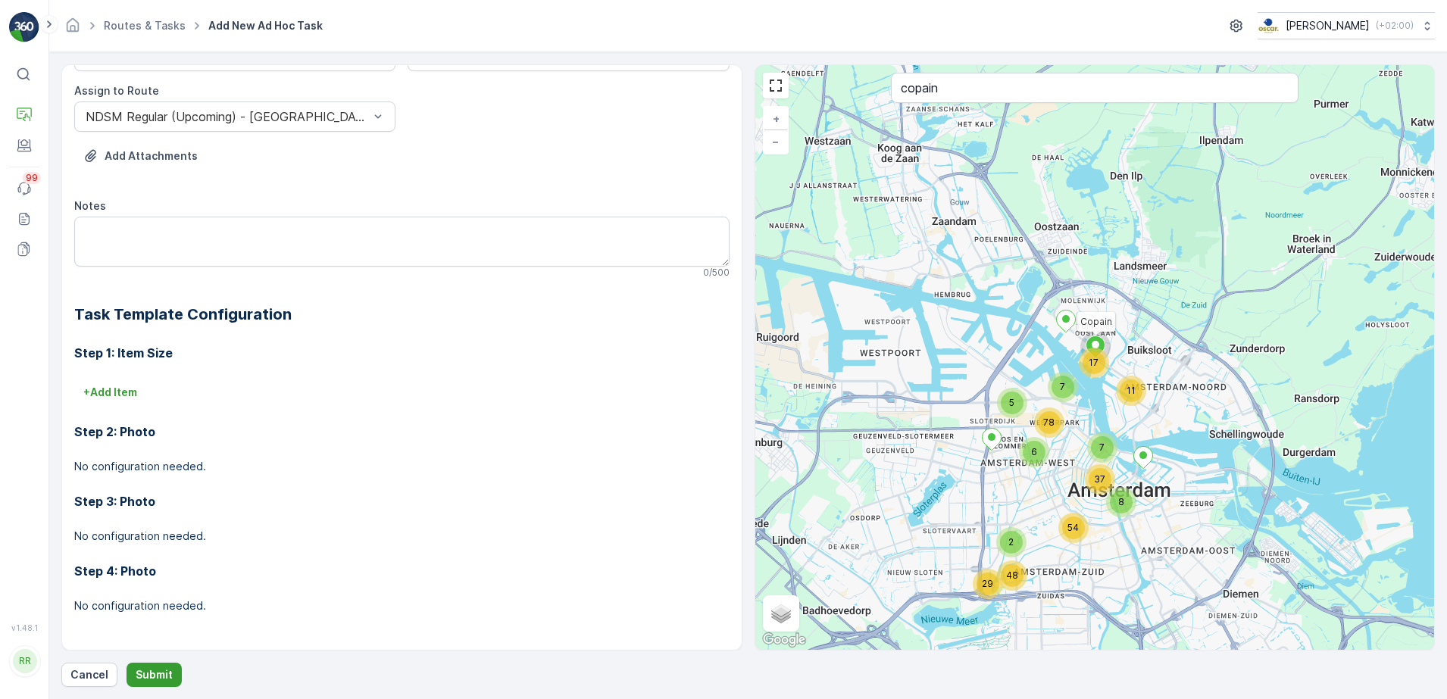
click at [173, 667] on button "Submit" at bounding box center [154, 675] width 55 height 24
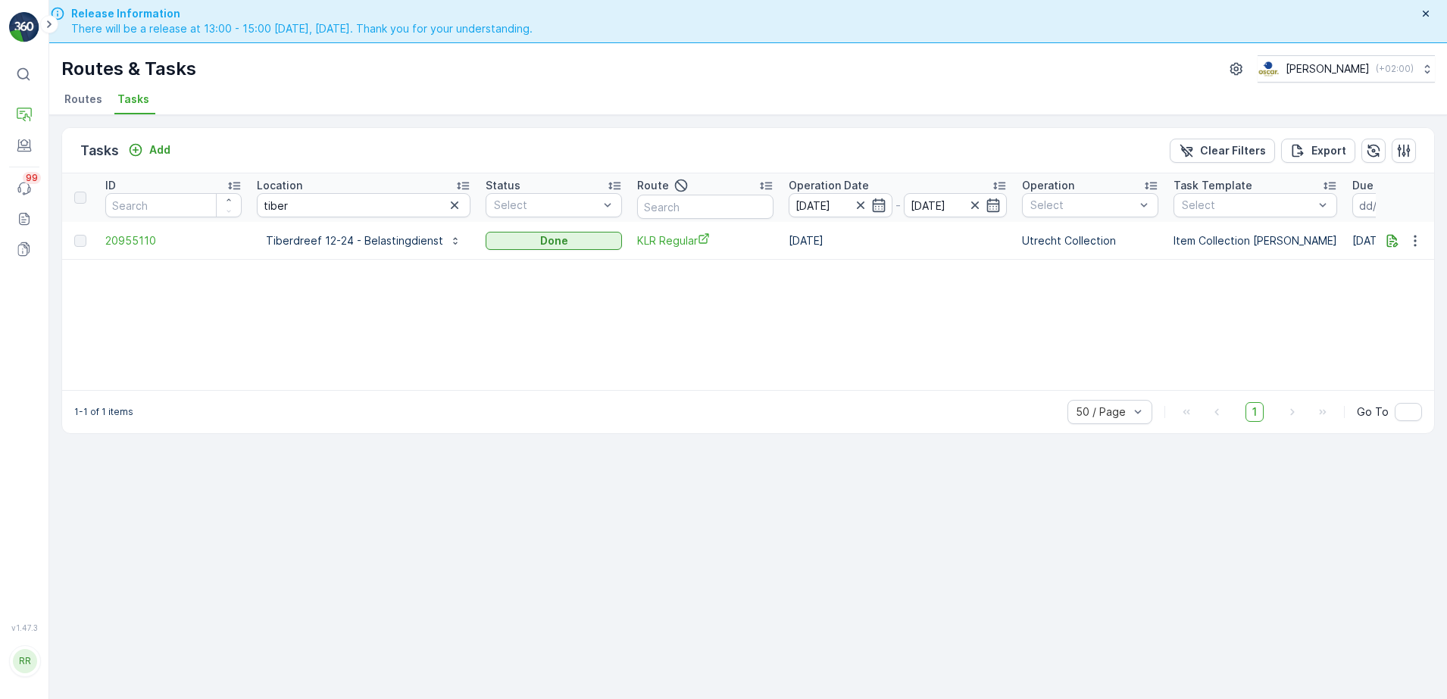
scroll to position [43, 0]
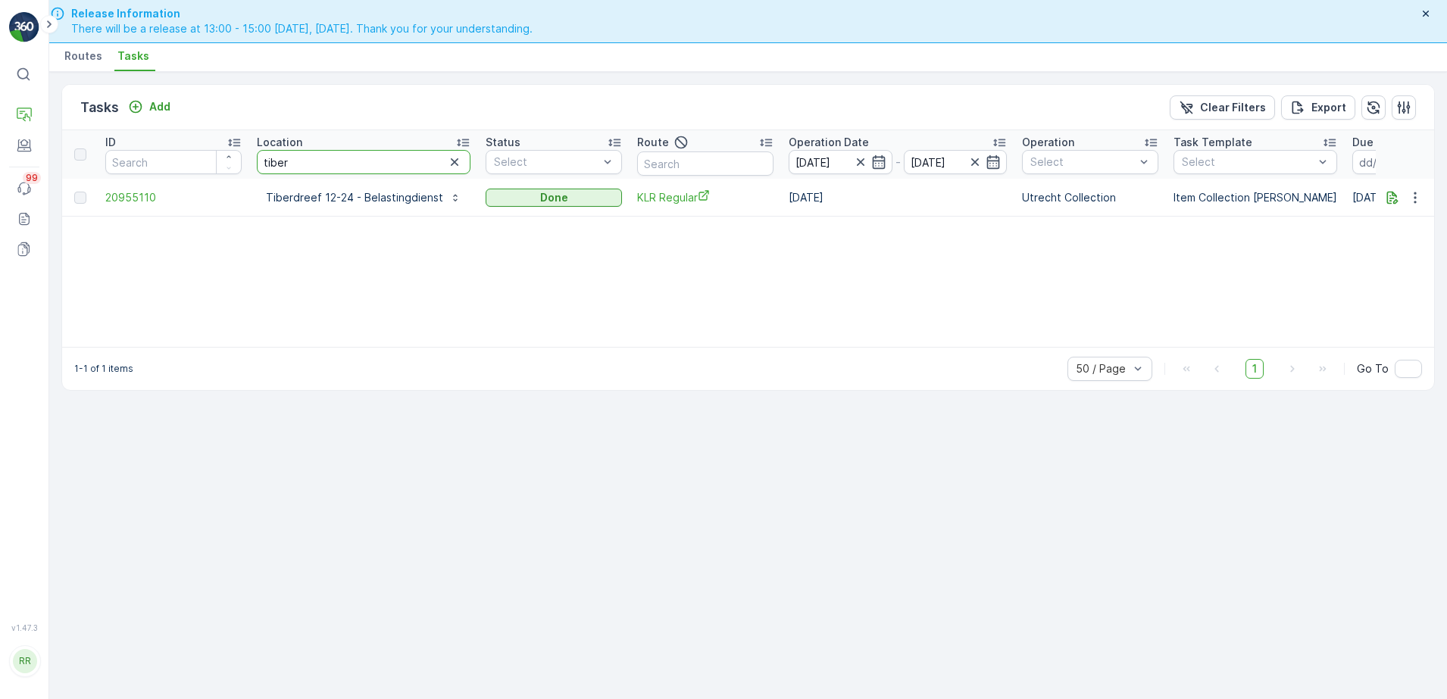
drag, startPoint x: 370, startPoint y: 167, endPoint x: 231, endPoint y: 180, distance: 139.3
click at [231, 180] on table "ID Location tiber Status Select Route Operation Date [DATE] - [DATE] Operation …" at bounding box center [1269, 173] width 2415 height 86
type input "sea pala"
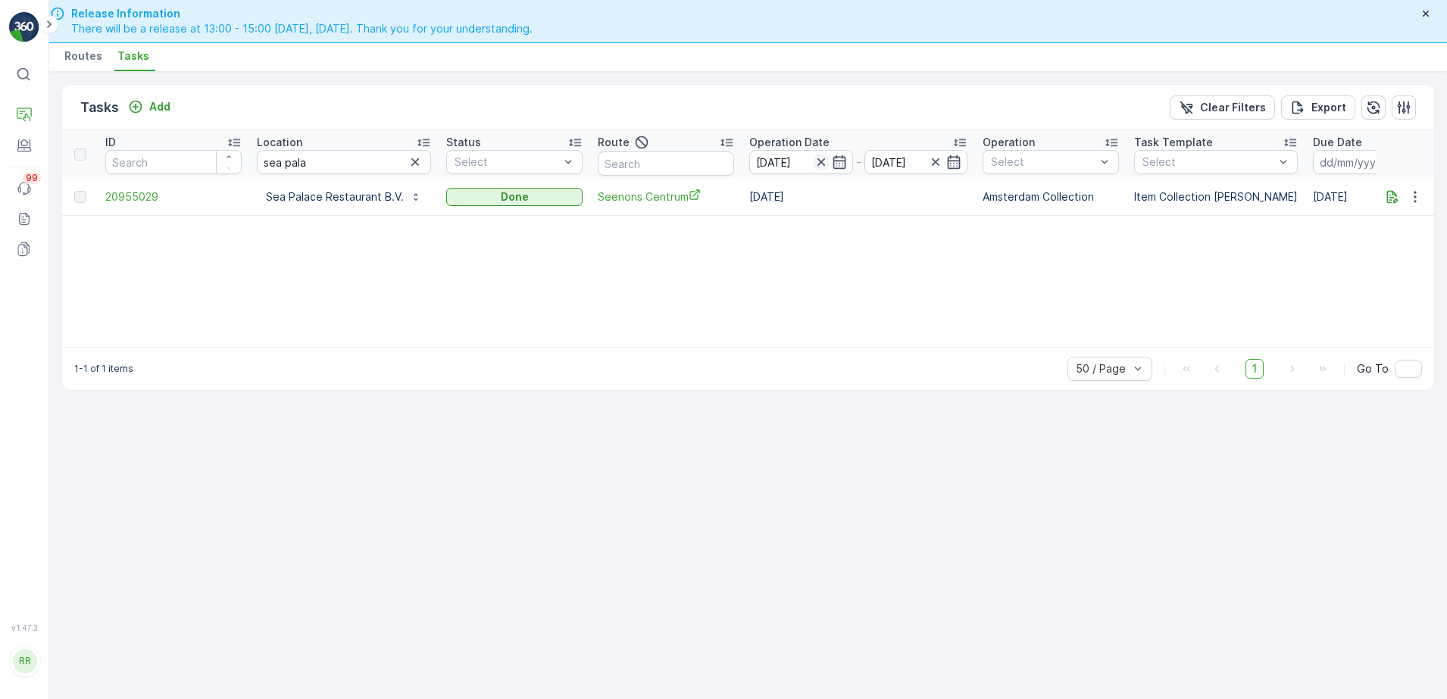
click at [818, 163] on icon "button" at bounding box center [821, 162] width 15 height 15
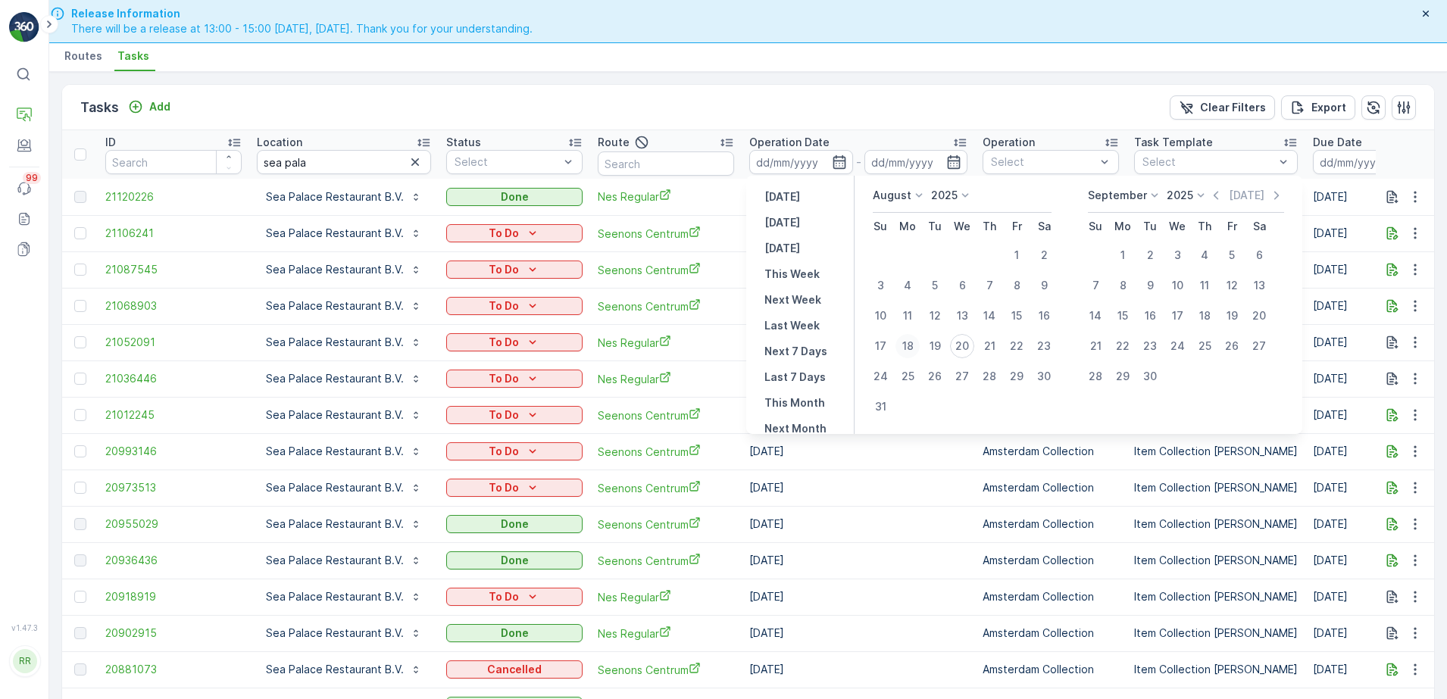
click at [905, 347] on div "18" at bounding box center [908, 346] width 24 height 24
type input "[DATE]"
click at [1039, 344] on div "23" at bounding box center [1044, 346] width 24 height 24
type input "[DATE]"
click at [918, 344] on div "18" at bounding box center [908, 346] width 24 height 24
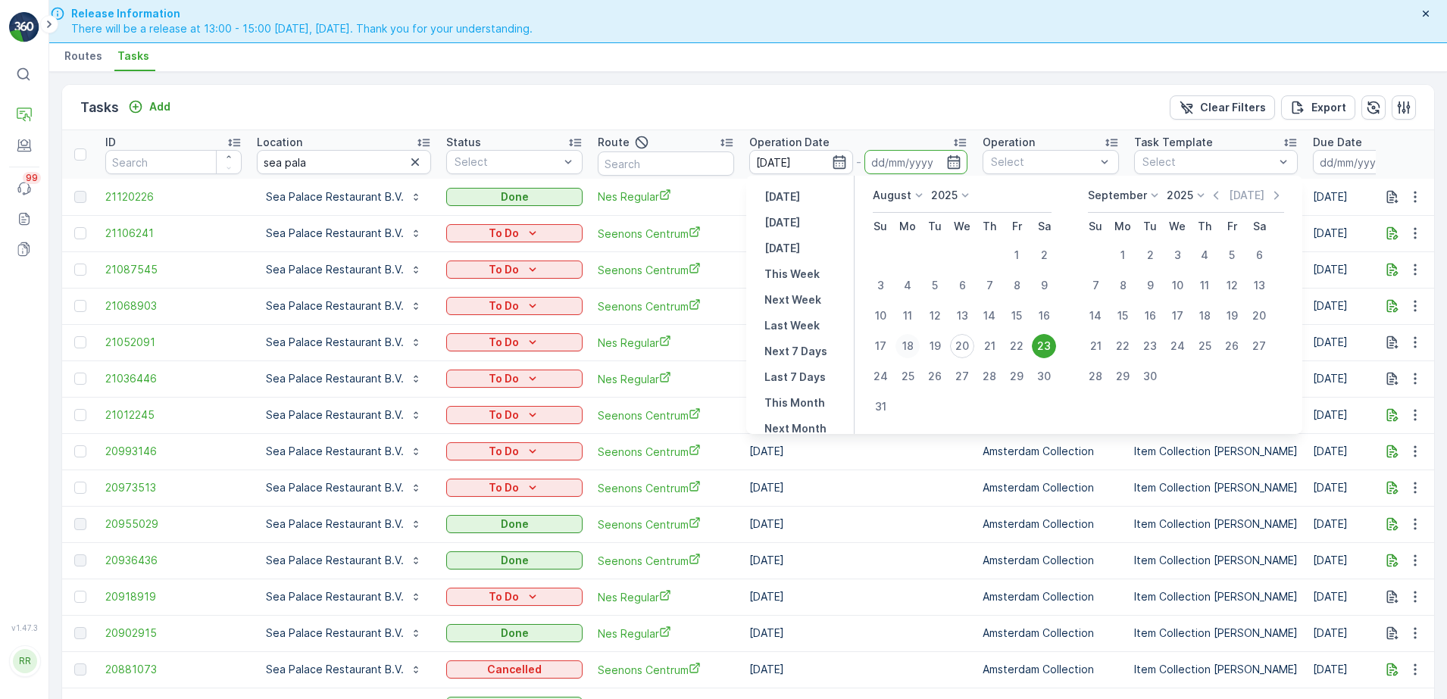
type input "[DATE]"
click at [1041, 342] on div "23" at bounding box center [1044, 346] width 24 height 24
type input "[DATE]"
